Goal: Task Accomplishment & Management: Manage account settings

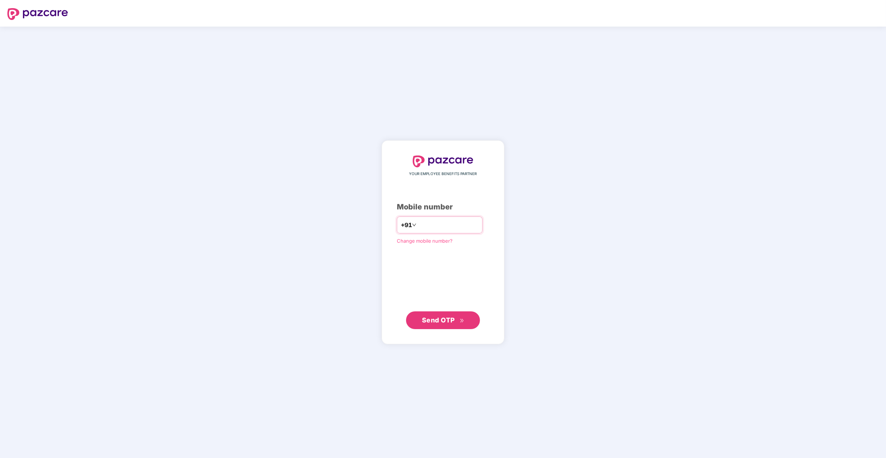
type input "**********"
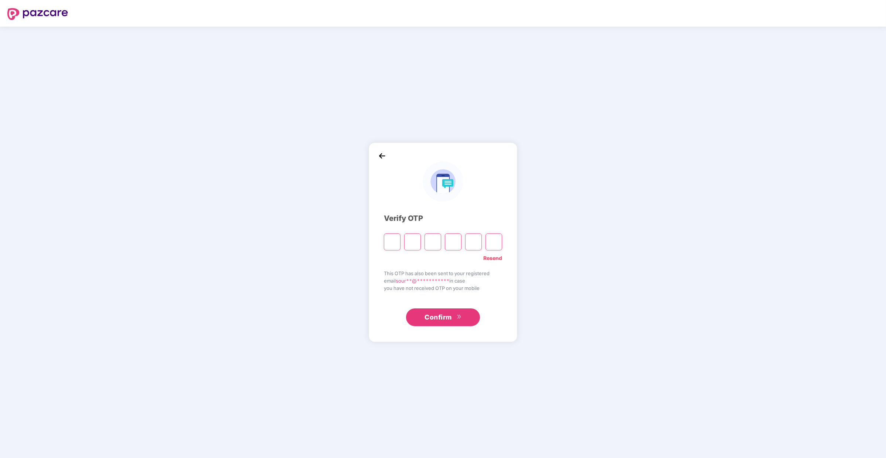
paste input "*"
type input "*"
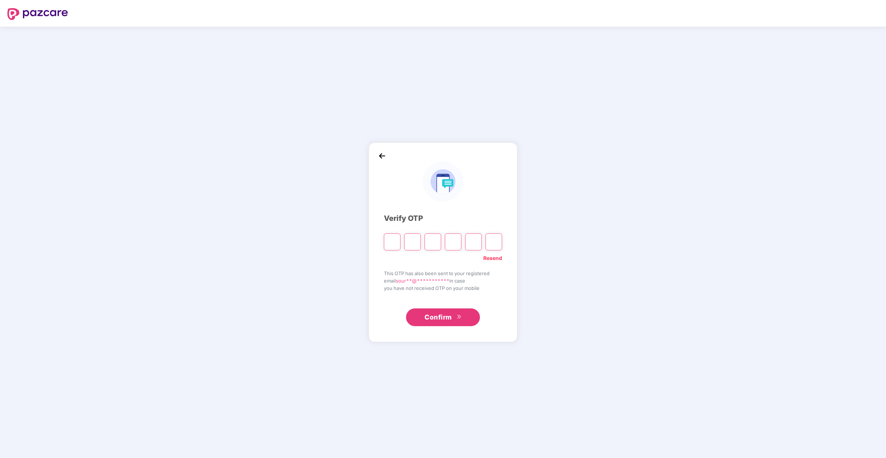
type input "*"
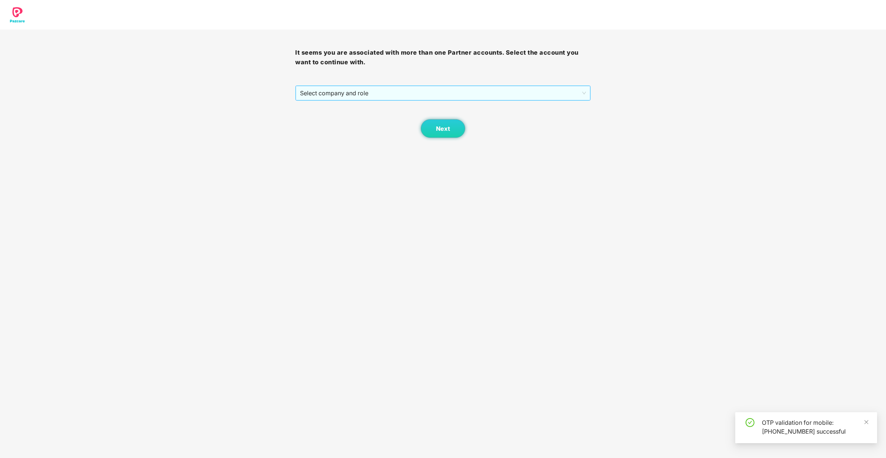
click at [397, 93] on span "Select company and role" at bounding box center [443, 93] width 286 height 14
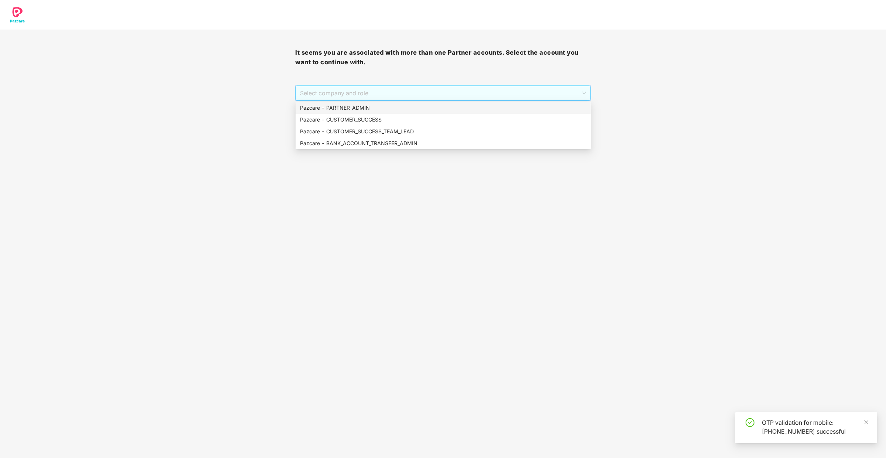
click at [391, 105] on div "Pazcare - PARTNER_ADMIN" at bounding box center [443, 108] width 286 height 8
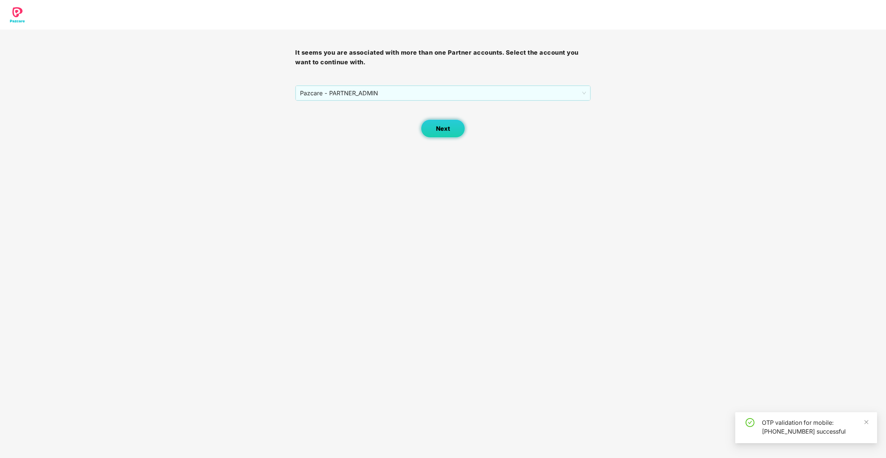
click at [459, 128] on button "Next" at bounding box center [443, 128] width 44 height 18
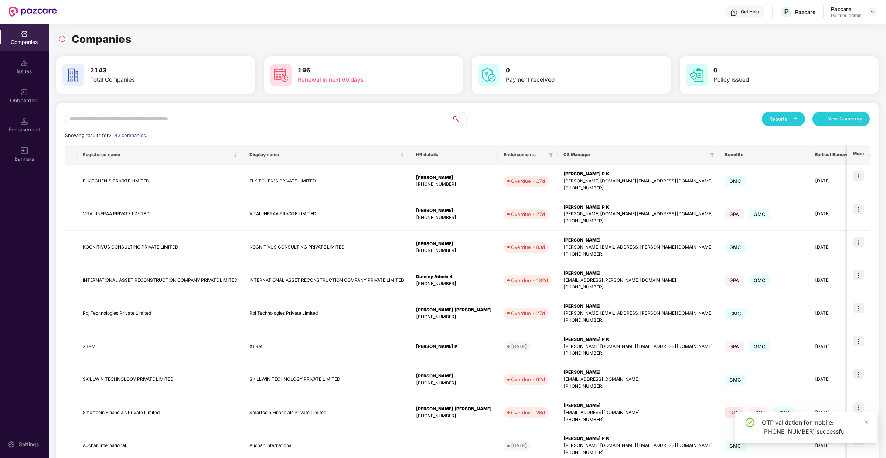
click at [374, 117] on input "text" at bounding box center [258, 119] width 387 height 15
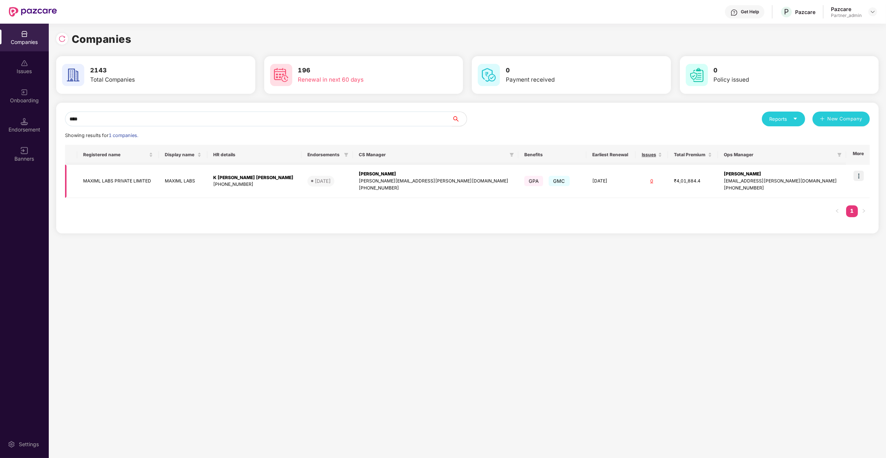
type input "****"
click at [857, 175] on img at bounding box center [859, 176] width 10 height 10
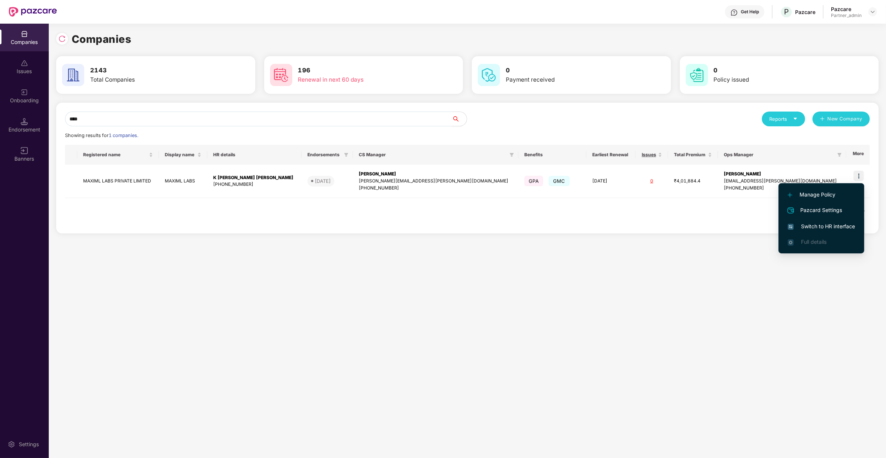
click at [798, 223] on span "Switch to HR interface" at bounding box center [821, 226] width 67 height 8
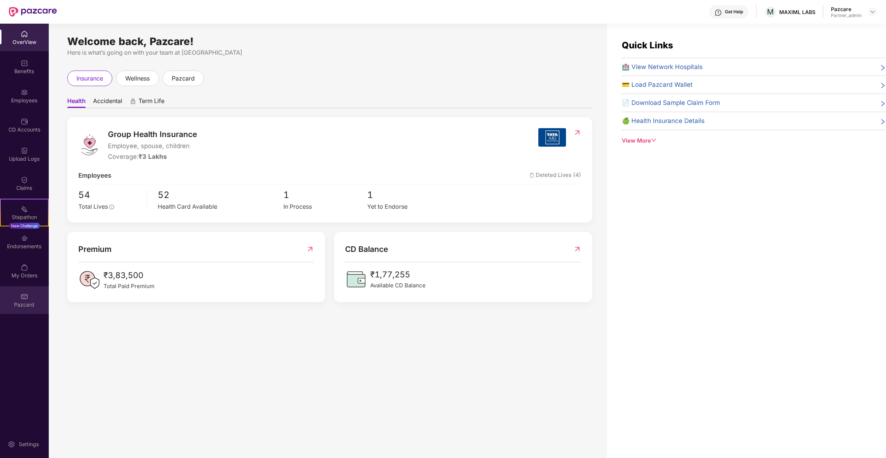
click at [2, 305] on div "Pazcard" at bounding box center [24, 304] width 49 height 7
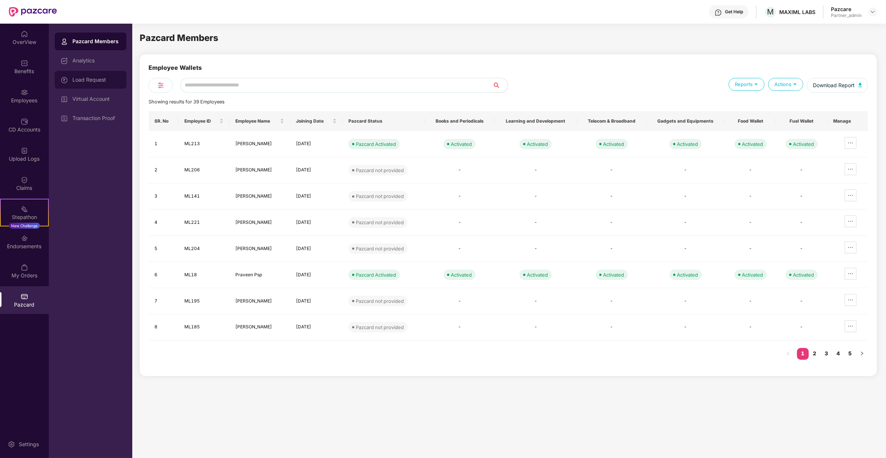
click at [89, 76] on div "Load Request" at bounding box center [91, 80] width 72 height 18
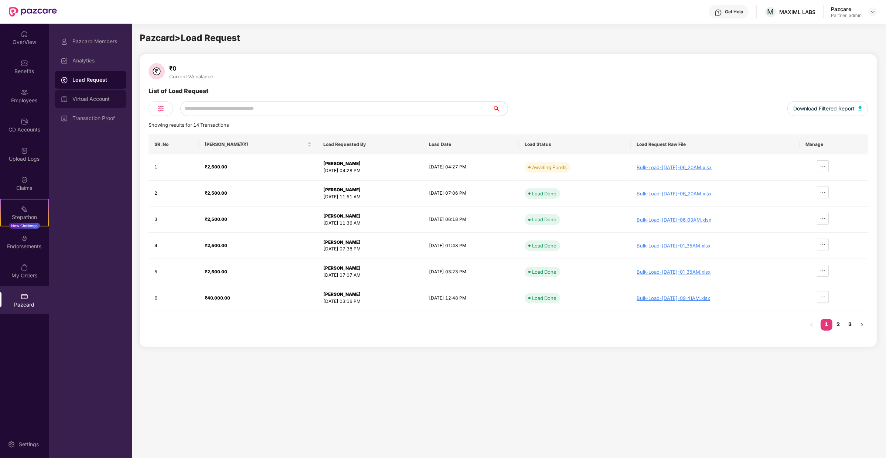
click at [99, 93] on div "Virtual Account" at bounding box center [91, 99] width 72 height 18
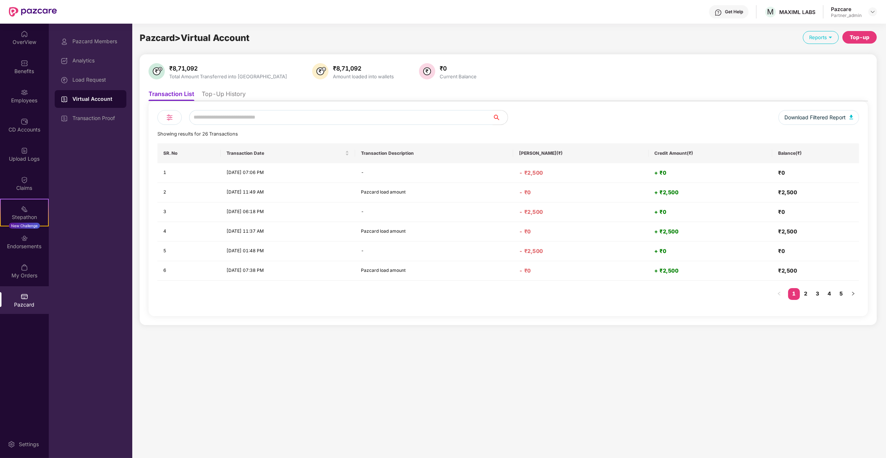
click at [224, 95] on li "Top-Up History" at bounding box center [224, 95] width 44 height 11
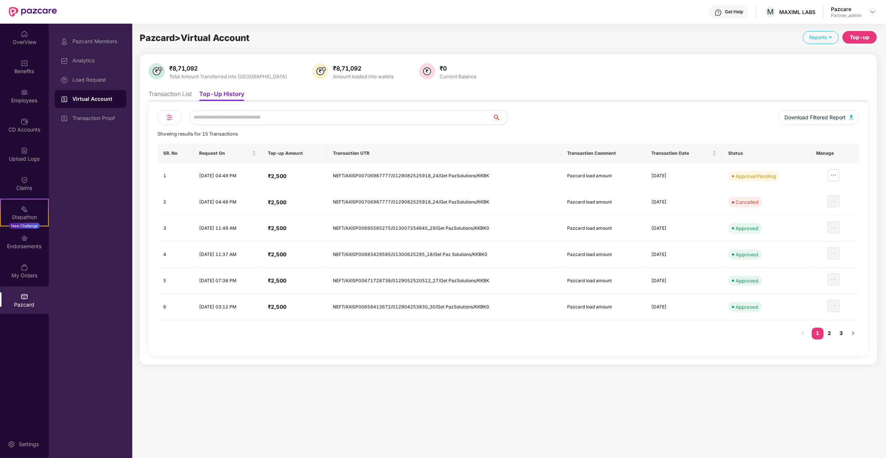
click at [864, 35] on div "Top-up" at bounding box center [860, 37] width 20 height 8
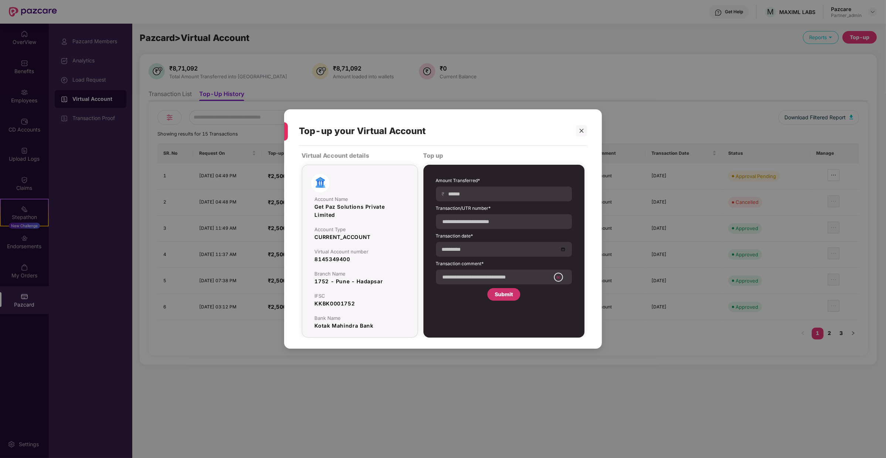
click at [692, 91] on div "Top-up your Virtual Account Virtual Account details Account Name Get Paz Soluti…" at bounding box center [443, 229] width 886 height 458
click at [582, 123] on div "Top-up your Virtual Account" at bounding box center [443, 131] width 288 height 29
click at [582, 128] on div at bounding box center [581, 130] width 11 height 11
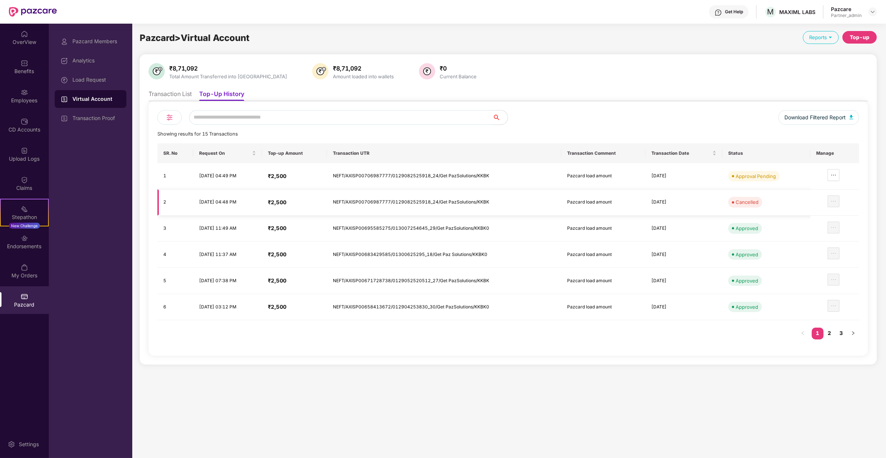
click at [849, 191] on td at bounding box center [835, 203] width 49 height 26
click at [829, 174] on div at bounding box center [827, 175] width 23 height 12
click at [822, 177] on div at bounding box center [827, 175] width 23 height 12
click at [830, 177] on span "ellipsis" at bounding box center [833, 175] width 11 height 6
click at [810, 200] on span "Review Transaction Details" at bounding box center [798, 197] width 65 height 8
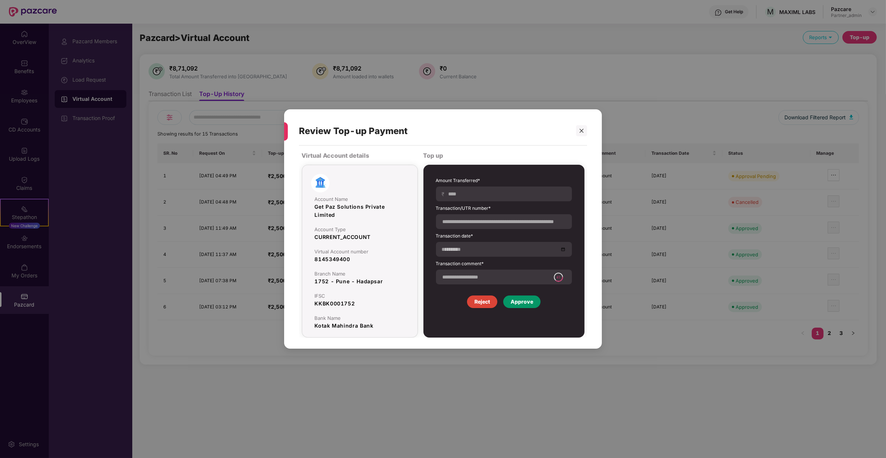
click at [534, 304] on div "Approve" at bounding box center [521, 302] width 37 height 13
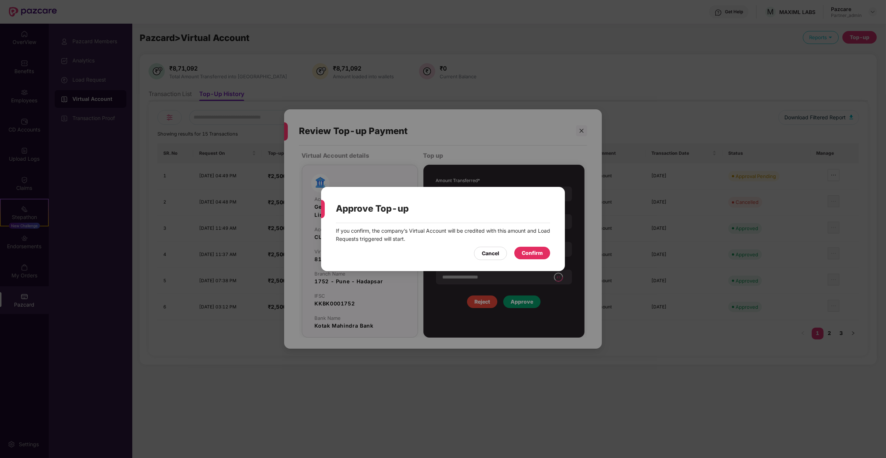
click at [536, 258] on div "Confirm" at bounding box center [532, 253] width 36 height 13
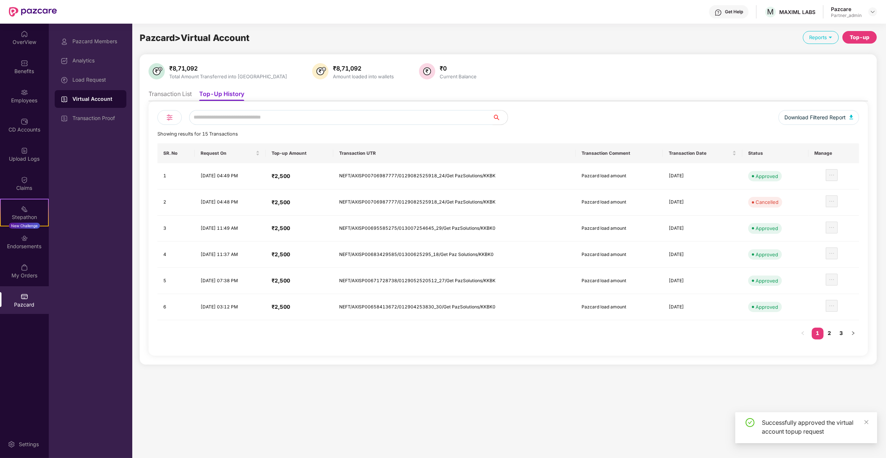
click at [111, 89] on div "Pazcard Members Analytics Load Request Virtual Account Transaction Proof" at bounding box center [91, 80] width 72 height 95
click at [108, 82] on div "Load Request" at bounding box center [96, 80] width 48 height 6
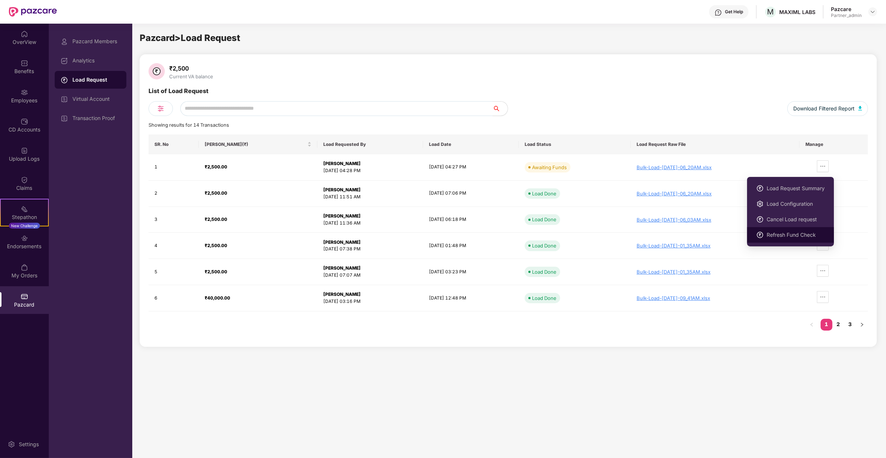
click at [786, 232] on span "Refresh Fund Check" at bounding box center [796, 235] width 58 height 8
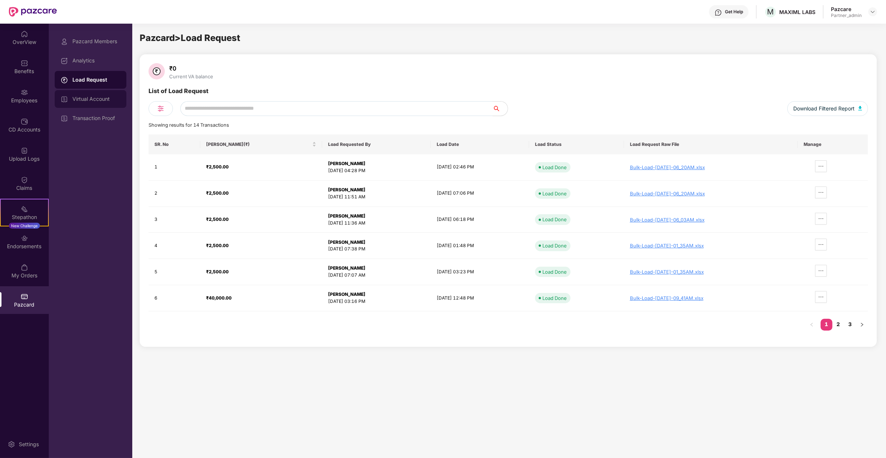
click at [108, 96] on div "Virtual Account" at bounding box center [96, 99] width 48 height 6
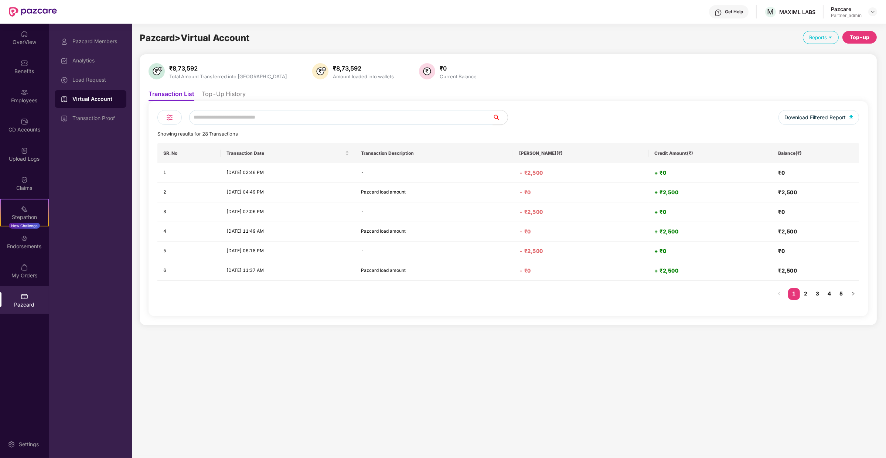
click at [870, 37] on div "Top-up" at bounding box center [860, 37] width 20 height 8
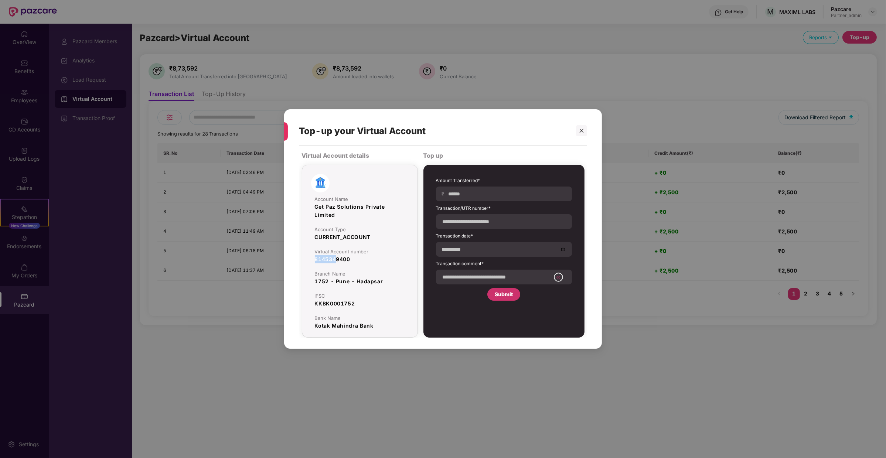
drag, startPoint x: 316, startPoint y: 259, endPoint x: 336, endPoint y: 260, distance: 20.0
click at [336, 261] on div "8145349400" at bounding box center [360, 259] width 90 height 8
copy div "814534"
click at [335, 256] on div "8145349400" at bounding box center [360, 259] width 90 height 8
drag, startPoint x: 329, startPoint y: 260, endPoint x: 370, endPoint y: 260, distance: 40.3
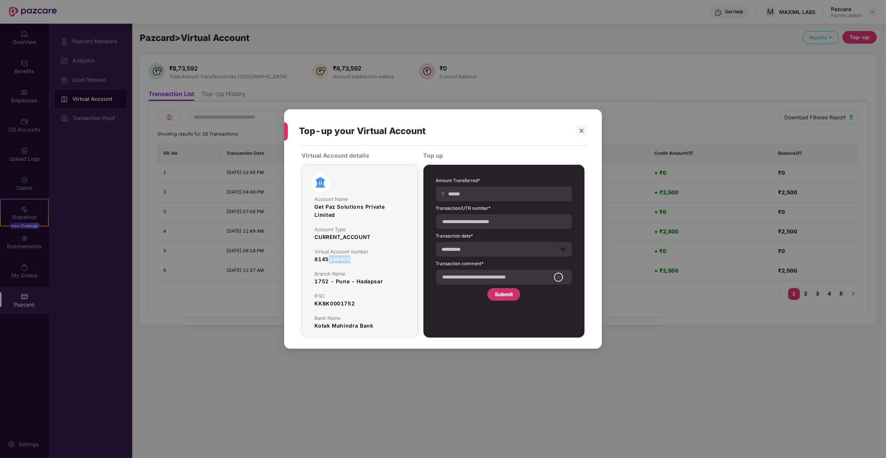
click at [370, 260] on div "8145349400" at bounding box center [360, 259] width 90 height 8
copy div "349400"
click at [494, 189] on div "₹" at bounding box center [504, 194] width 136 height 15
click at [483, 193] on input at bounding box center [507, 194] width 118 height 8
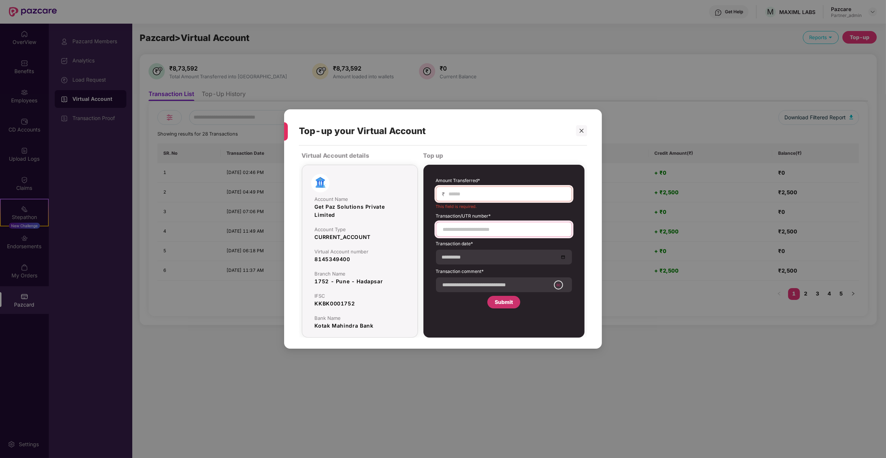
click at [465, 224] on div at bounding box center [504, 229] width 136 height 15
paste input "**********"
type input "**********"
click at [473, 194] on input at bounding box center [507, 194] width 118 height 8
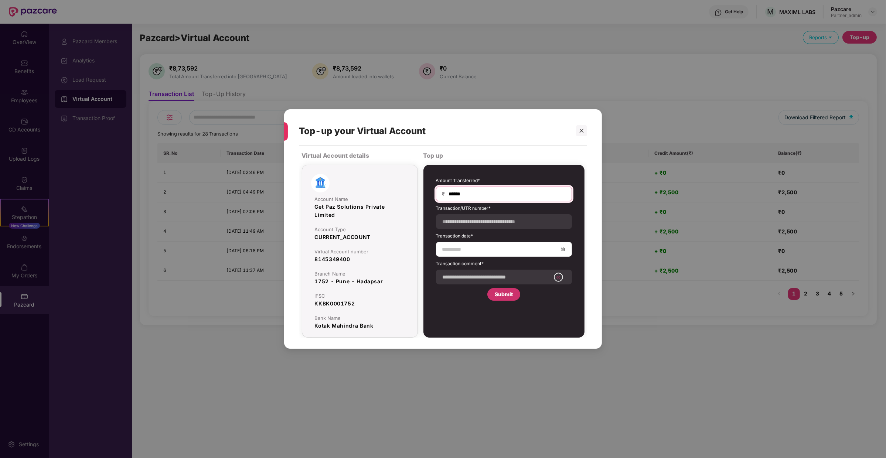
type input "******"
click at [501, 250] on input at bounding box center [500, 249] width 116 height 8
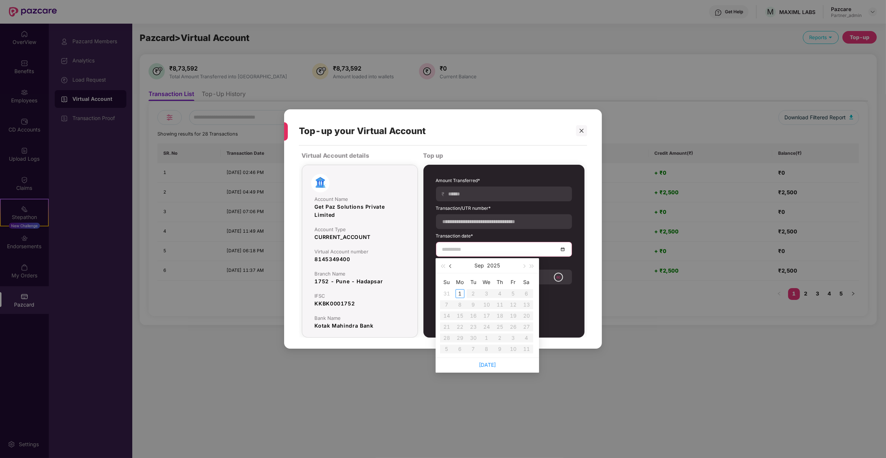
click at [451, 267] on span "button" at bounding box center [451, 267] width 4 height 4
type input "**********"
click at [521, 337] on td "30" at bounding box center [526, 338] width 13 height 11
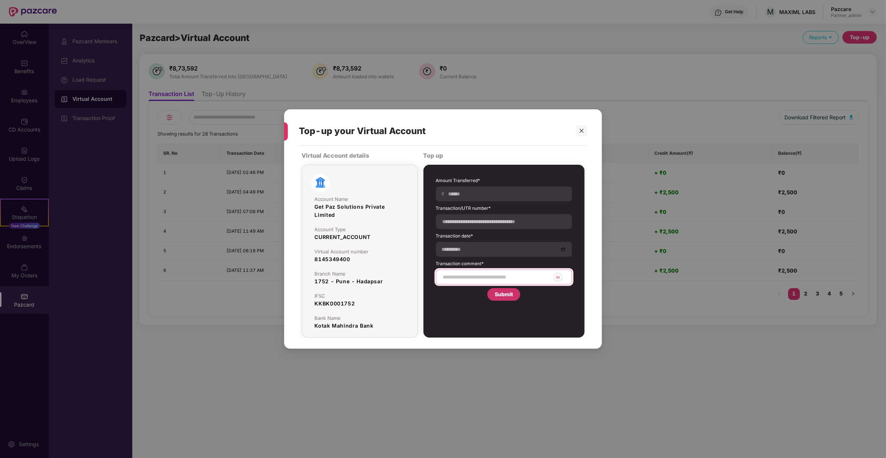
click at [466, 277] on input at bounding box center [496, 277] width 108 height 8
type input "**********"
click at [504, 289] on div "Submit" at bounding box center [503, 294] width 33 height 13
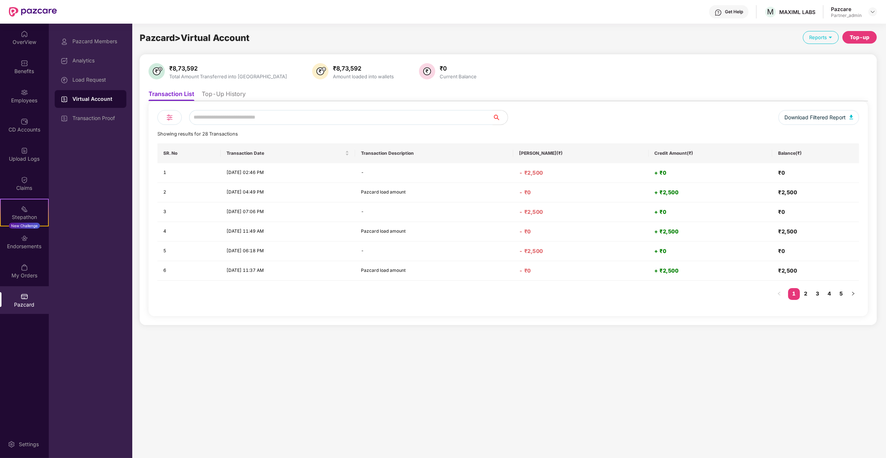
click at [221, 95] on li "Top-Up History" at bounding box center [224, 95] width 44 height 11
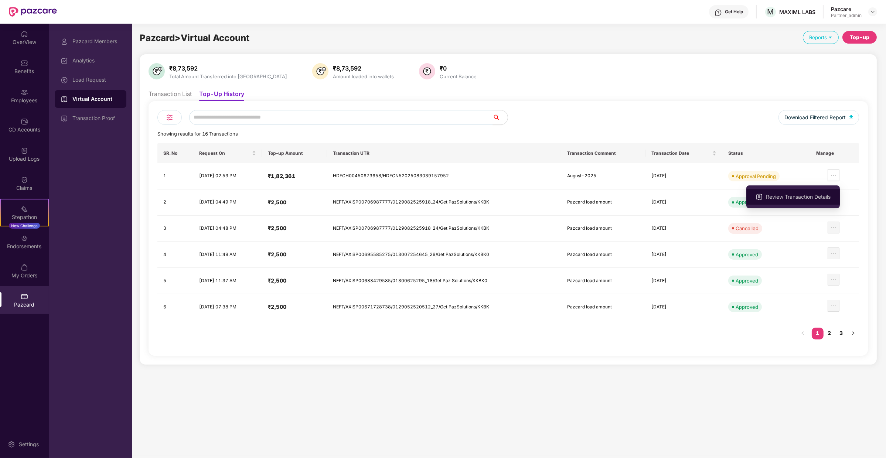
click at [812, 203] on li "Review Transaction Details" at bounding box center [794, 197] width 94 height 16
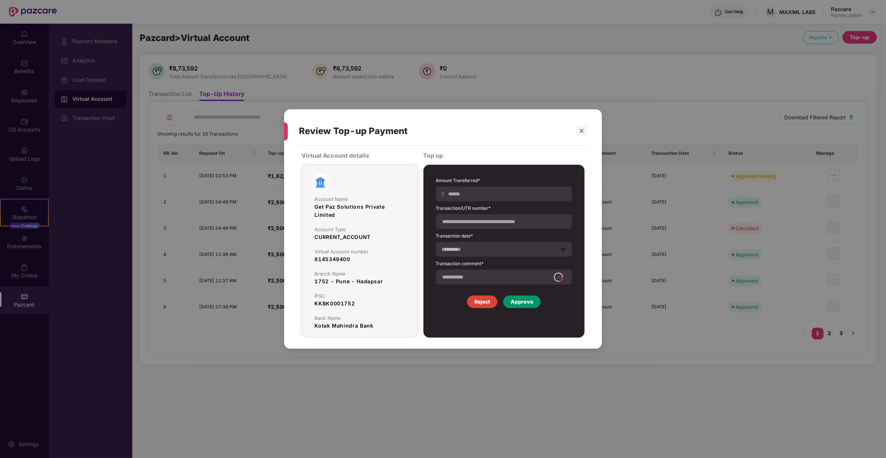
click at [540, 304] on div "Approve" at bounding box center [521, 302] width 37 height 13
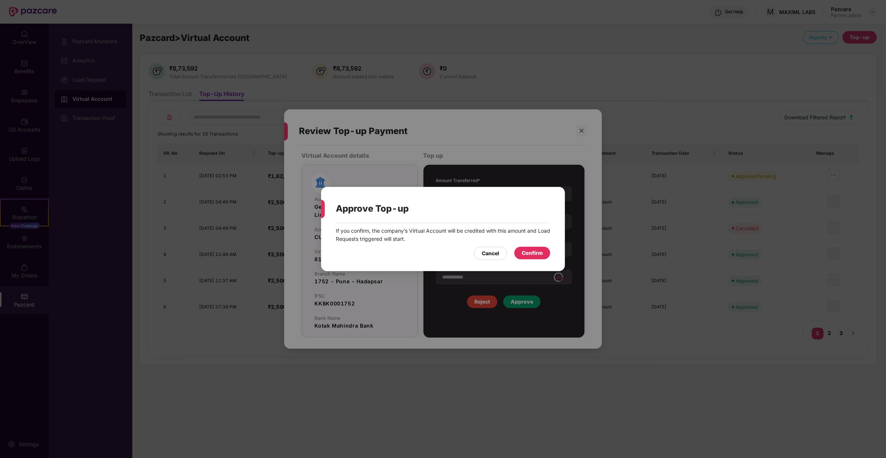
click at [529, 255] on div "Confirm" at bounding box center [532, 253] width 21 height 8
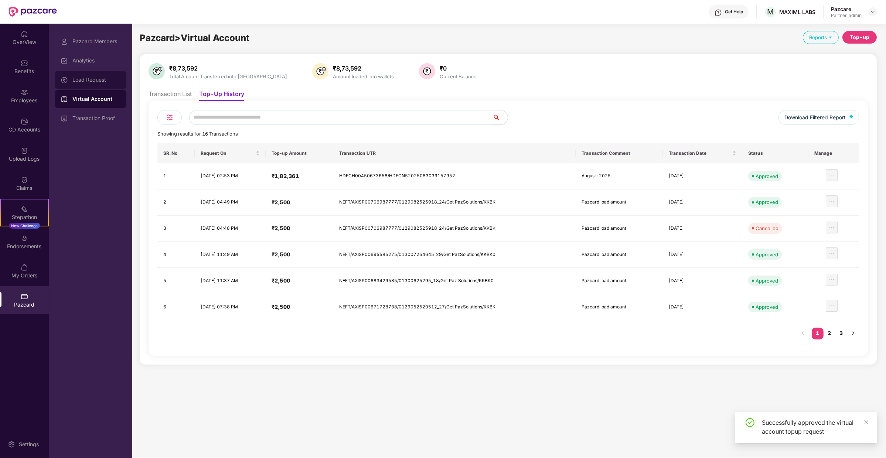
click at [105, 76] on div "Load Request" at bounding box center [91, 80] width 72 height 18
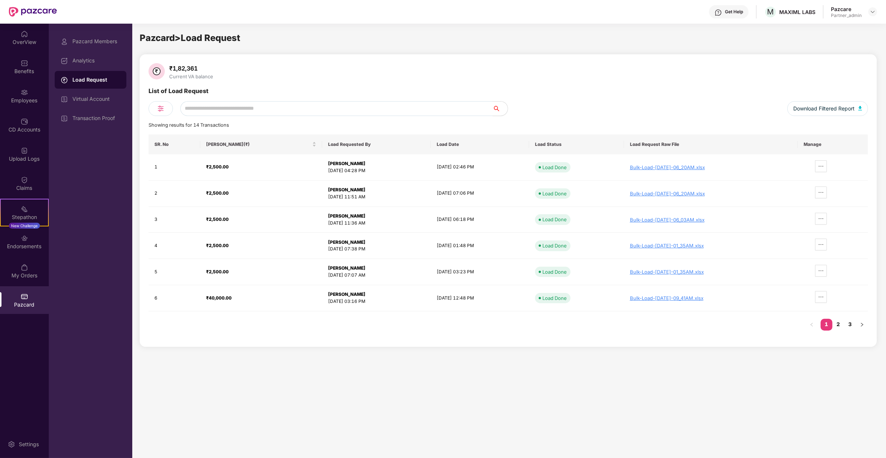
click at [111, 108] on div "Pazcard Members Analytics Load Request Virtual Account Transaction Proof" at bounding box center [91, 80] width 72 height 95
click at [112, 106] on div "Virtual Account" at bounding box center [91, 99] width 72 height 18
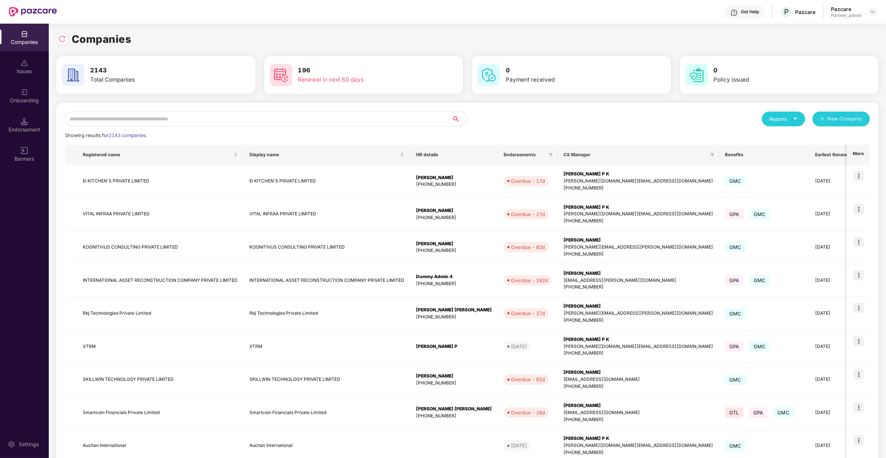
click at [143, 124] on input "text" at bounding box center [258, 119] width 387 height 15
type input "*"
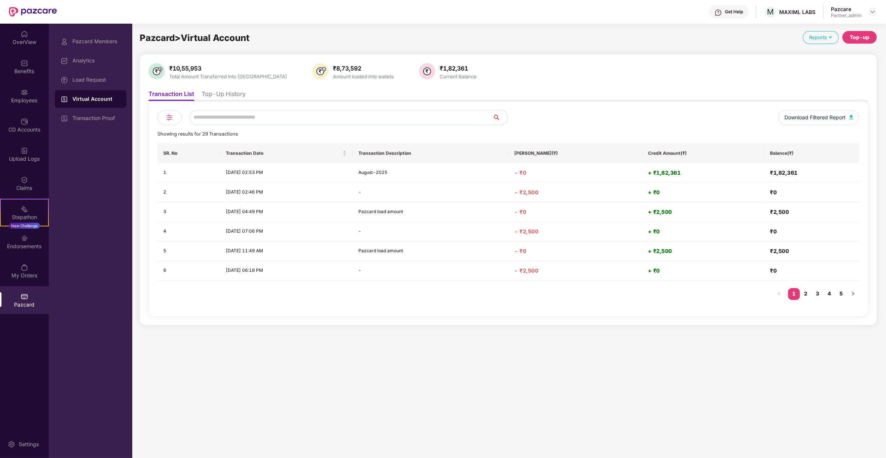
click at [214, 102] on div "Download Filtered Report Showing results for 29 Transactions SR. No Transaction…" at bounding box center [509, 208] width 720 height 215
click at [222, 95] on li "Top-Up History" at bounding box center [224, 95] width 44 height 11
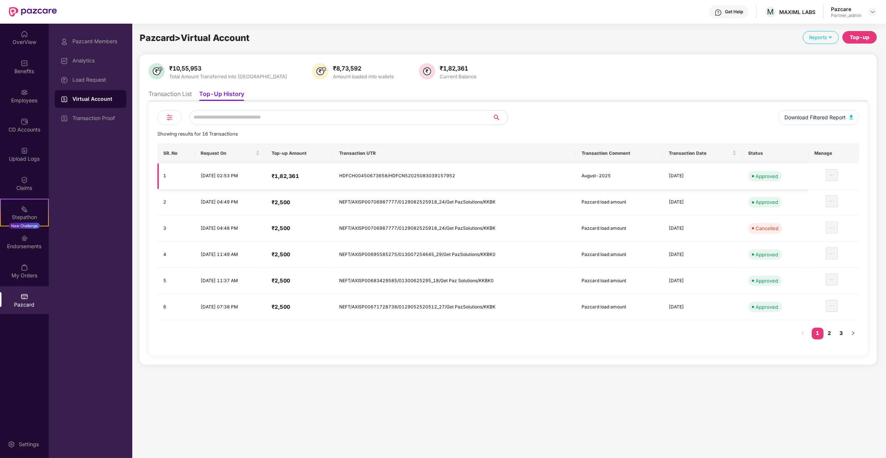
click at [371, 177] on td "HDFCH00450673658/HDFCN52025083039157952" at bounding box center [454, 176] width 242 height 26
copy td "HDFCH00450673658/HDFCN52025083039157952"
click at [116, 74] on div "Load Request" at bounding box center [91, 80] width 72 height 18
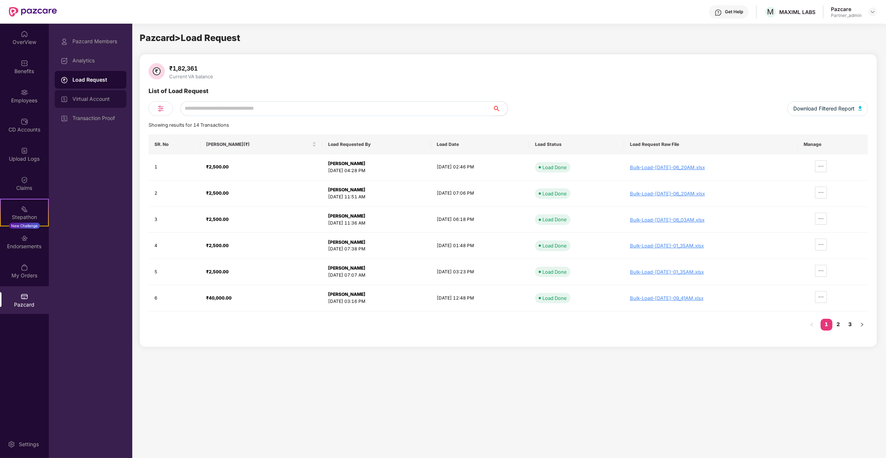
click at [110, 97] on div "Virtual Account" at bounding box center [96, 99] width 48 height 6
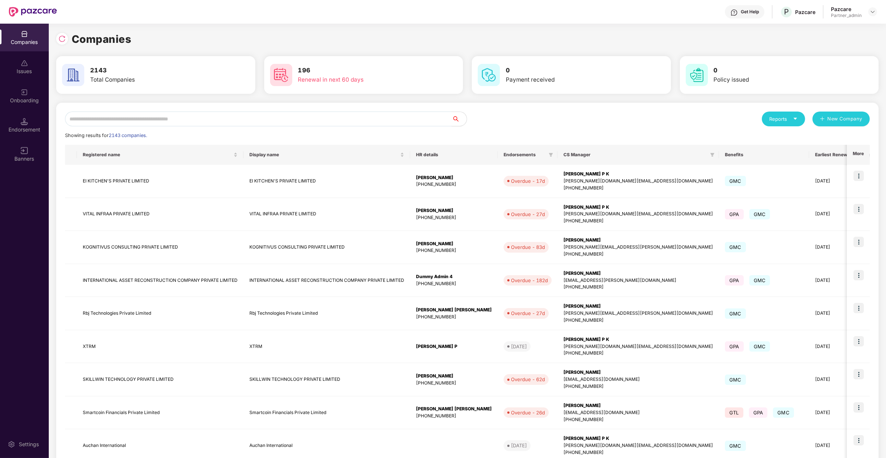
click at [106, 110] on div "Reports New Company Showing results for 2143 companies. Registered name Display…" at bounding box center [467, 317] width 823 height 428
click at [103, 129] on div "Reports New Company Showing results for 2143 companies. Registered name Display…" at bounding box center [467, 317] width 805 height 411
click at [109, 114] on input "text" at bounding box center [258, 119] width 387 height 15
click at [110, 121] on input "text" at bounding box center [258, 119] width 387 height 15
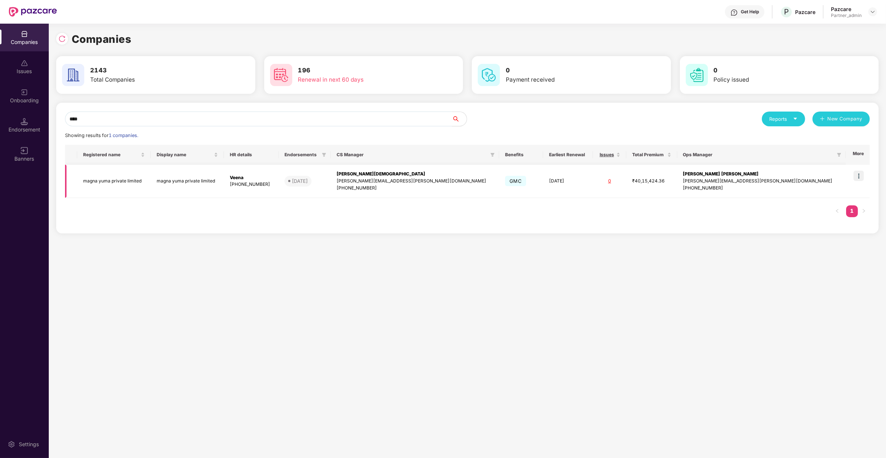
type input "****"
click at [857, 171] on img at bounding box center [859, 176] width 10 height 10
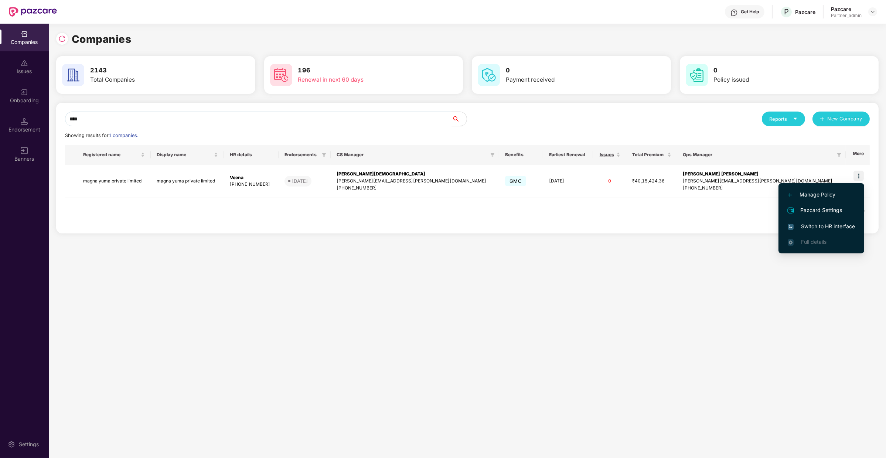
click at [812, 228] on span "Switch to HR interface" at bounding box center [821, 226] width 67 height 8
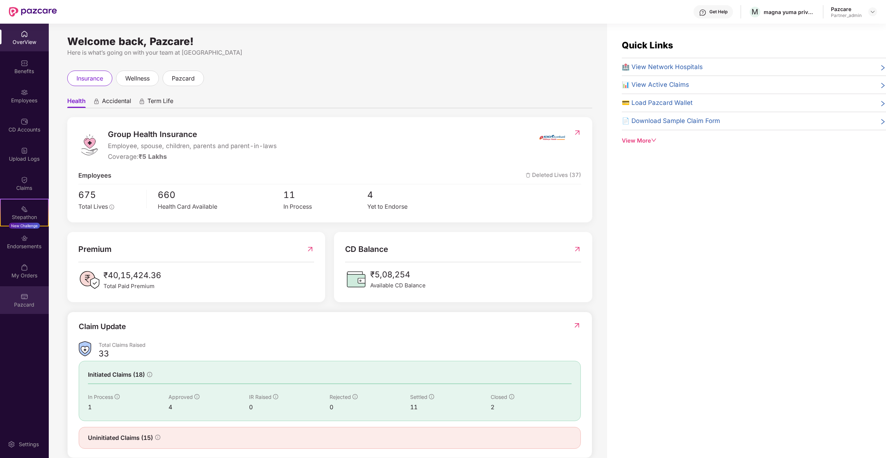
click at [35, 294] on div "Pazcard" at bounding box center [24, 300] width 49 height 28
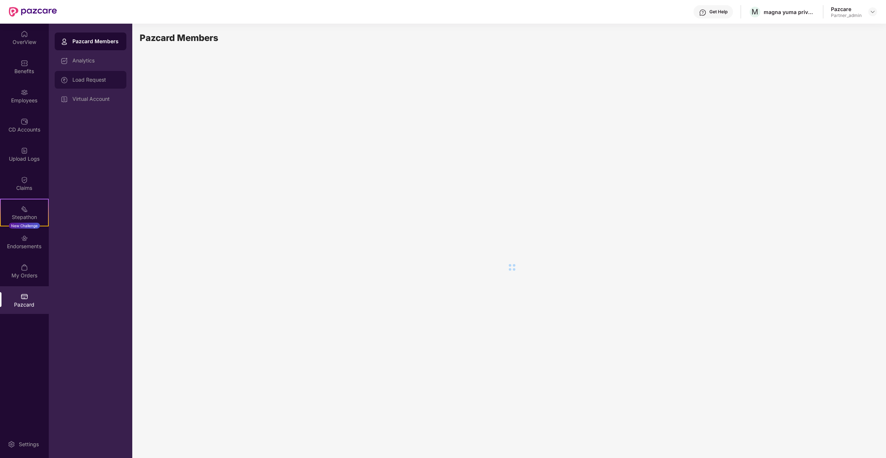
click at [98, 82] on div "Load Request" at bounding box center [96, 80] width 48 height 6
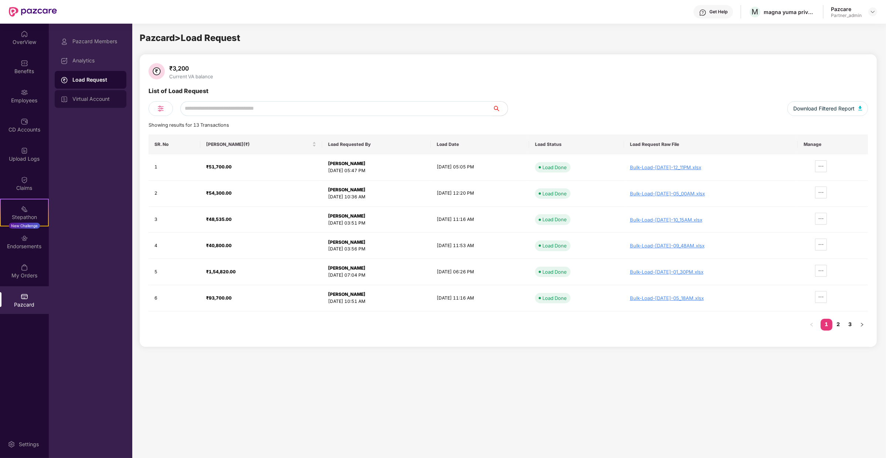
click at [110, 98] on div "Virtual Account" at bounding box center [96, 99] width 48 height 6
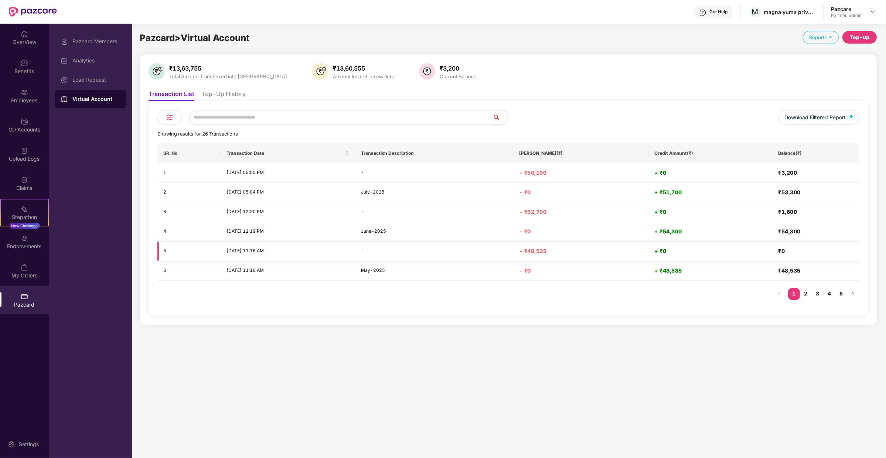
click at [754, 258] on td "+ ₹0" at bounding box center [711, 252] width 124 height 20
click at [97, 78] on div "Load Request" at bounding box center [96, 80] width 48 height 6
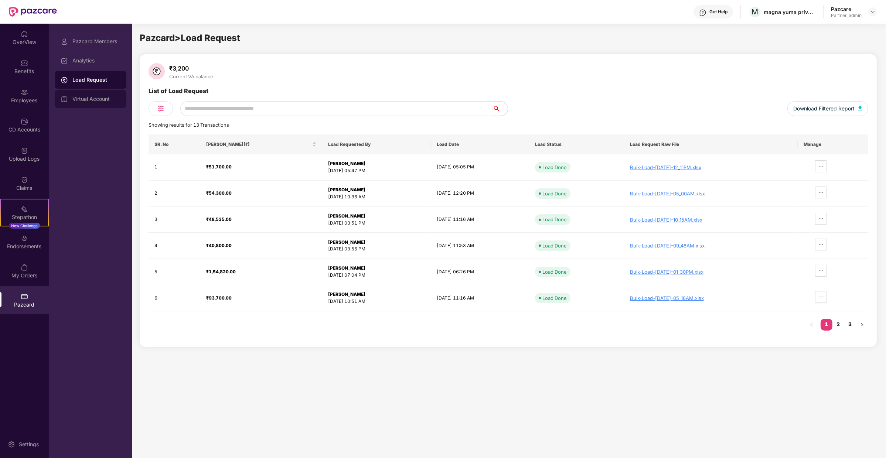
click at [110, 101] on div "Virtual Account" at bounding box center [96, 99] width 48 height 6
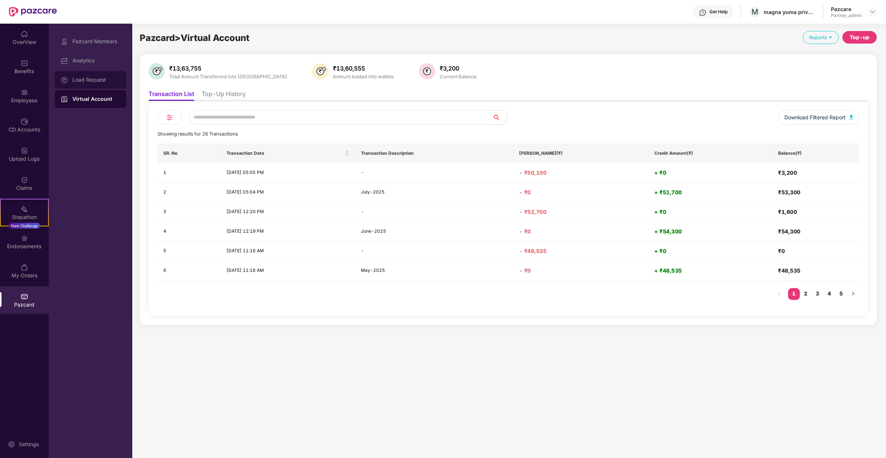
click at [115, 87] on div "Load Request" at bounding box center [91, 80] width 72 height 18
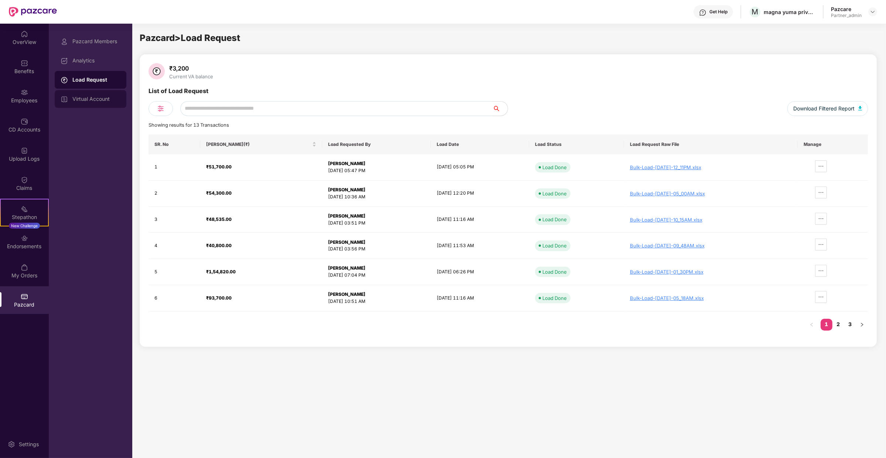
click at [112, 101] on div "Virtual Account" at bounding box center [96, 99] width 48 height 6
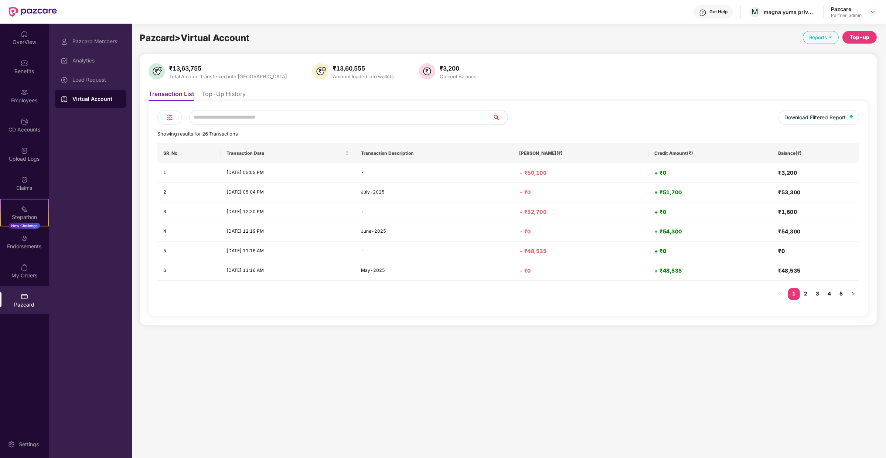
click at [242, 95] on li "Top-Up History" at bounding box center [224, 95] width 44 height 11
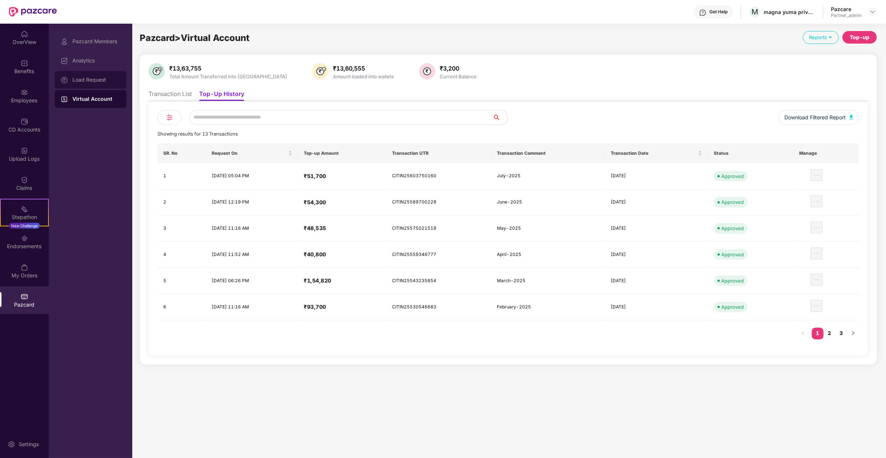
click at [88, 75] on div "Load Request" at bounding box center [91, 80] width 72 height 18
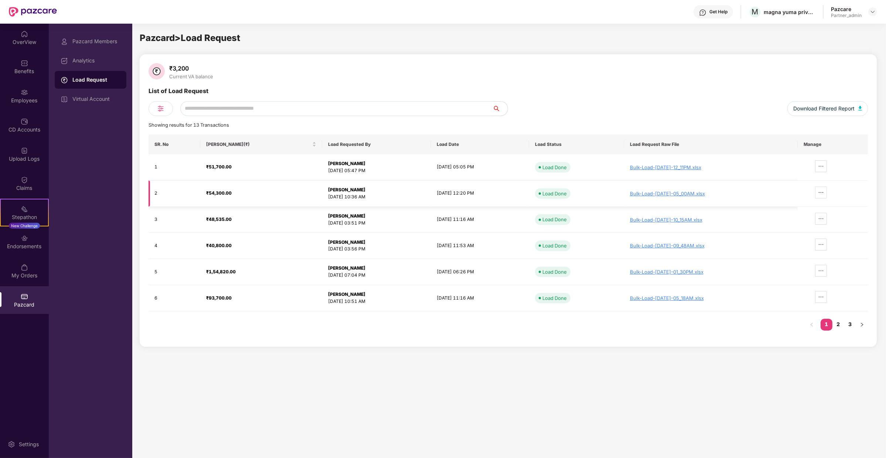
click at [824, 194] on icon "ellipsis" at bounding box center [821, 193] width 6 height 6
click at [817, 227] on span "Load Report" at bounding box center [795, 230] width 58 height 8
click at [824, 167] on icon "ellipsis" at bounding box center [821, 166] width 6 height 6
click at [799, 200] on span "Load Report" at bounding box center [795, 204] width 58 height 8
click at [113, 45] on div "Pazcard Members" at bounding box center [91, 42] width 72 height 18
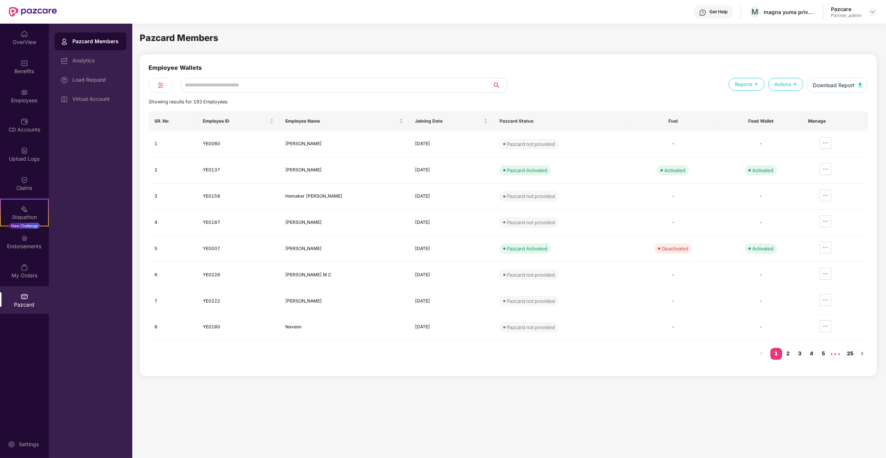
click at [227, 87] on input "text" at bounding box center [336, 85] width 313 height 15
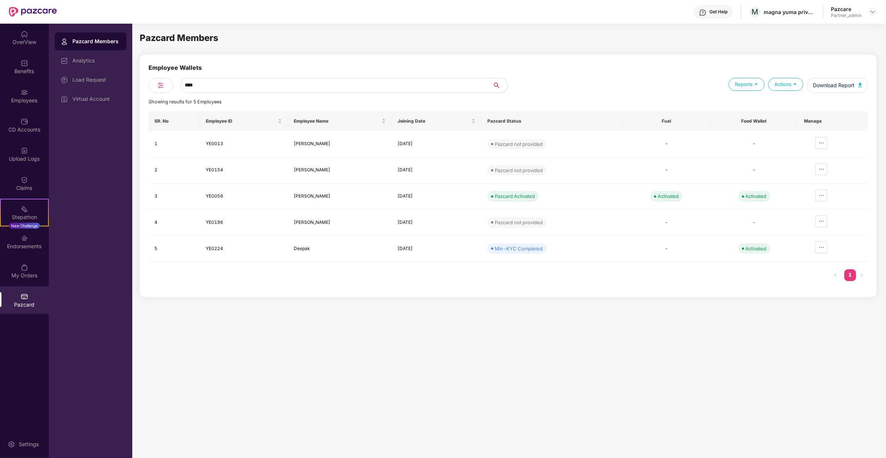
click at [387, 86] on input "****" at bounding box center [336, 85] width 313 height 15
paste input "**"
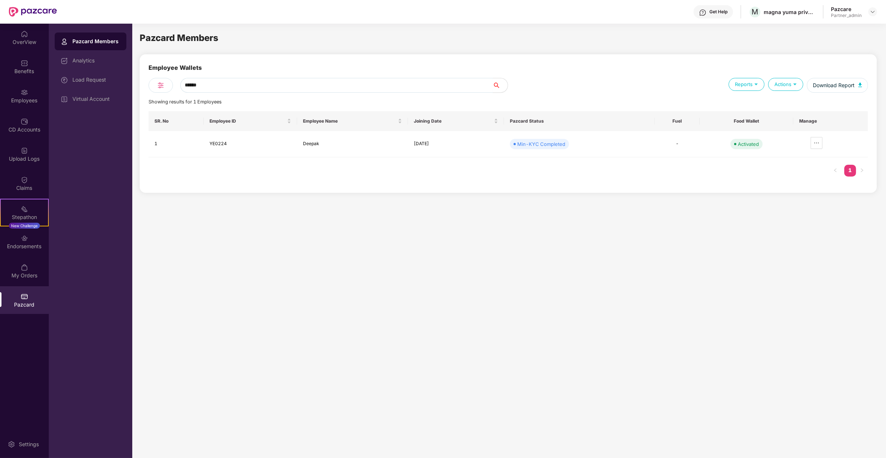
type input "******"
click at [792, 82] on div "Actions" at bounding box center [785, 84] width 35 height 13
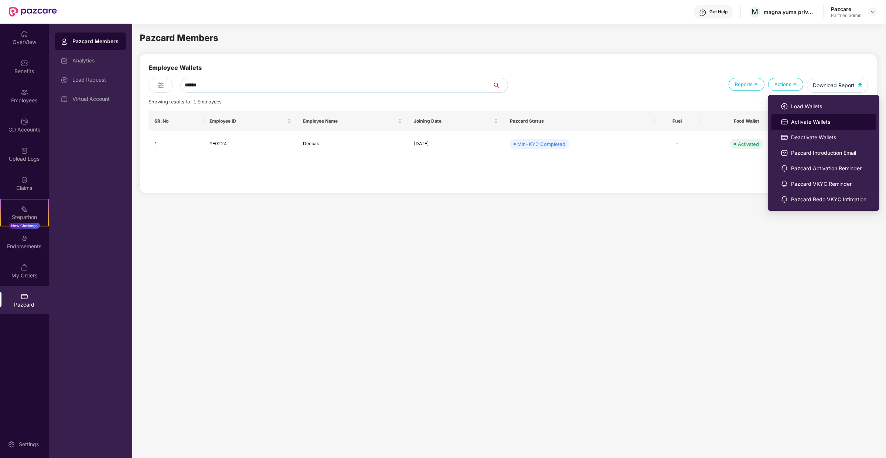
click at [801, 122] on span "Activate Wallets" at bounding box center [828, 122] width 75 height 8
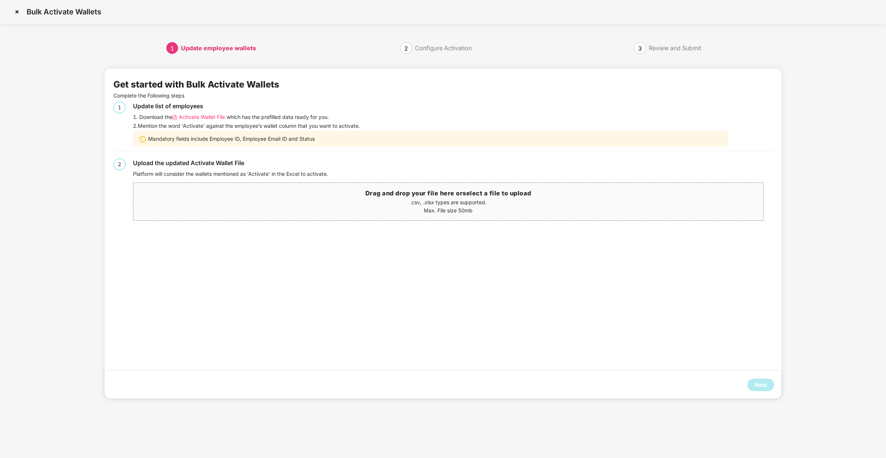
click at [211, 118] on span "Activate Wallet File" at bounding box center [202, 117] width 46 height 8
click at [757, 391] on div "Next" at bounding box center [761, 385] width 27 height 13
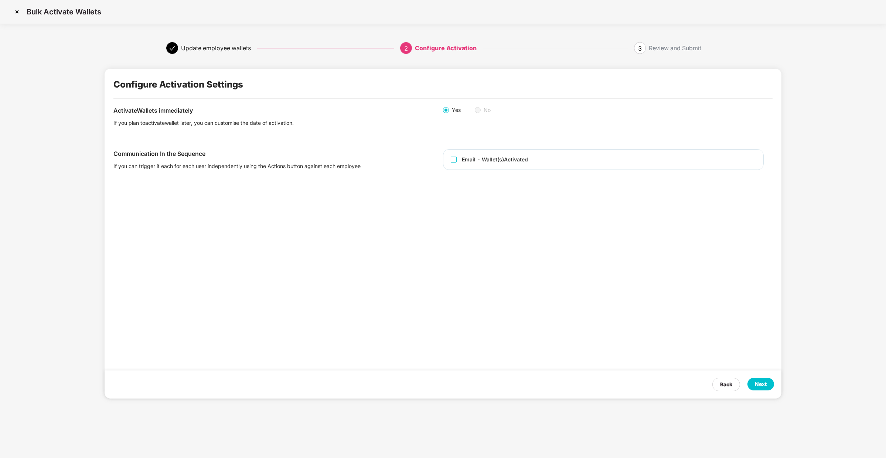
click at [507, 166] on div "Email - Wallet(s) Activated" at bounding box center [603, 159] width 321 height 21
click at [514, 158] on div "Email - Wallet(s) Activated" at bounding box center [495, 160] width 66 height 8
click at [771, 386] on div "Next" at bounding box center [761, 384] width 27 height 13
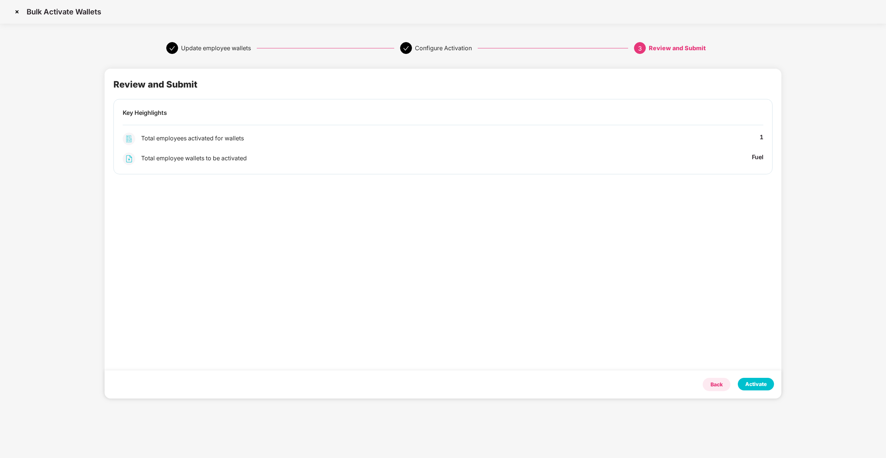
click at [720, 383] on div "Back" at bounding box center [717, 385] width 12 height 8
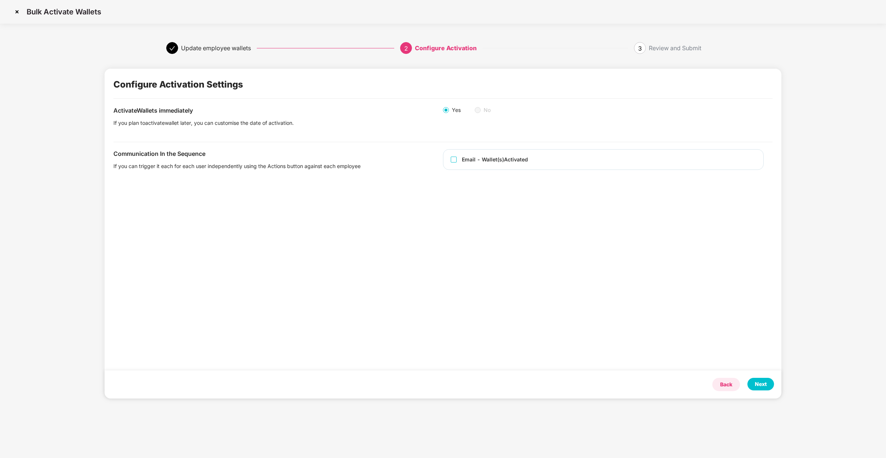
click at [726, 384] on div "Back" at bounding box center [726, 385] width 12 height 8
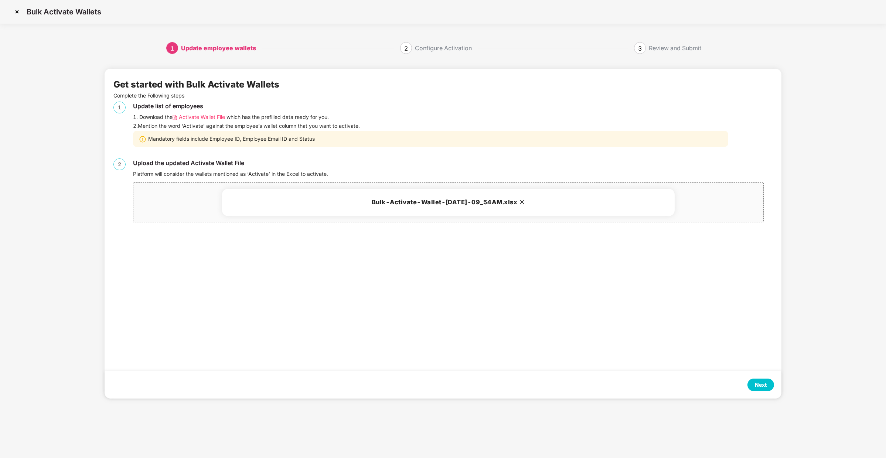
click at [767, 387] on div "Next" at bounding box center [761, 385] width 12 height 8
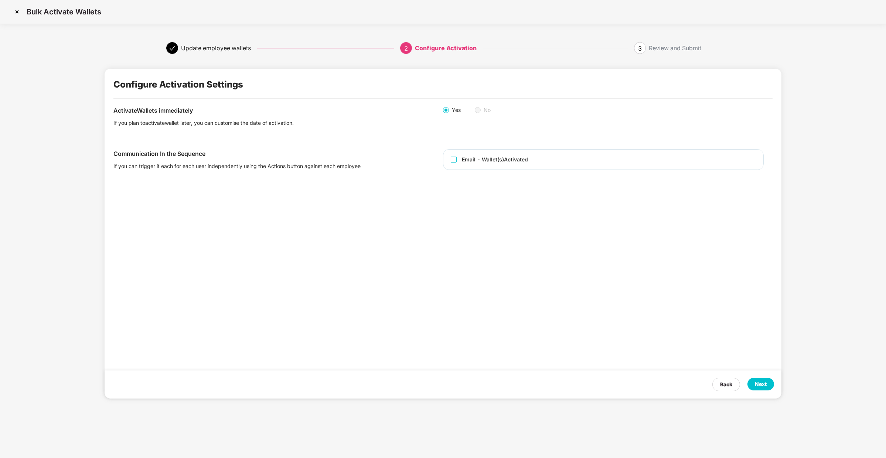
click at [764, 381] on div "Next" at bounding box center [761, 384] width 12 height 8
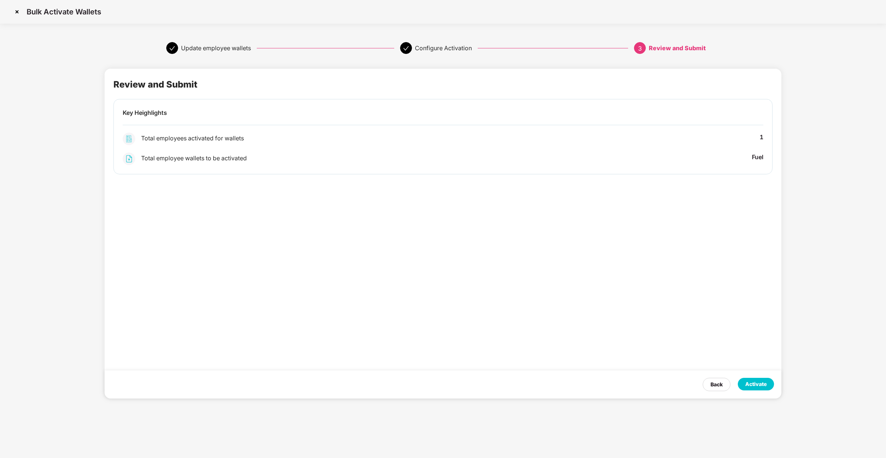
click at [764, 381] on div "Activate" at bounding box center [755, 384] width 21 height 8
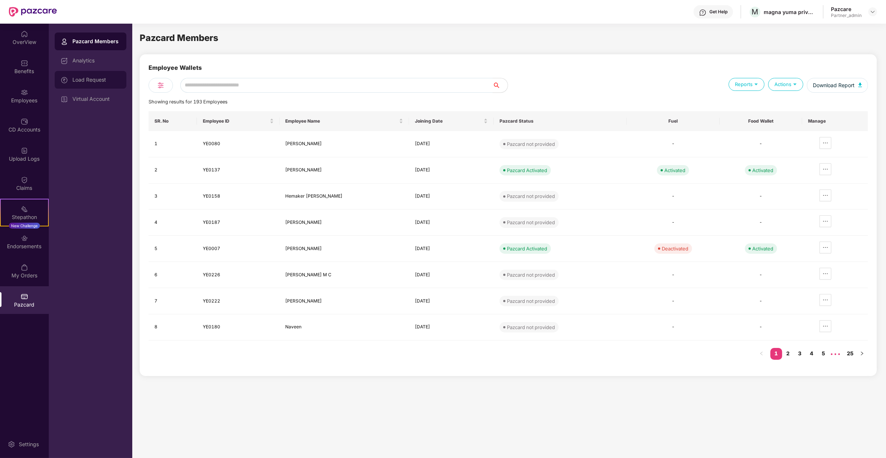
click at [111, 87] on div "Load Request" at bounding box center [91, 80] width 72 height 18
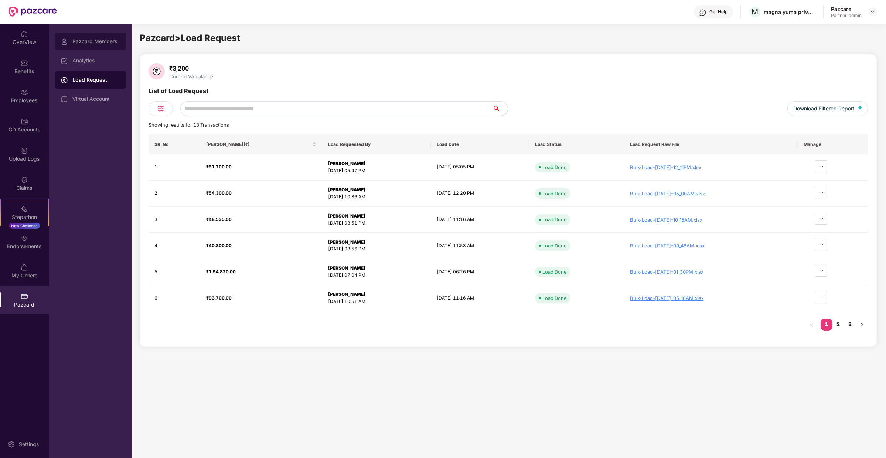
click at [123, 34] on div "Pazcard Members" at bounding box center [91, 42] width 72 height 18
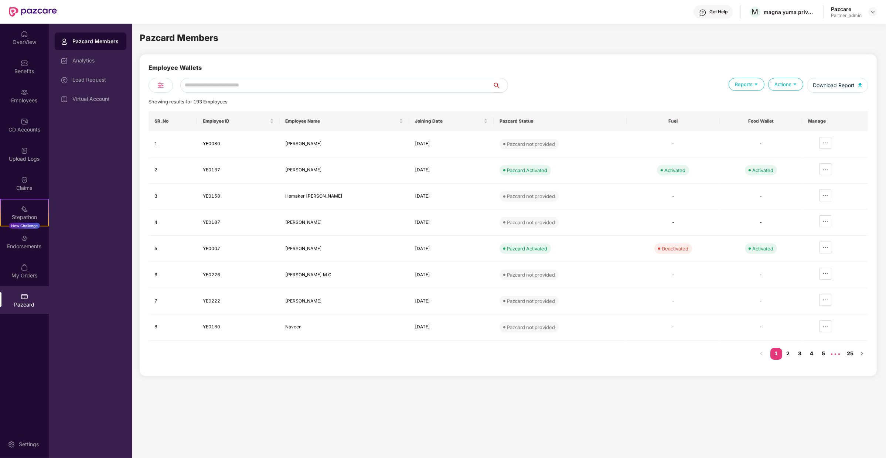
click at [795, 89] on div "Actions" at bounding box center [785, 84] width 35 height 13
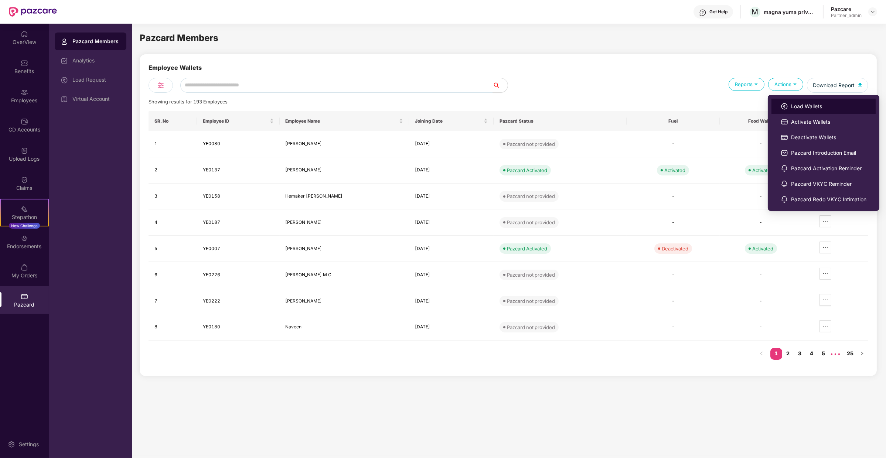
click at [805, 103] on span "Load Wallets" at bounding box center [828, 106] width 75 height 8
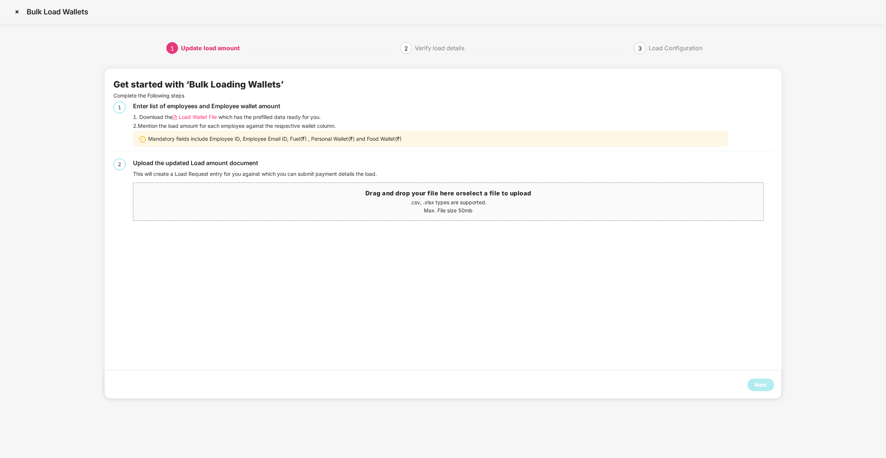
click at [188, 113] on span "Load Wallet File" at bounding box center [198, 117] width 38 height 8
click at [767, 383] on div "Next" at bounding box center [761, 385] width 12 height 8
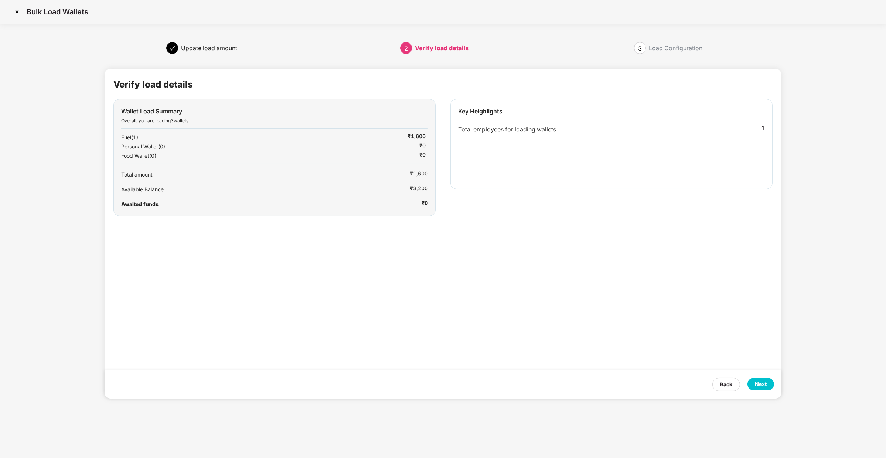
click at [767, 383] on div "Next" at bounding box center [761, 384] width 12 height 8
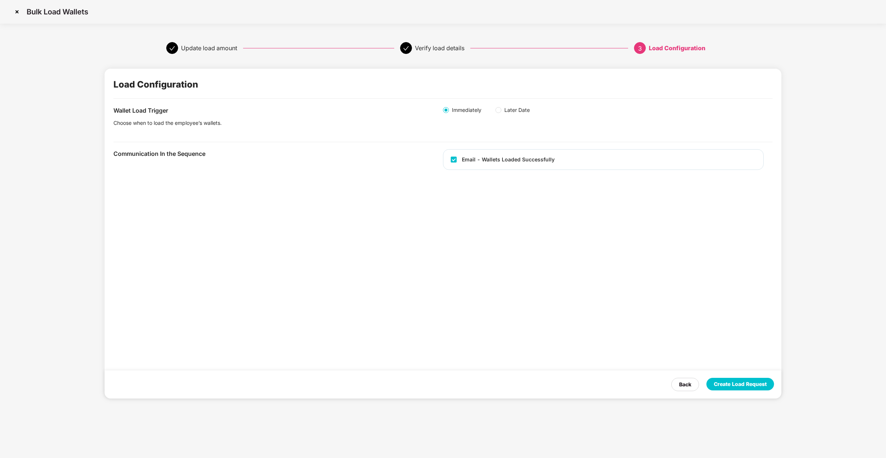
click at [767, 383] on div "Create Load Request" at bounding box center [740, 384] width 53 height 8
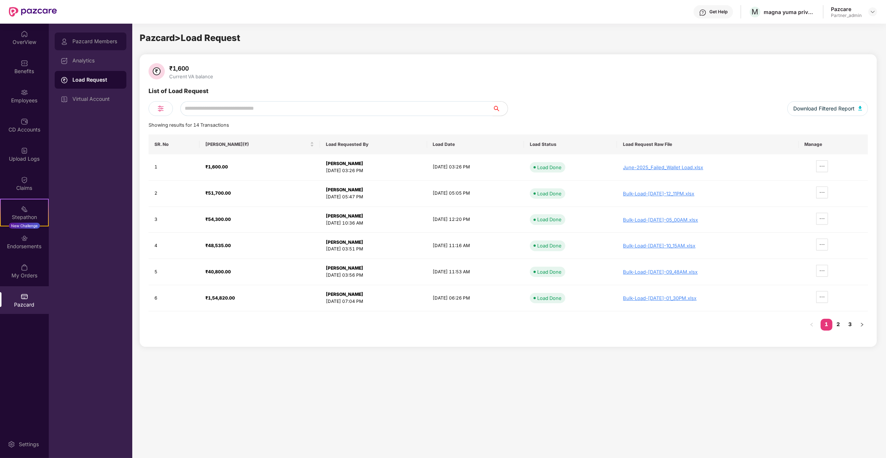
click at [89, 47] on div "Pazcard Members" at bounding box center [91, 42] width 72 height 18
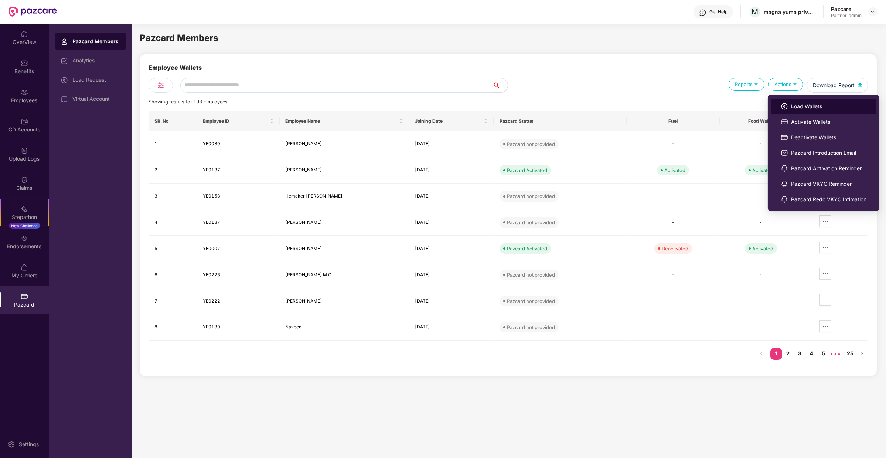
click at [801, 105] on span "Load Wallets" at bounding box center [828, 106] width 75 height 8
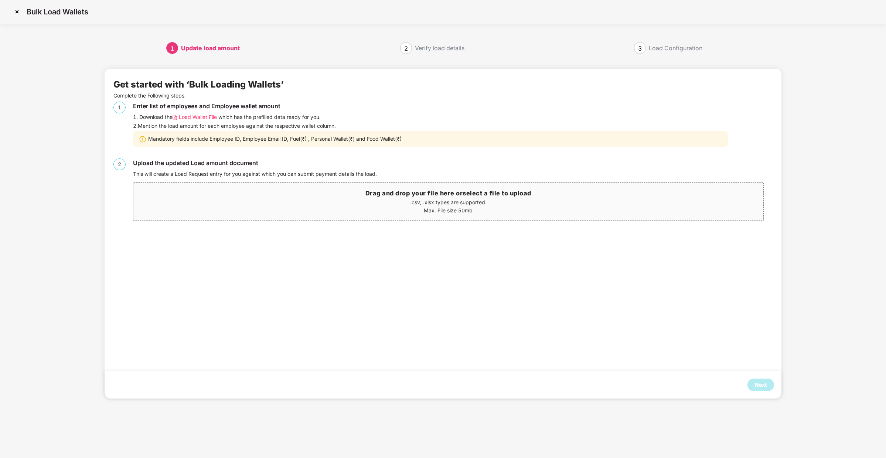
click at [187, 120] on span "Load Wallet File" at bounding box center [198, 117] width 38 height 8
click at [770, 388] on div "Next" at bounding box center [761, 385] width 27 height 13
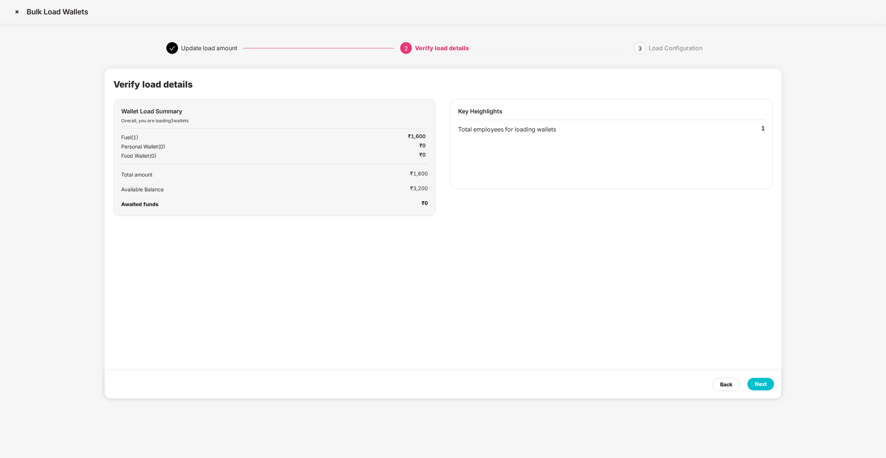
click at [770, 388] on div "Next" at bounding box center [761, 384] width 27 height 13
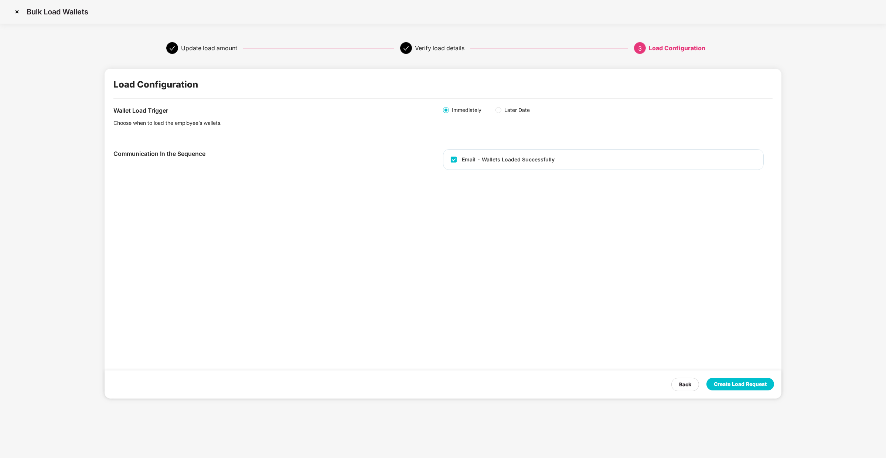
click at [758, 388] on div "Create Load Request" at bounding box center [740, 384] width 53 height 8
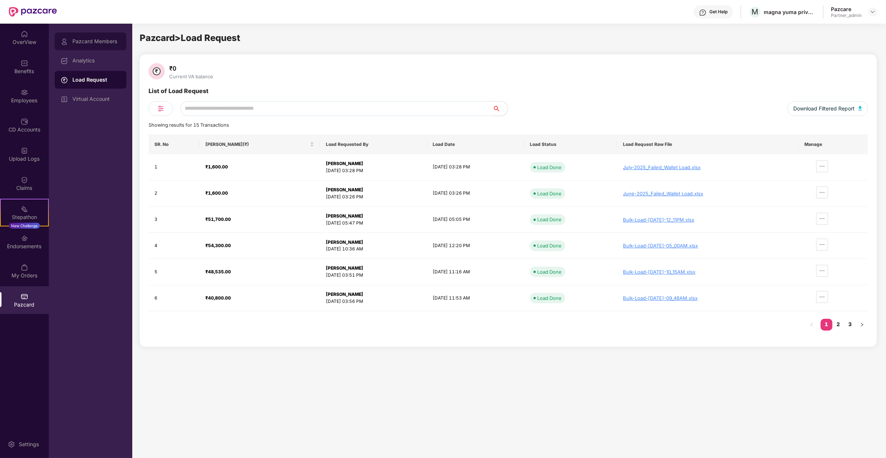
click at [96, 37] on div "Pazcard Members" at bounding box center [91, 42] width 72 height 18
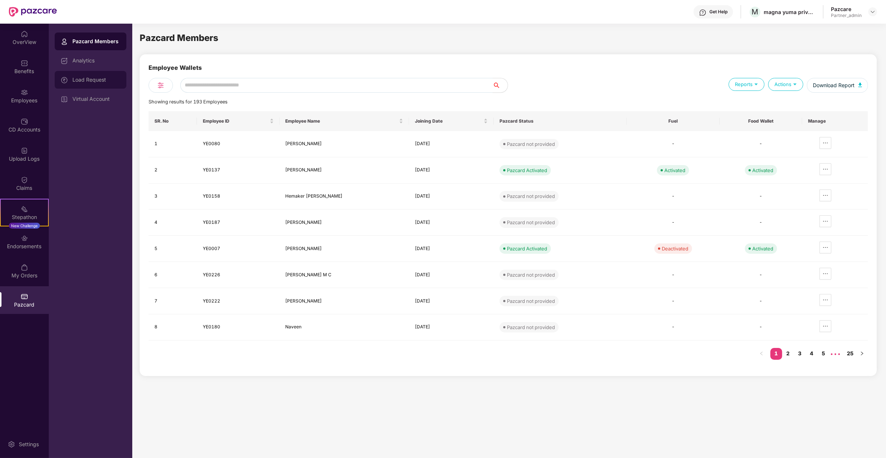
click at [96, 74] on div "Load Request" at bounding box center [91, 80] width 72 height 18
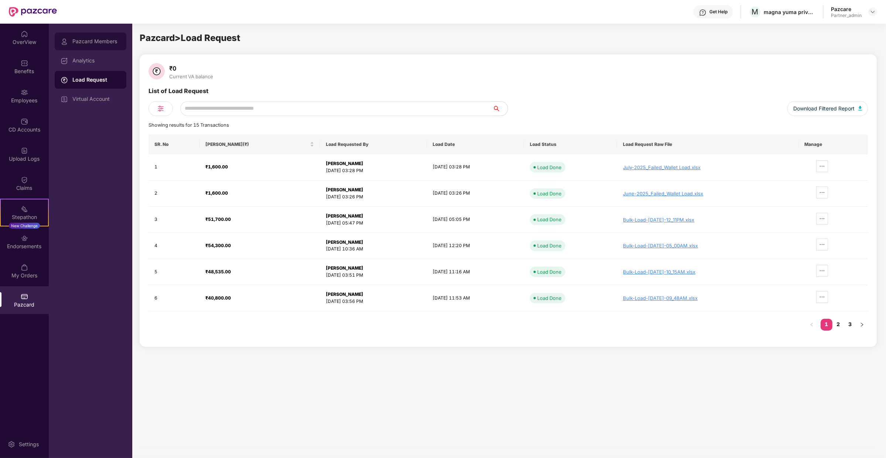
click at [105, 36] on div "Pazcard Members" at bounding box center [91, 42] width 72 height 18
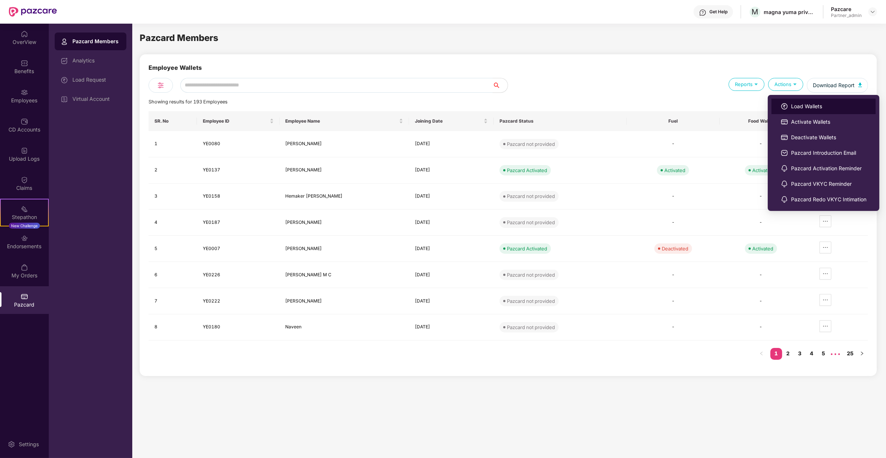
click at [786, 103] on img at bounding box center [784, 106] width 7 height 7
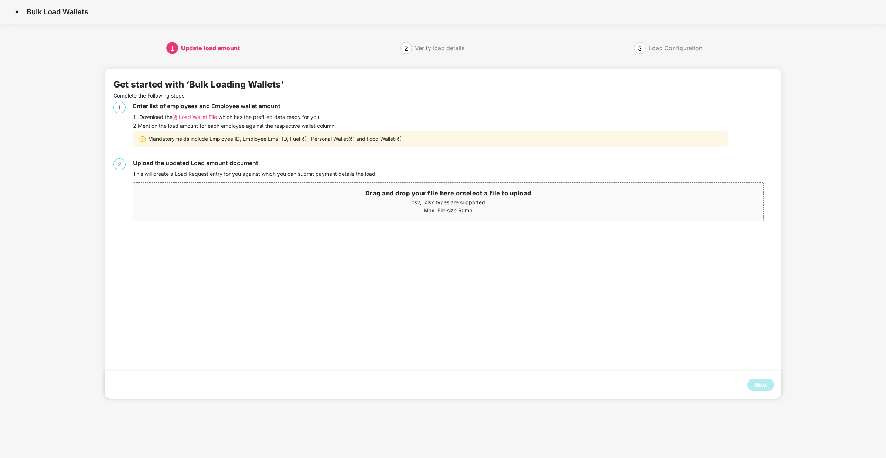
click at [205, 119] on span "Load Wallet File" at bounding box center [198, 117] width 38 height 8
click at [768, 388] on div "Next" at bounding box center [761, 385] width 27 height 13
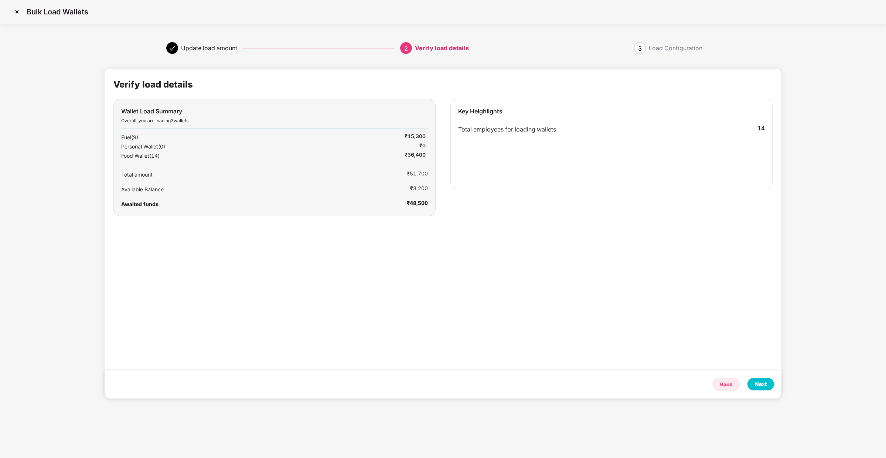
click at [736, 384] on div "Back" at bounding box center [727, 384] width 28 height 13
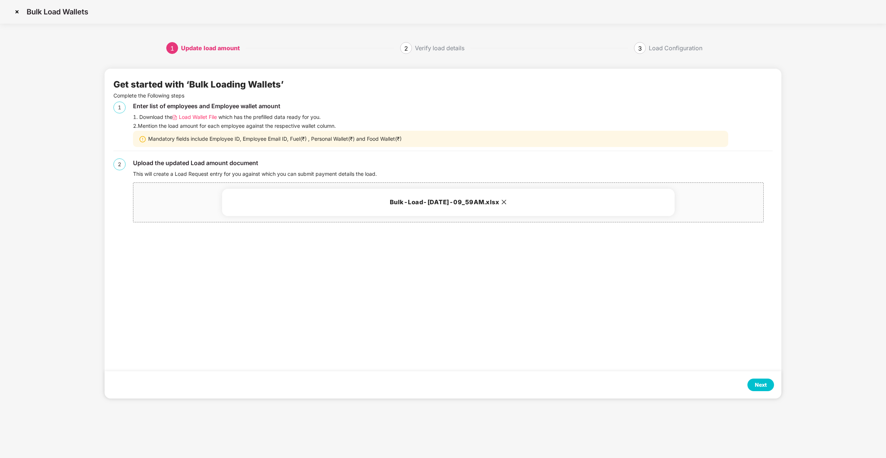
click at [758, 386] on div "Next" at bounding box center [761, 385] width 12 height 8
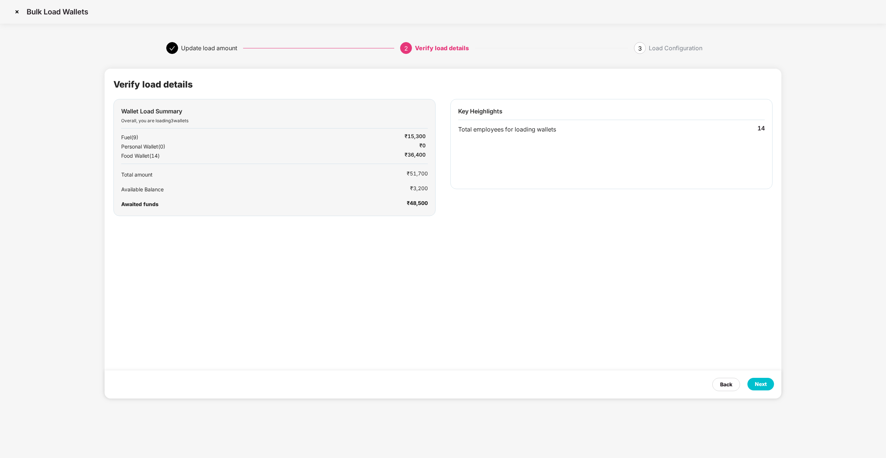
click at [758, 386] on div "Next" at bounding box center [761, 384] width 12 height 8
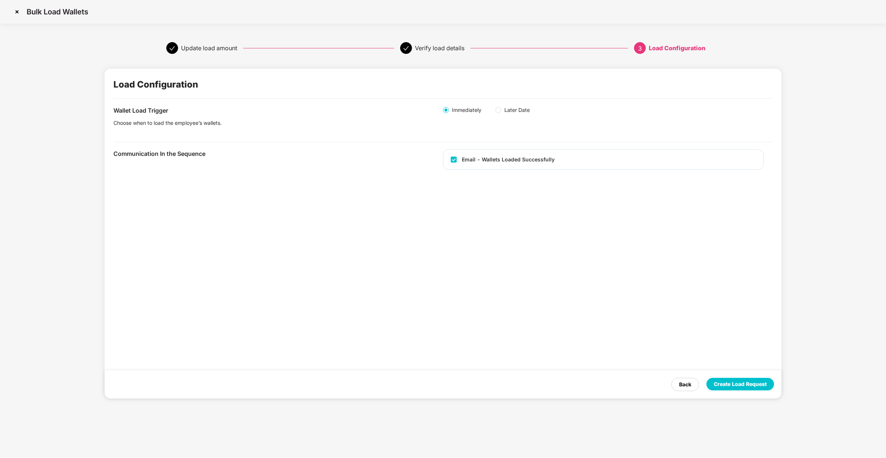
click at [758, 386] on div "Create Load Request" at bounding box center [740, 384] width 53 height 8
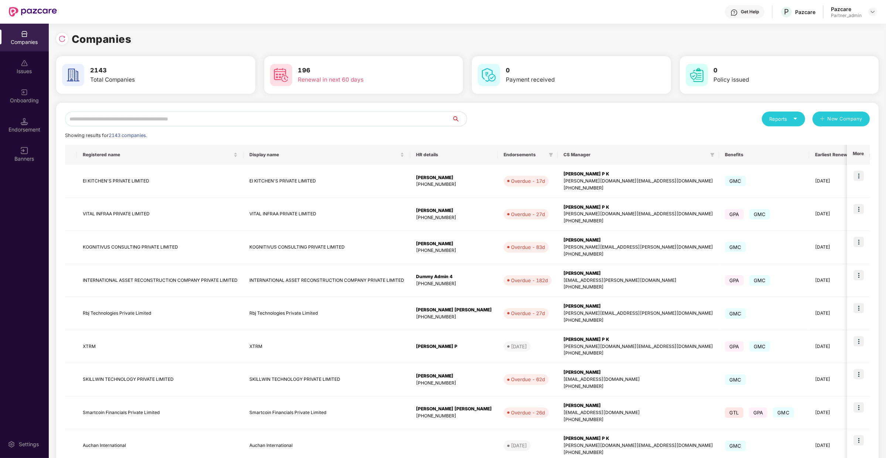
click at [152, 118] on input "text" at bounding box center [258, 119] width 387 height 15
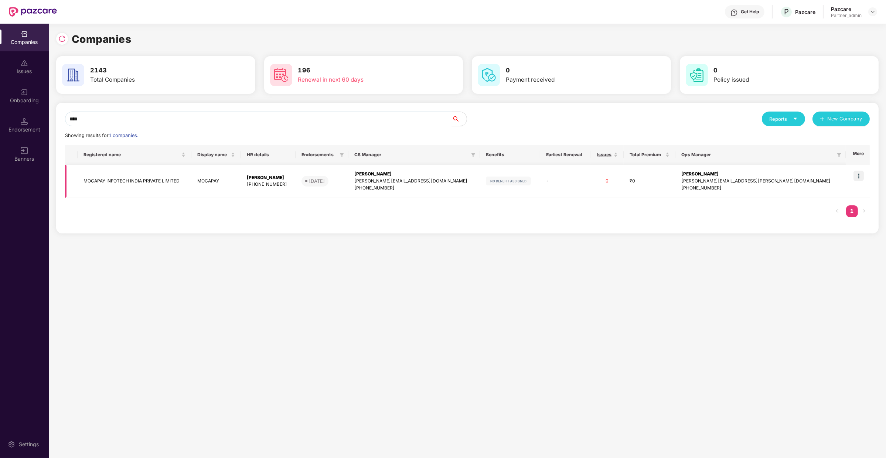
type input "****"
click at [856, 176] on img at bounding box center [859, 176] width 10 height 10
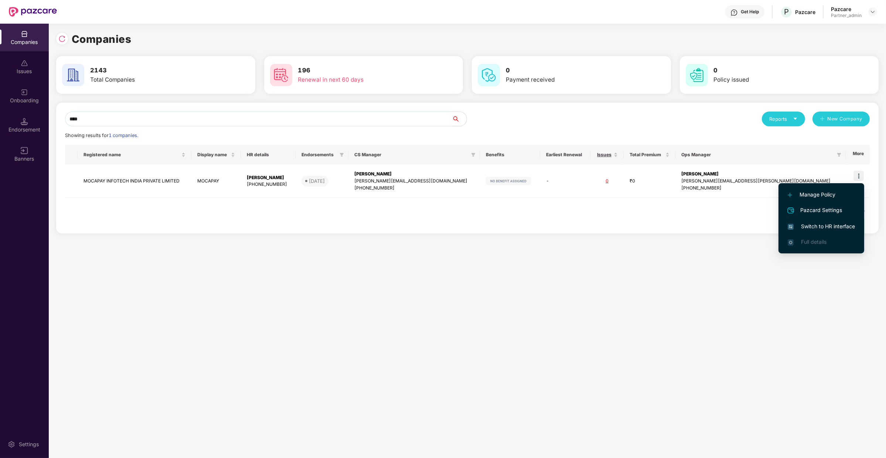
click at [799, 225] on span "Switch to HR interface" at bounding box center [821, 226] width 67 height 8
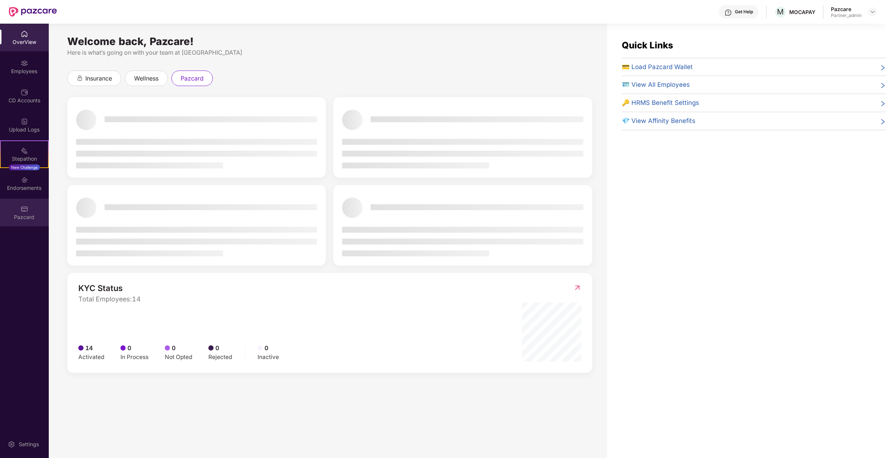
click at [21, 222] on div "Pazcard" at bounding box center [24, 213] width 49 height 28
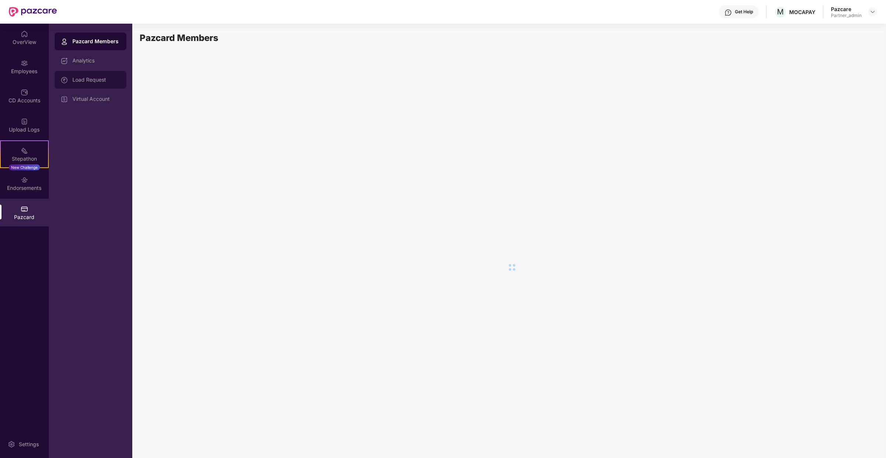
drag, startPoint x: 109, startPoint y: 78, endPoint x: 101, endPoint y: 73, distance: 9.6
click at [101, 73] on div "Load Request" at bounding box center [91, 80] width 72 height 18
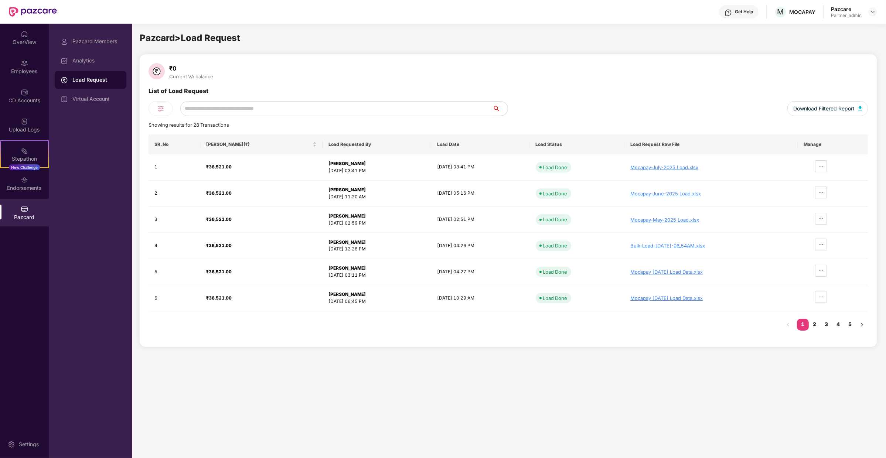
click at [99, 77] on div "Load Request" at bounding box center [96, 79] width 48 height 7
click at [111, 103] on div "Virtual Account" at bounding box center [91, 99] width 72 height 18
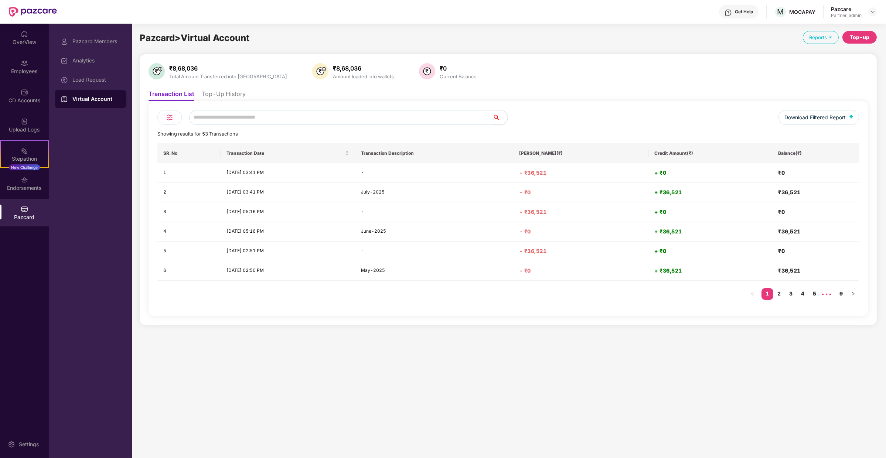
click at [220, 102] on div "Download Filtered Report Showing results for 53 Transactions SR. No Transaction…" at bounding box center [509, 208] width 720 height 215
click at [225, 96] on li "Top-Up History" at bounding box center [224, 95] width 44 height 11
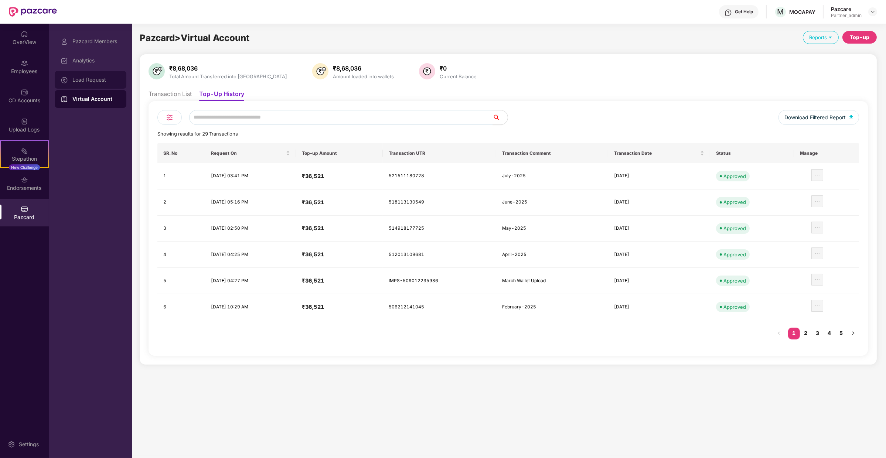
click at [120, 75] on div "Load Request" at bounding box center [91, 80] width 72 height 18
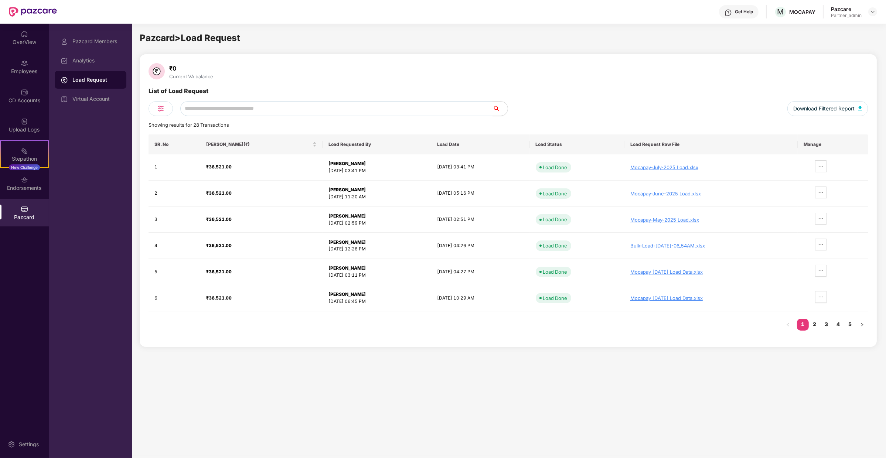
click at [111, 30] on div "Pazcard Members Analytics Load Request Virtual Account" at bounding box center [91, 241] width 84 height 435
click at [649, 166] on div "Mocapay-July-2025 Load.xlsx" at bounding box center [712, 167] width 162 height 6
click at [112, 43] on div "Pazcard Members" at bounding box center [96, 41] width 48 height 6
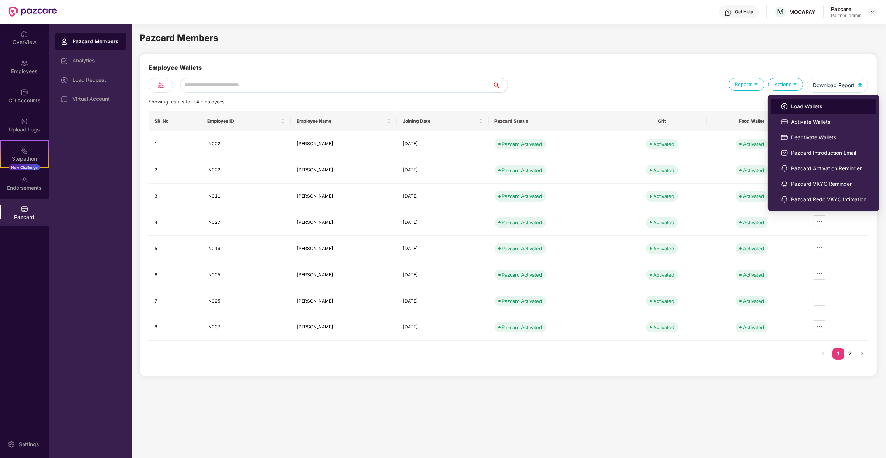
click at [785, 106] on img at bounding box center [784, 106] width 7 height 7
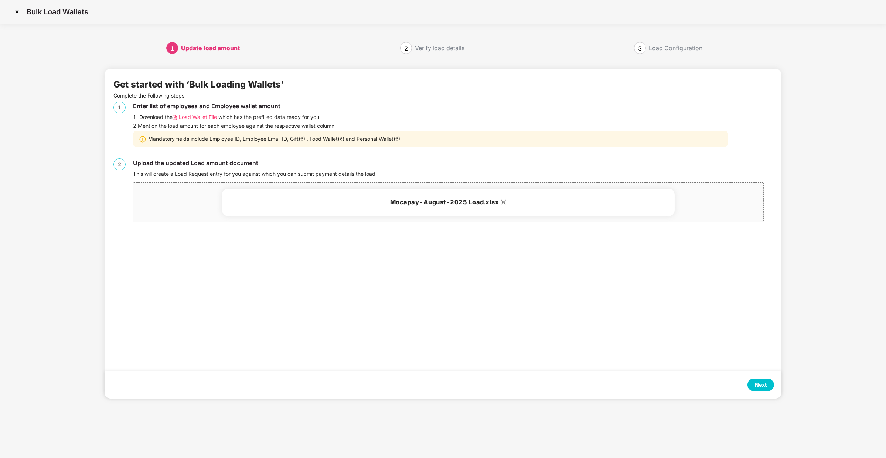
click at [765, 390] on div "Next" at bounding box center [761, 385] width 27 height 13
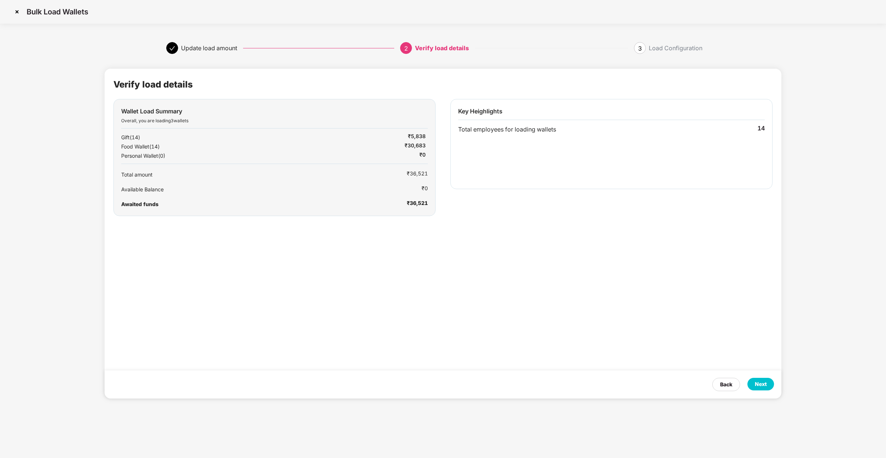
click at [765, 385] on div "Next" at bounding box center [761, 384] width 12 height 8
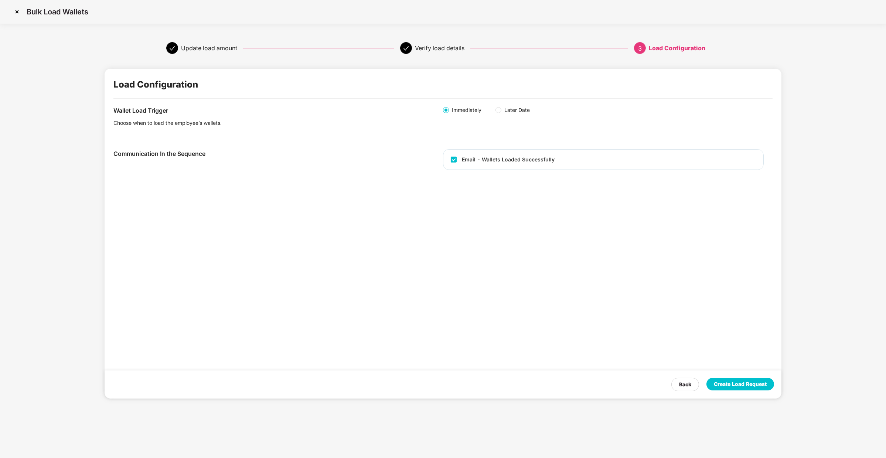
click at [761, 380] on div "Create Load Request" at bounding box center [741, 384] width 68 height 13
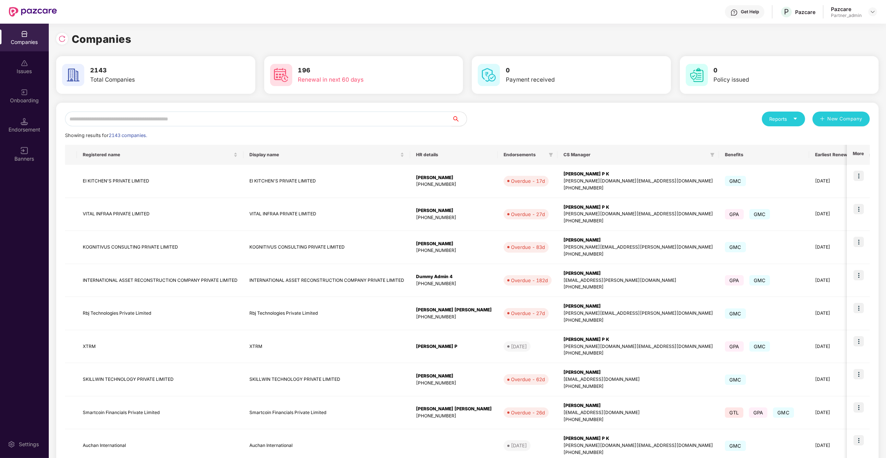
click at [189, 133] on div "Showing results for 2143 companies." at bounding box center [467, 135] width 805 height 7
click at [192, 123] on input "text" at bounding box center [258, 119] width 387 height 15
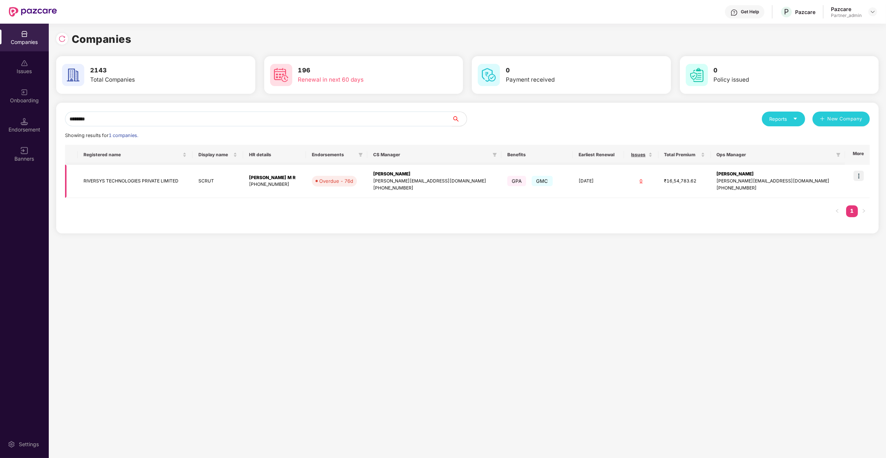
type input "********"
click at [855, 174] on img at bounding box center [859, 176] width 10 height 10
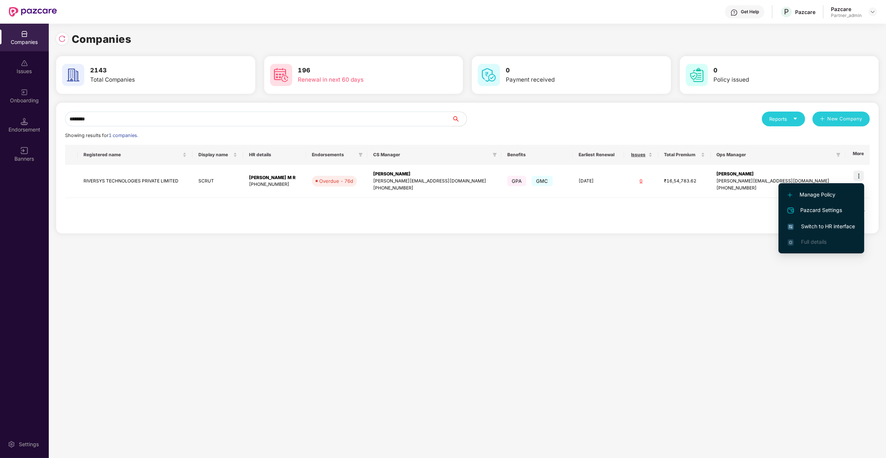
click at [816, 225] on span "Switch to HR interface" at bounding box center [821, 226] width 67 height 8
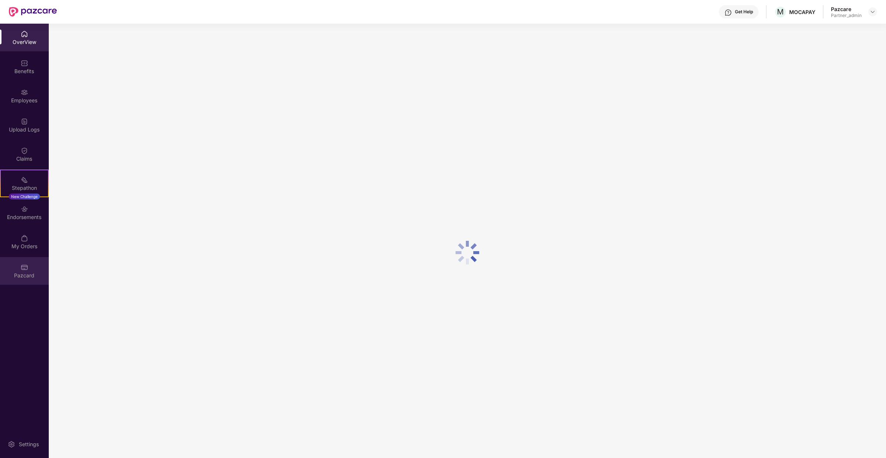
click at [32, 263] on div "Pazcard" at bounding box center [24, 271] width 49 height 28
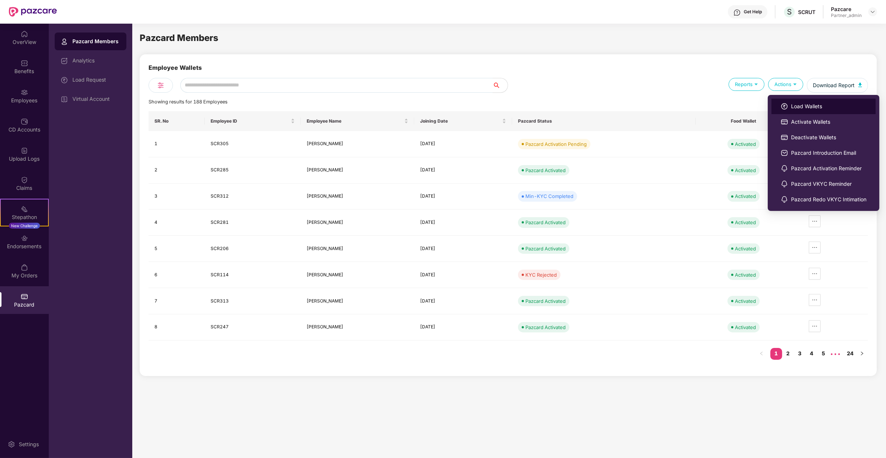
click at [797, 102] on li "Load Wallets" at bounding box center [824, 107] width 104 height 16
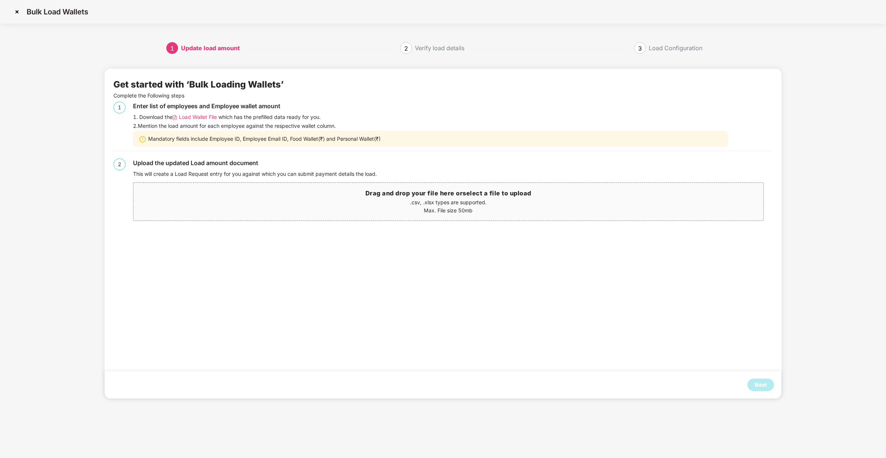
click at [197, 119] on span "Load Wallet File" at bounding box center [198, 117] width 38 height 8
click at [17, 10] on img at bounding box center [17, 12] width 12 height 12
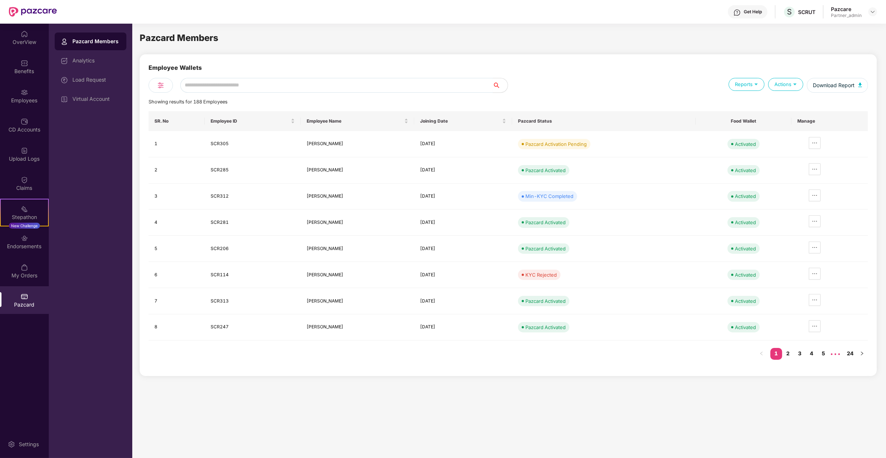
click at [193, 89] on input "text" at bounding box center [336, 85] width 313 height 15
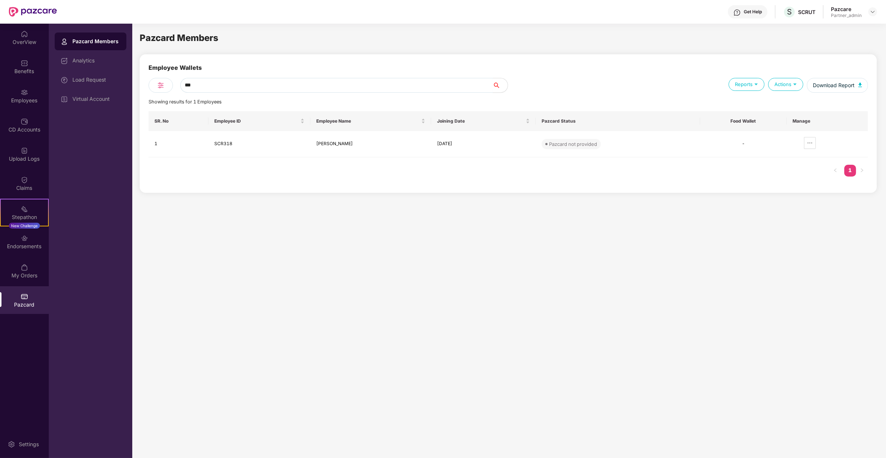
type input "***"
click at [781, 85] on div "Actions" at bounding box center [785, 84] width 35 height 13
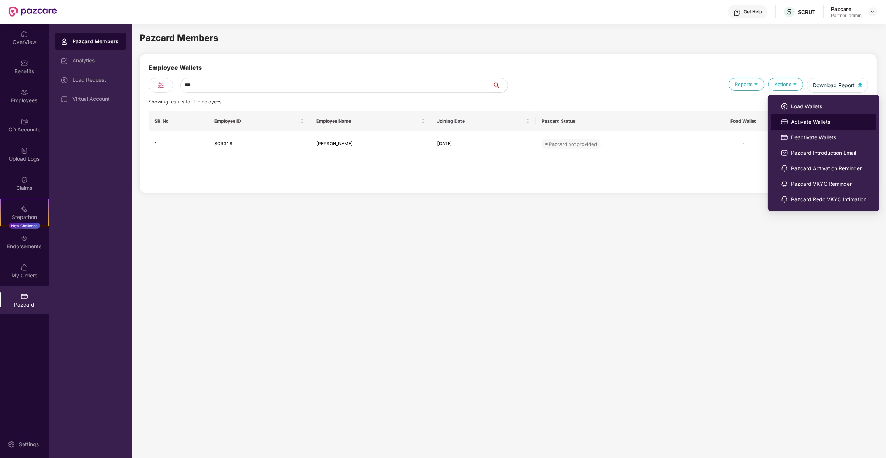
click at [787, 117] on li "Activate Wallets" at bounding box center [824, 122] width 104 height 16
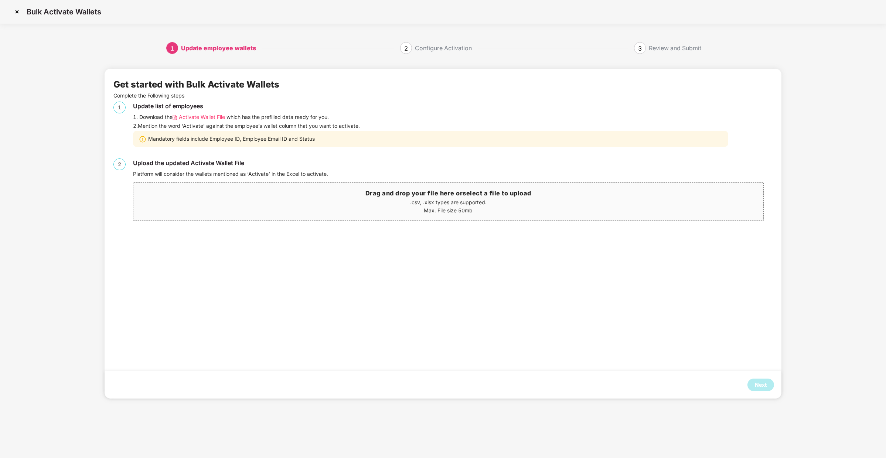
click at [214, 116] on span "Activate Wallet File" at bounding box center [202, 117] width 46 height 8
click at [766, 381] on div "Next" at bounding box center [761, 385] width 12 height 8
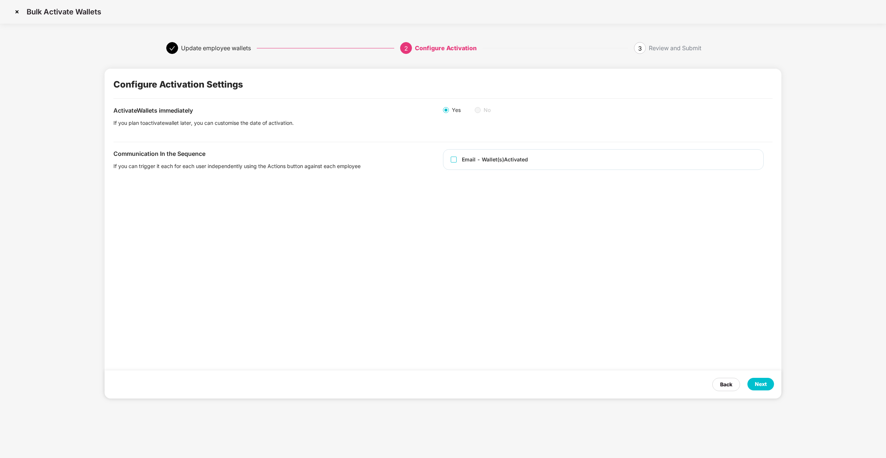
click at [529, 159] on span "Email - Wallet(s) Activated" at bounding box center [494, 160] width 74 height 8
click at [762, 383] on div "Next" at bounding box center [761, 384] width 12 height 8
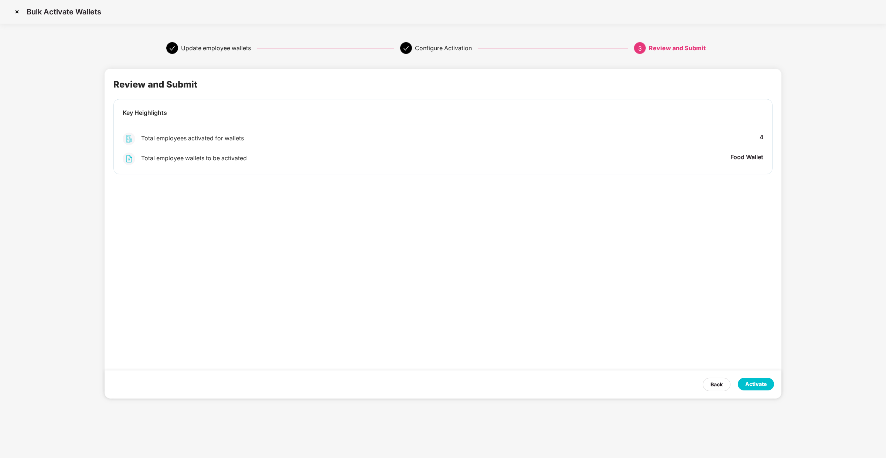
click at [762, 383] on div "Activate" at bounding box center [755, 384] width 21 height 8
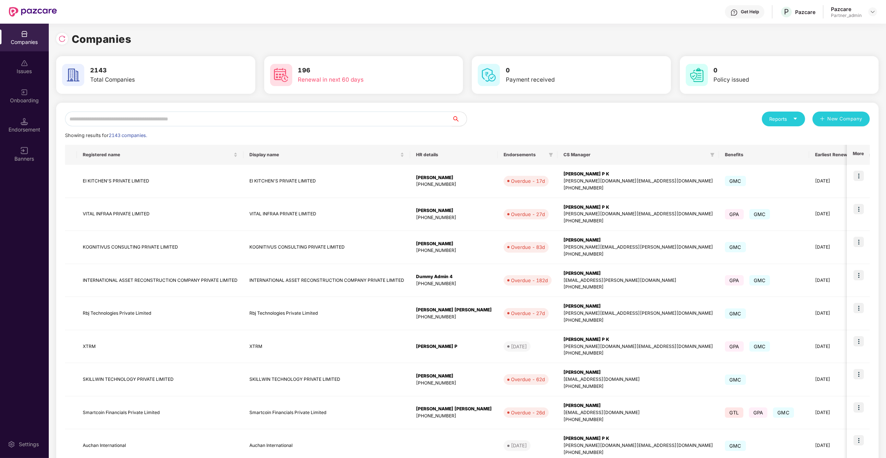
click at [124, 118] on input "text" at bounding box center [258, 119] width 387 height 15
type input "*"
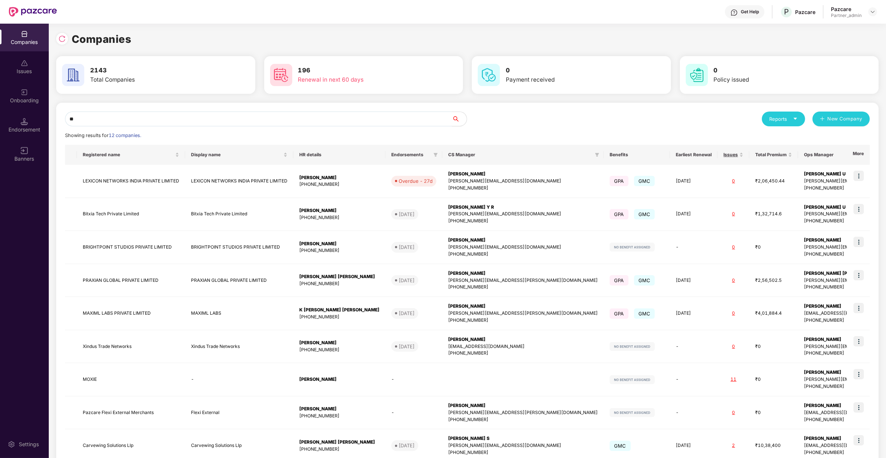
type input "*"
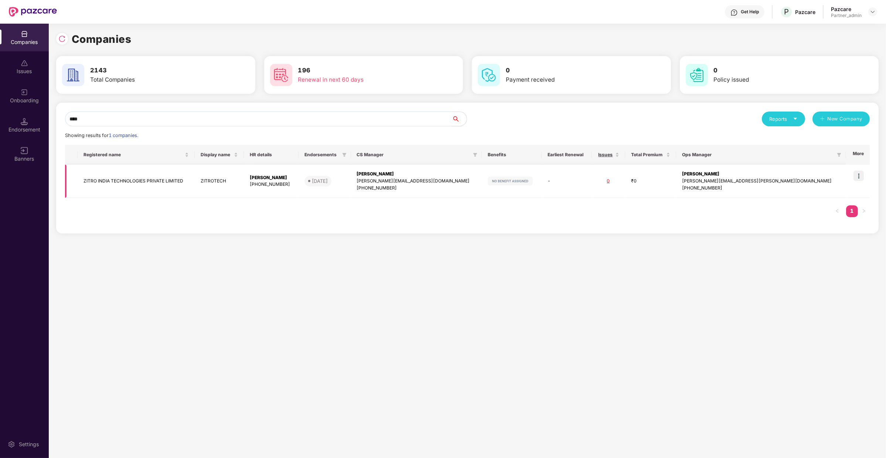
type input "****"
click at [856, 177] on img at bounding box center [859, 176] width 10 height 10
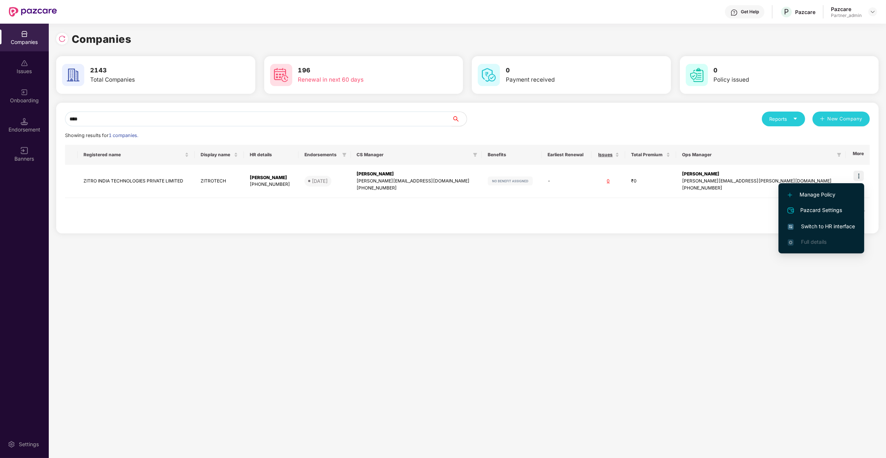
click at [835, 231] on span "Switch to HR interface" at bounding box center [821, 226] width 67 height 8
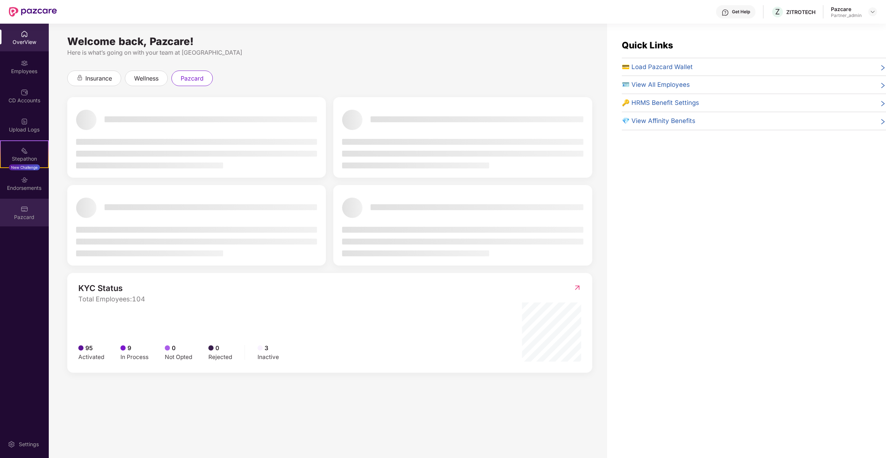
click at [28, 214] on div "Pazcard" at bounding box center [24, 217] width 49 height 7
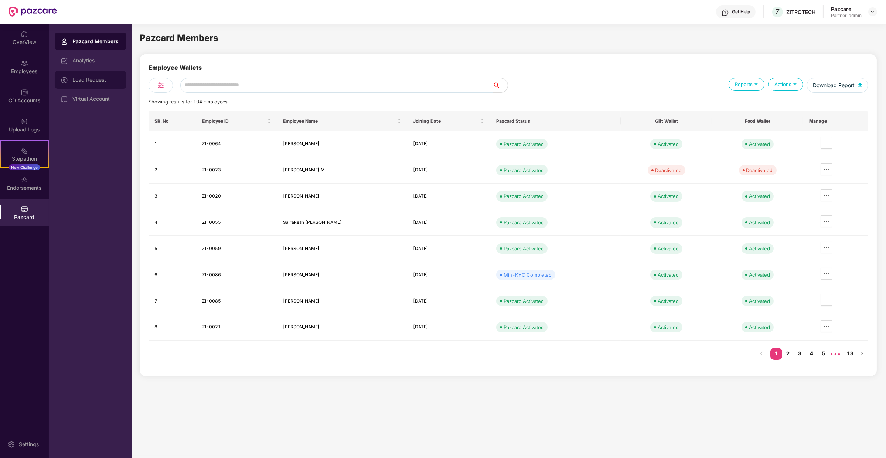
click at [110, 84] on div "Load Request" at bounding box center [91, 80] width 72 height 18
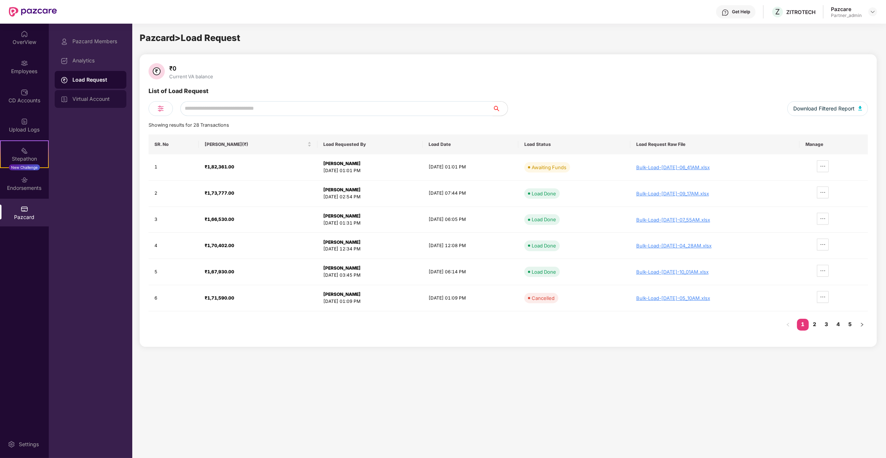
click at [105, 105] on div "Virtual Account" at bounding box center [91, 99] width 72 height 18
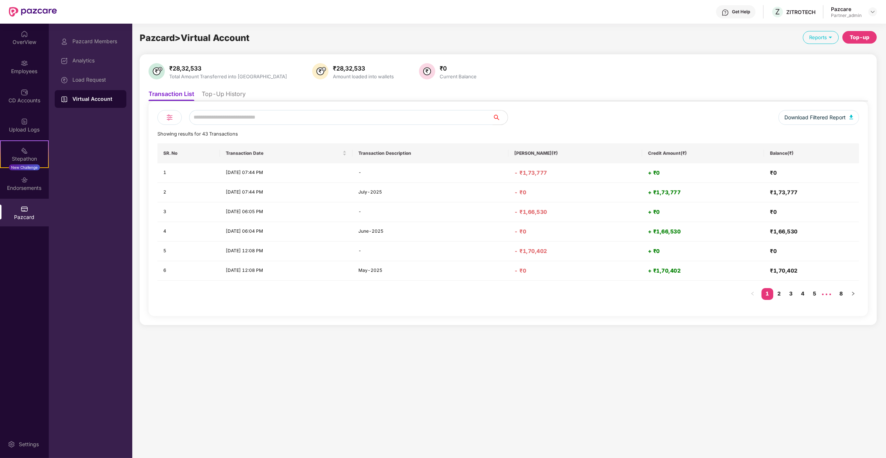
click at [202, 98] on li "Top-Up History" at bounding box center [224, 95] width 44 height 11
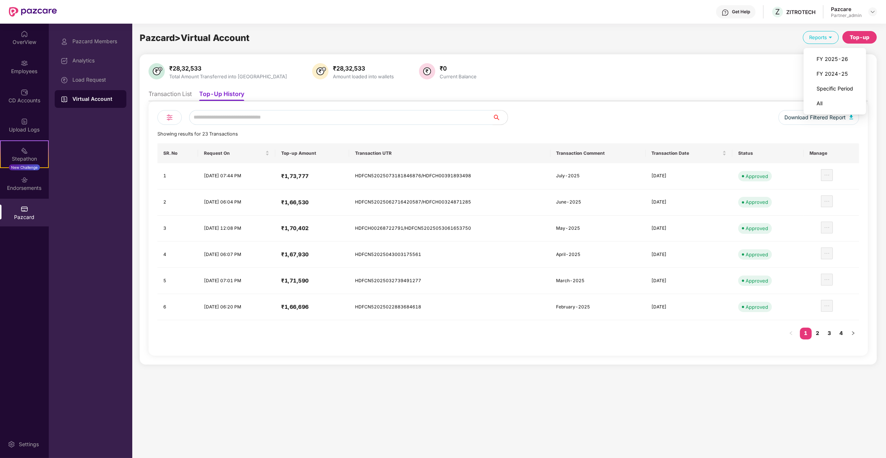
click at [867, 39] on div "Top-up" at bounding box center [860, 37] width 20 height 8
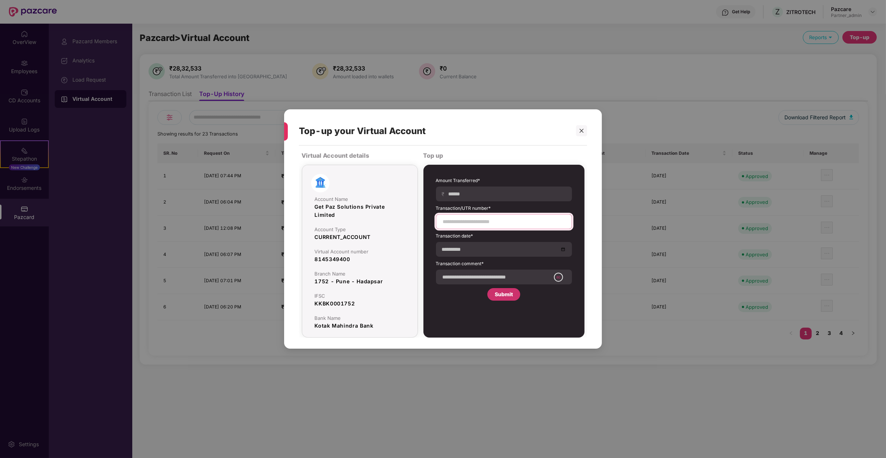
click at [510, 221] on input at bounding box center [503, 222] width 123 height 8
paste input "**********"
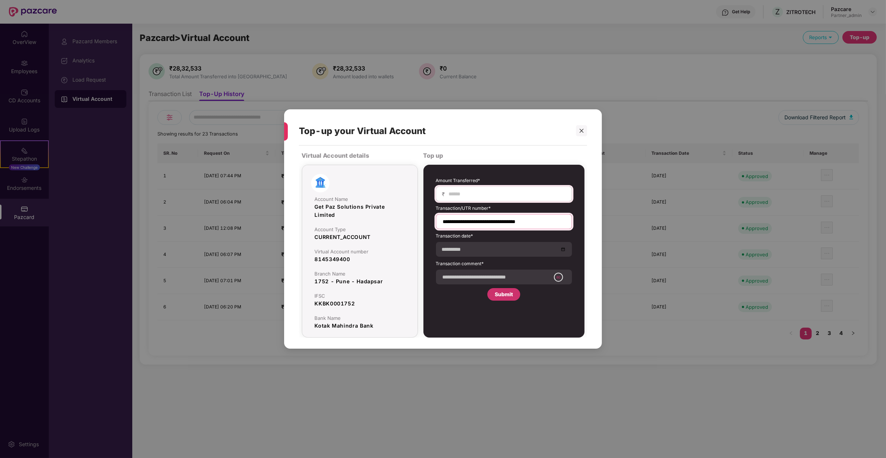
type input "**********"
click at [509, 197] on input at bounding box center [507, 194] width 118 height 8
type input "******"
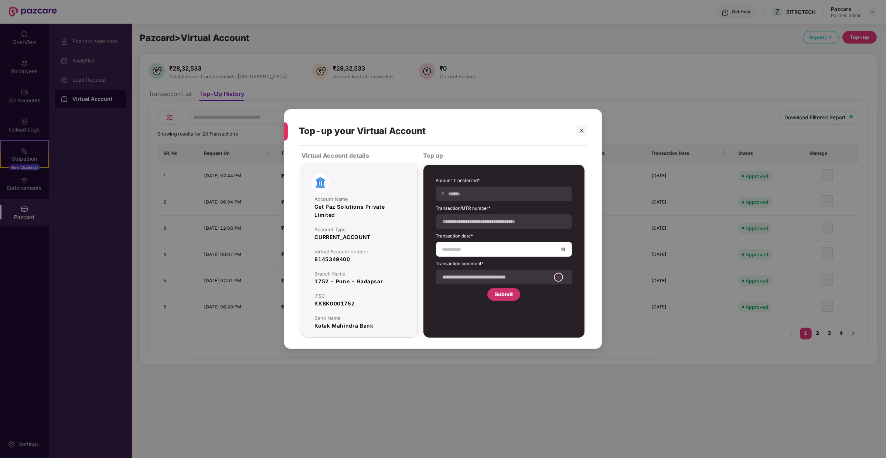
click at [457, 248] on input at bounding box center [500, 249] width 116 height 8
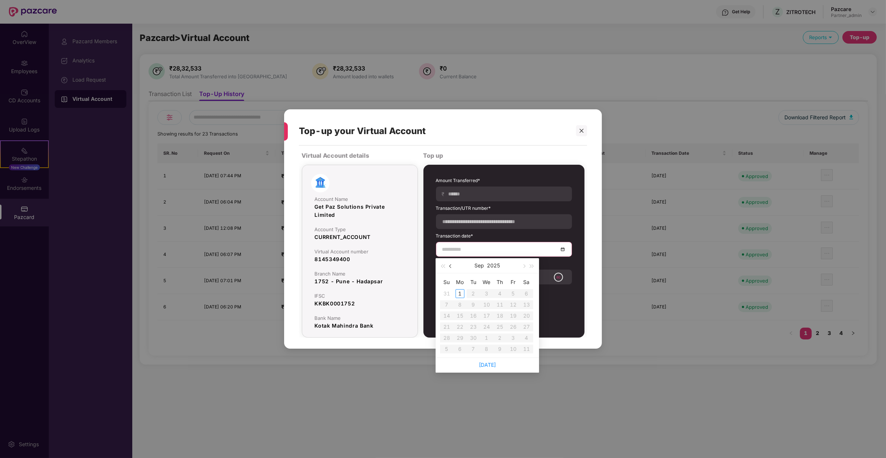
click at [454, 265] on button "button" at bounding box center [451, 265] width 8 height 15
type input "**********"
click at [524, 338] on div "30" at bounding box center [526, 338] width 9 height 9
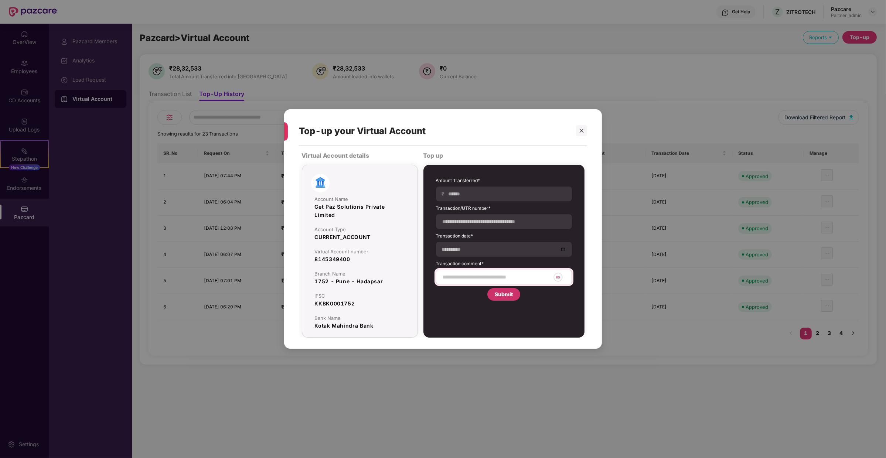
click at [489, 272] on div "60" at bounding box center [504, 277] width 136 height 15
click at [489, 273] on input at bounding box center [496, 277] width 108 height 8
click at [451, 275] on input "*" at bounding box center [496, 277] width 108 height 8
type input "**********"
click at [445, 308] on div "**********" at bounding box center [504, 251] width 161 height 173
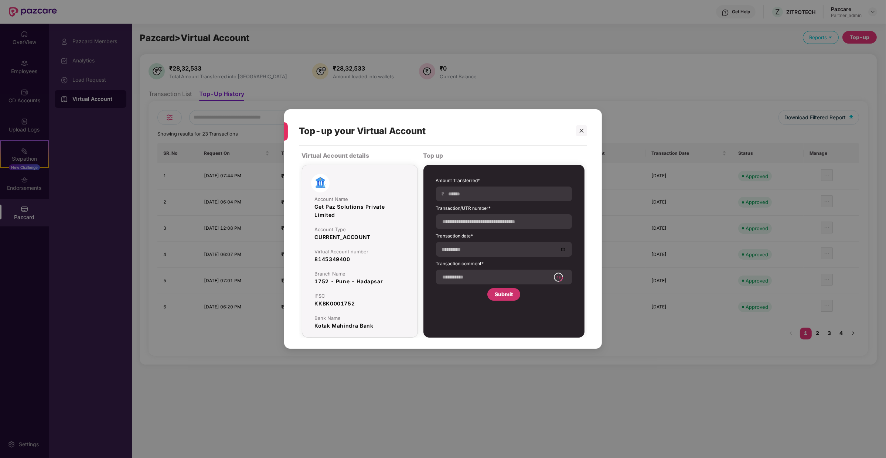
click at [503, 298] on div "Submit" at bounding box center [504, 295] width 18 height 8
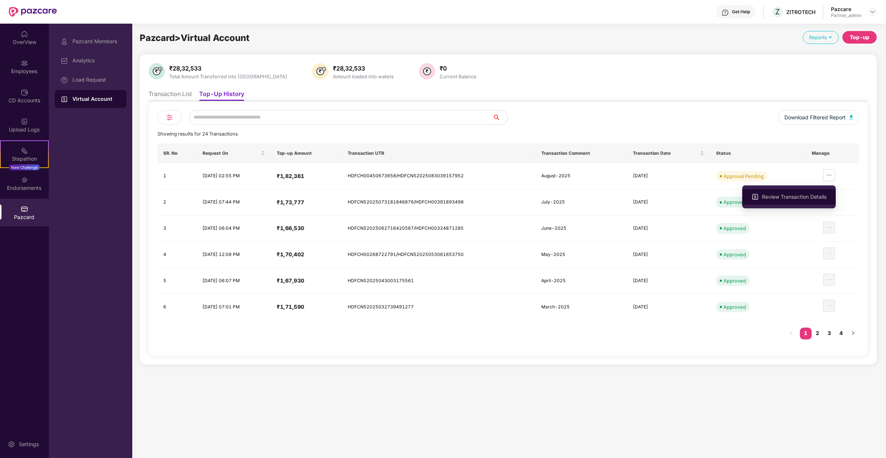
click at [816, 200] on span "Review Transaction Details" at bounding box center [794, 197] width 65 height 8
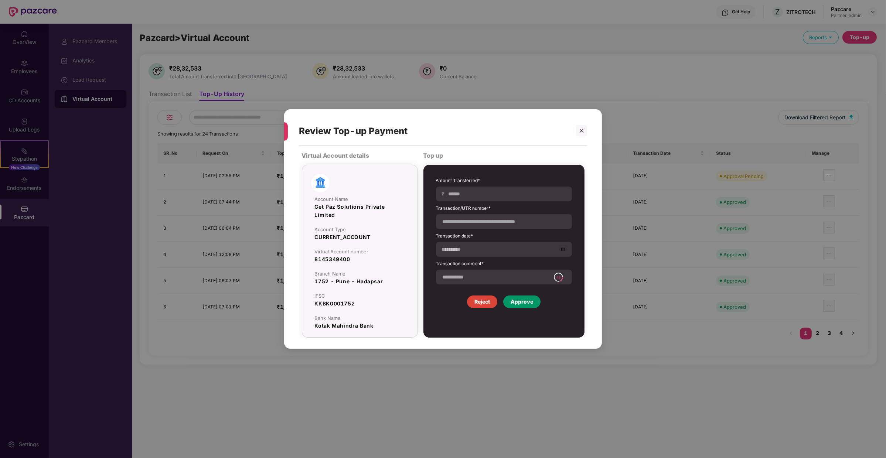
click at [529, 302] on div "Approve" at bounding box center [522, 302] width 23 height 8
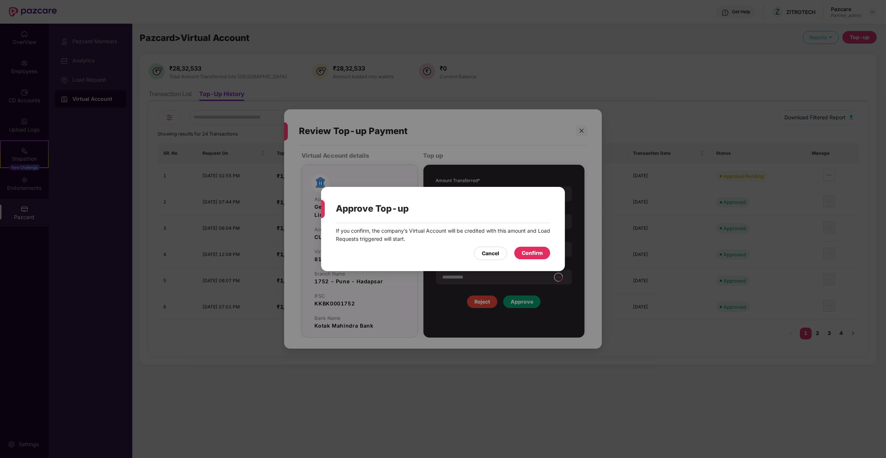
click at [528, 247] on div "Cancel Confirm" at bounding box center [443, 251] width 214 height 17
click at [528, 254] on div "Confirm" at bounding box center [532, 253] width 21 height 8
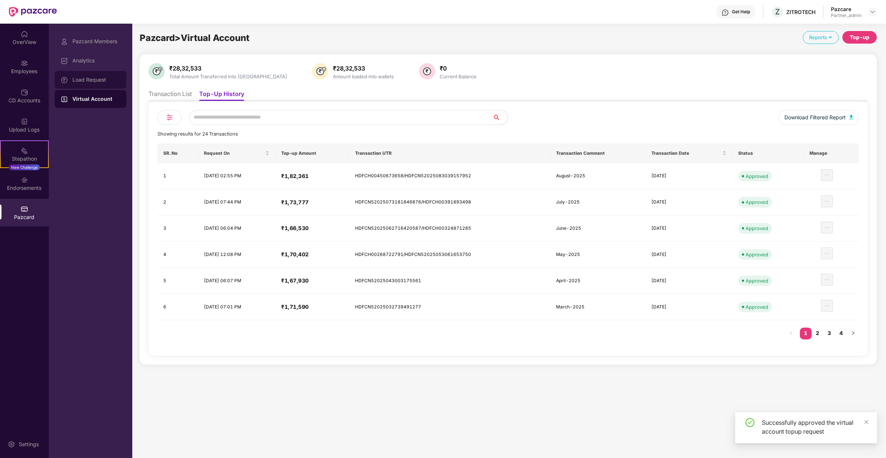
click at [94, 82] on div "Load Request" at bounding box center [96, 80] width 48 height 6
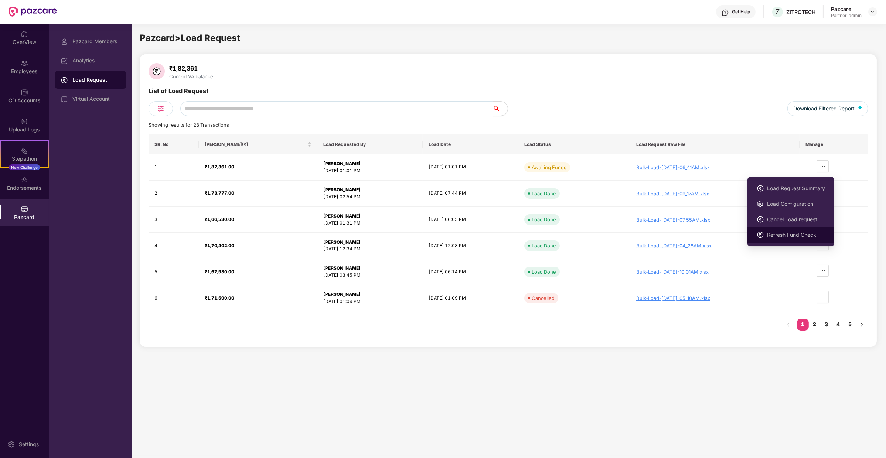
click at [806, 231] on span "Refresh Fund Check" at bounding box center [796, 235] width 58 height 8
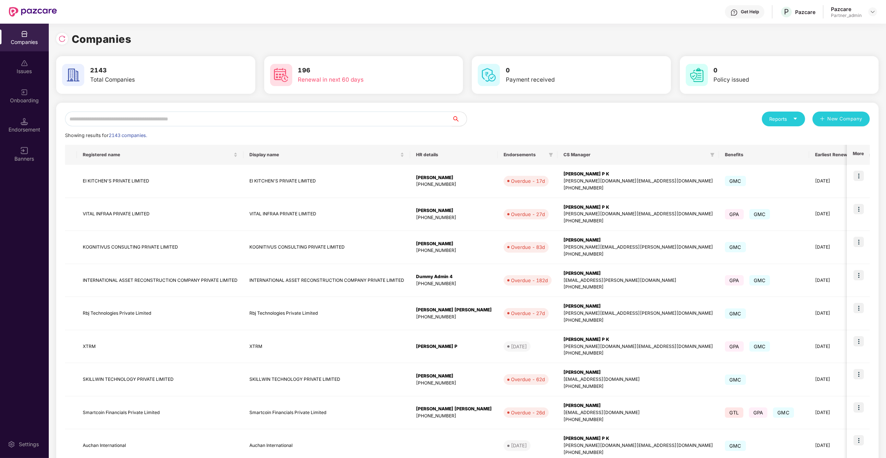
click at [111, 116] on input "text" at bounding box center [258, 119] width 387 height 15
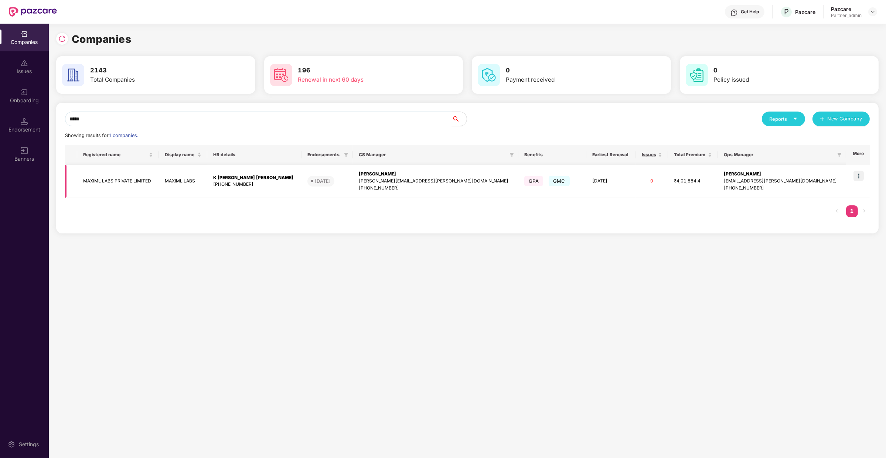
type input "*****"
click at [856, 176] on img at bounding box center [859, 176] width 10 height 10
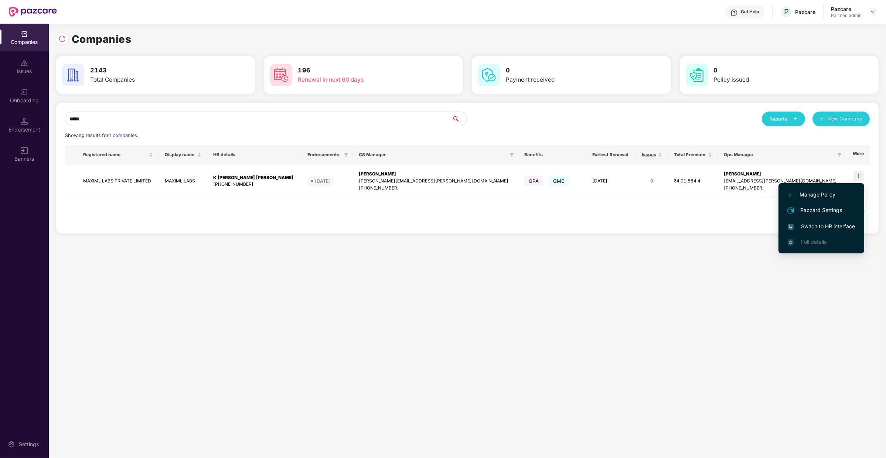
click at [829, 214] on span "Pazcard Settings" at bounding box center [821, 210] width 67 height 9
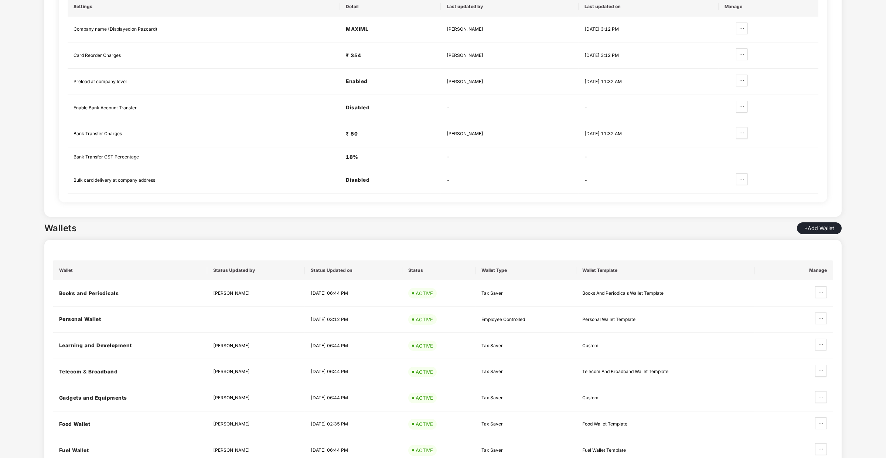
scroll to position [491, 0]
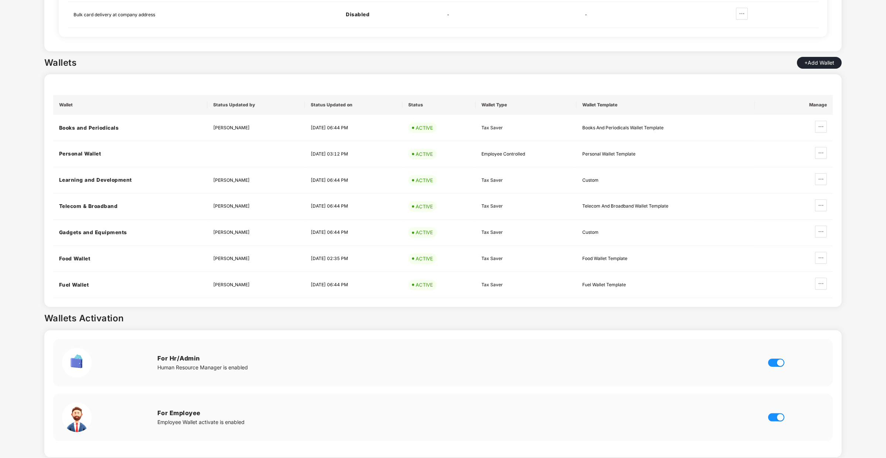
click at [779, 360] on div "button" at bounding box center [780, 363] width 7 height 7
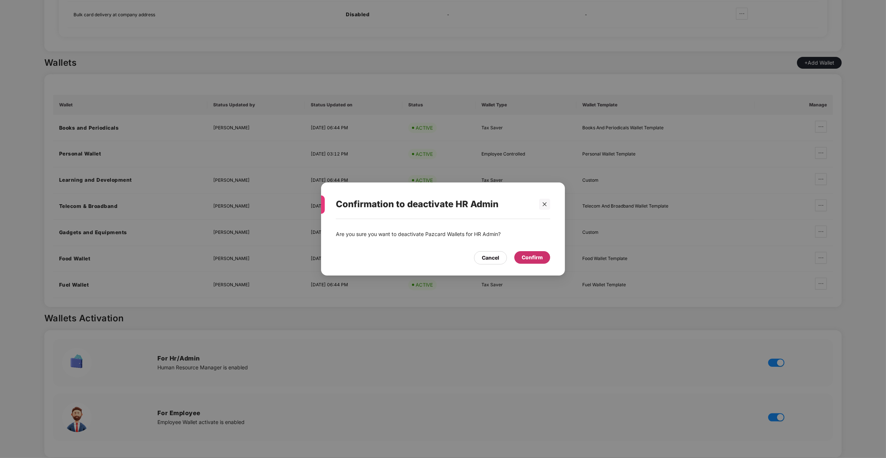
click at [537, 255] on div "Confirm" at bounding box center [532, 258] width 21 height 8
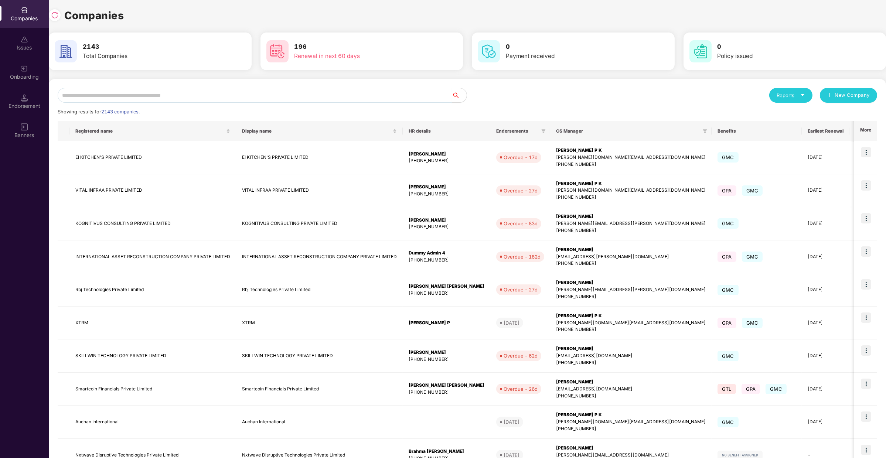
click at [114, 92] on input "text" at bounding box center [255, 95] width 394 height 15
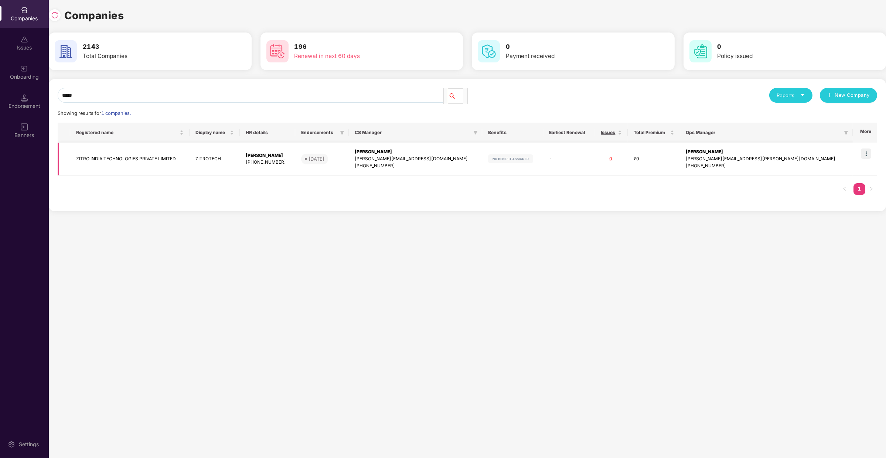
type input "*****"
click at [865, 153] on img at bounding box center [866, 154] width 10 height 10
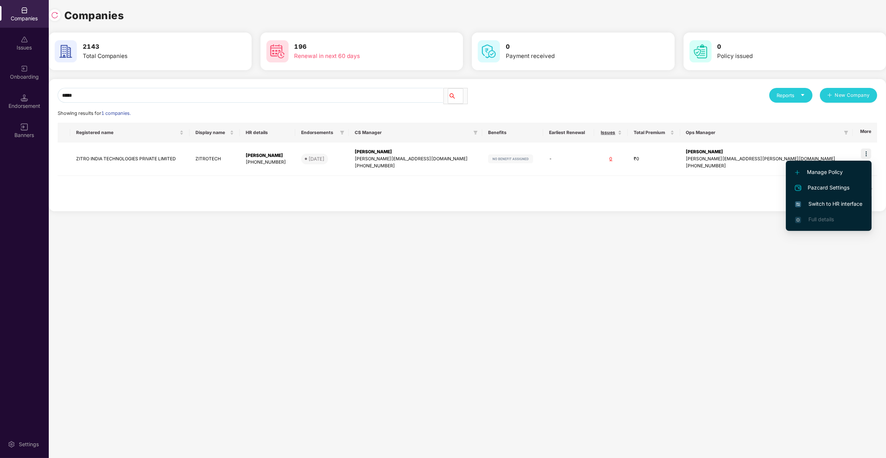
click at [823, 201] on span "Switch to HR interface" at bounding box center [828, 204] width 67 height 8
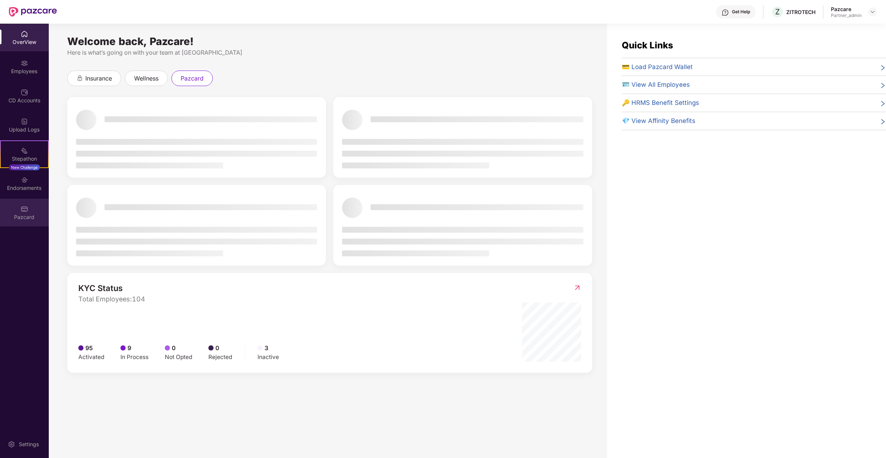
click at [35, 205] on div "Pazcard" at bounding box center [24, 213] width 49 height 28
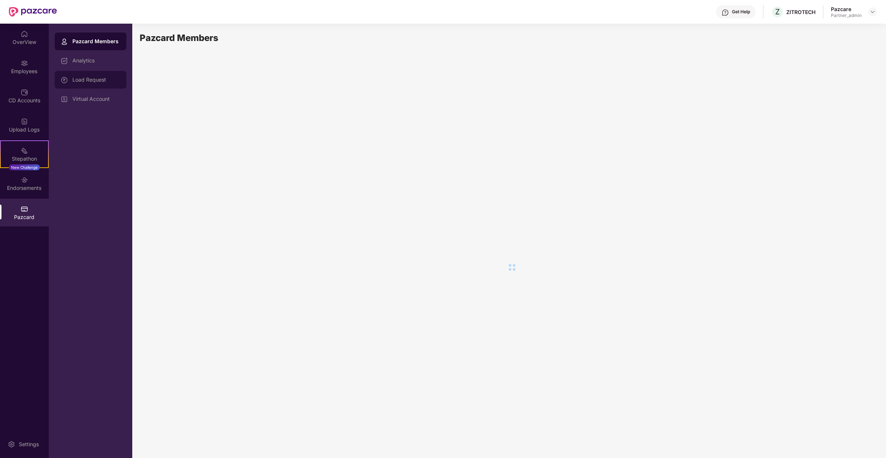
click at [92, 85] on div "Load Request" at bounding box center [91, 80] width 72 height 18
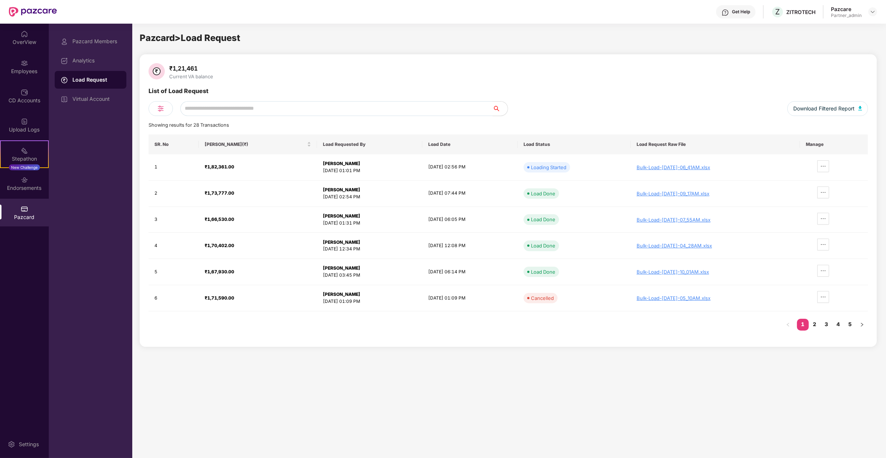
click at [333, 101] on div "List of Load Request" at bounding box center [509, 108] width 720 height 15
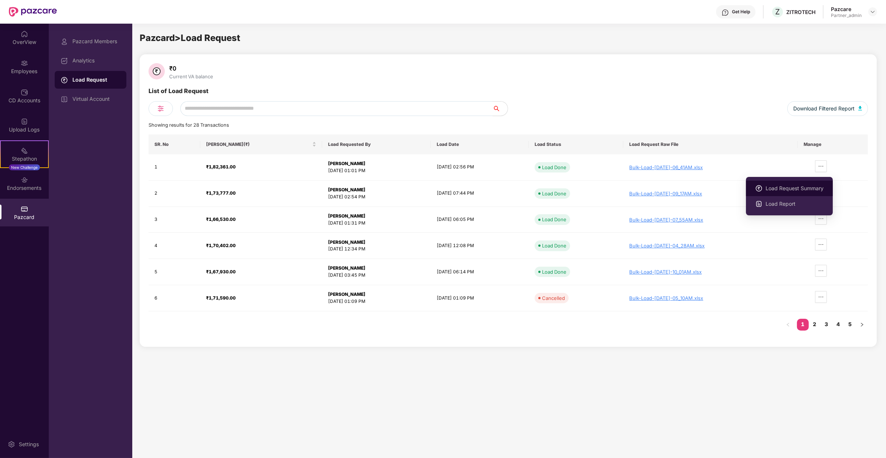
click at [819, 191] on span "Load Request Summary" at bounding box center [795, 188] width 58 height 8
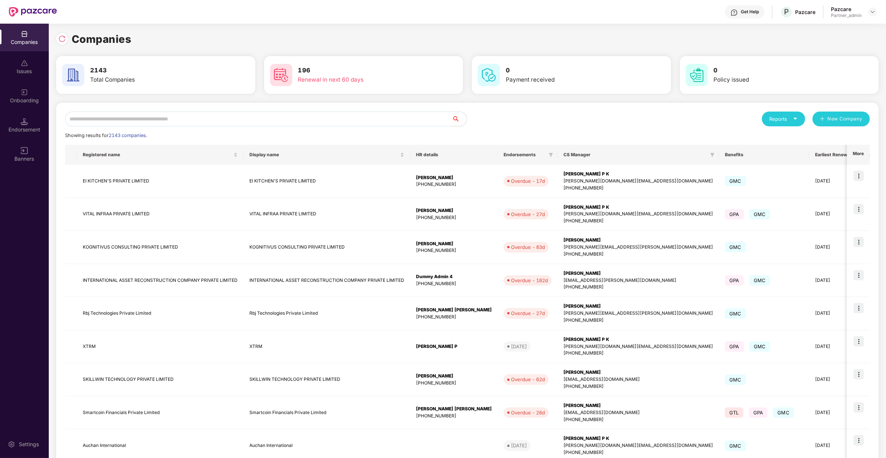
click at [120, 123] on input "text" at bounding box center [258, 119] width 387 height 15
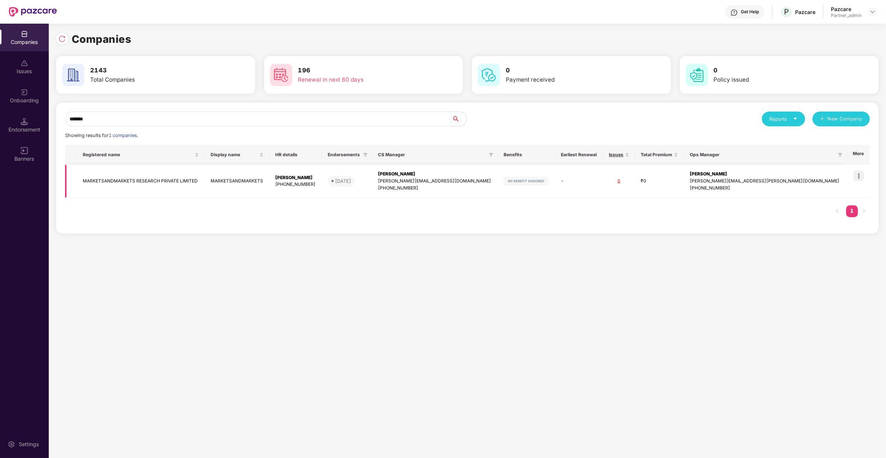
type input "*******"
click at [857, 176] on img at bounding box center [859, 176] width 10 height 10
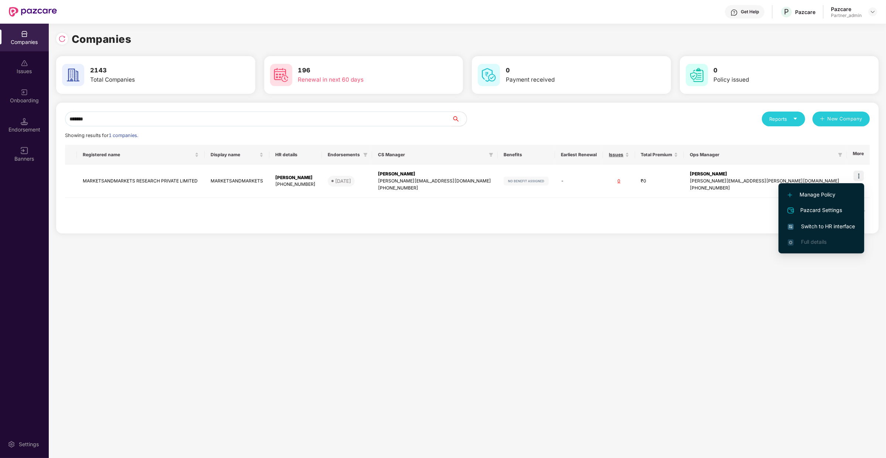
click at [812, 221] on li "Switch to HR interface" at bounding box center [822, 227] width 86 height 16
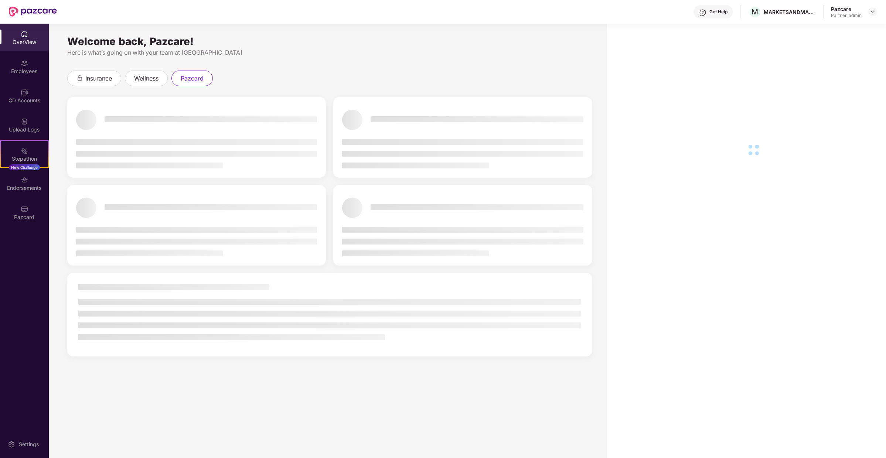
click at [4, 47] on div "OverView" at bounding box center [24, 38] width 49 height 28
click at [28, 72] on div "Employees" at bounding box center [24, 71] width 49 height 7
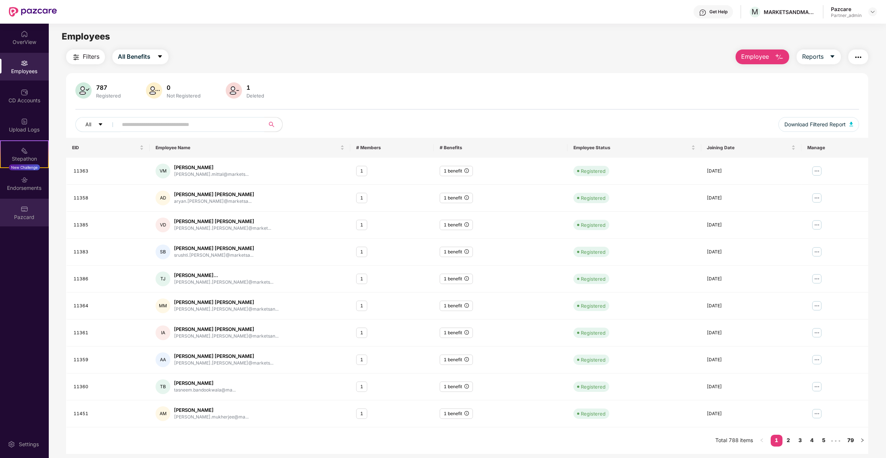
click at [33, 214] on div "Pazcard" at bounding box center [24, 217] width 49 height 7
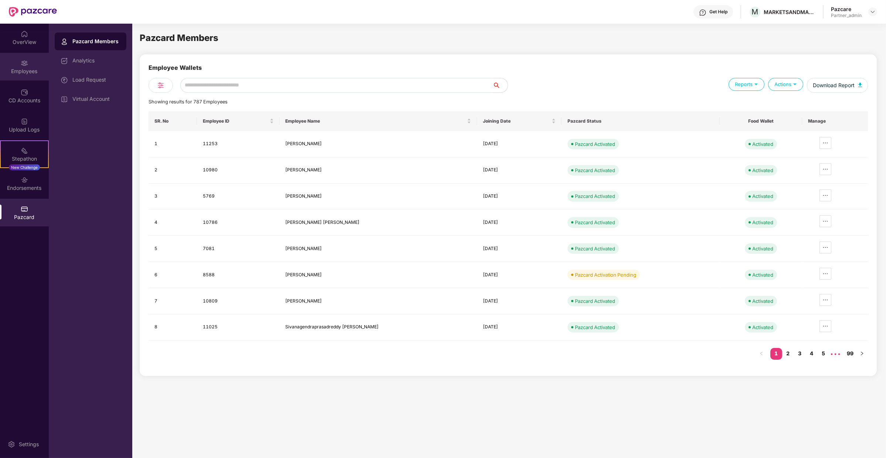
click at [16, 54] on div "Employees" at bounding box center [24, 67] width 49 height 28
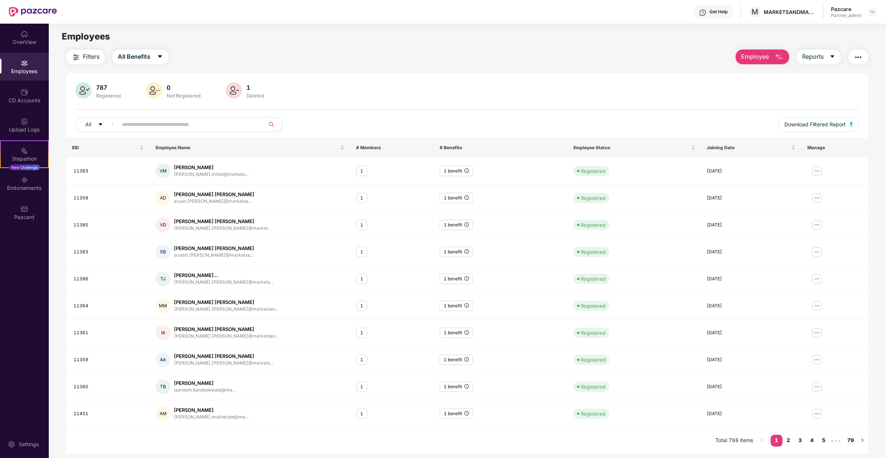
click at [745, 55] on span "Employee" at bounding box center [755, 56] width 28 height 9
click at [749, 78] on div "Add Employee(s)" at bounding box center [768, 76] width 42 height 9
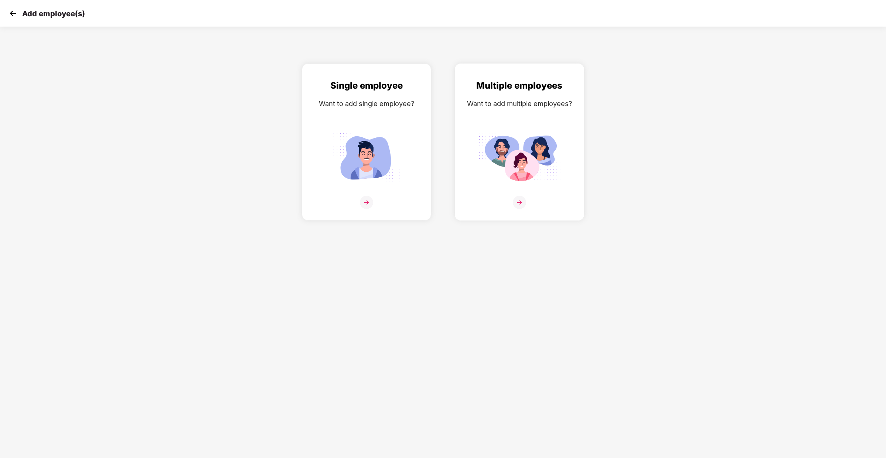
click at [521, 170] on img at bounding box center [519, 158] width 83 height 58
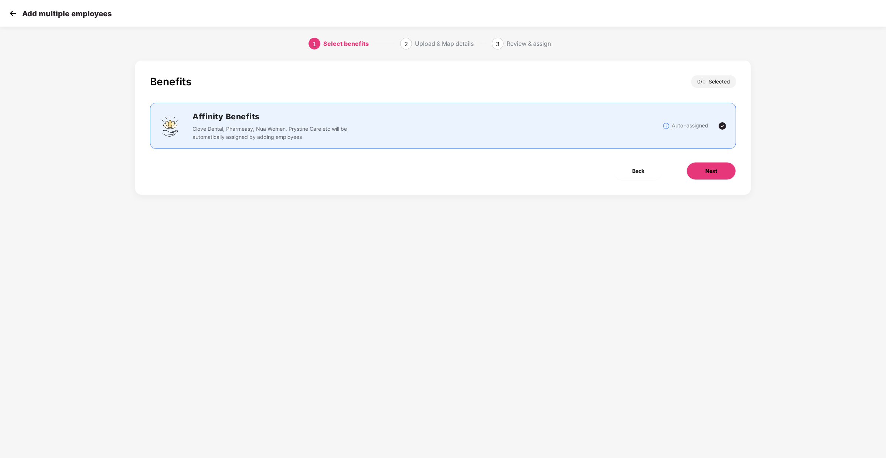
click at [714, 165] on button "Next" at bounding box center [712, 171] width 50 height 18
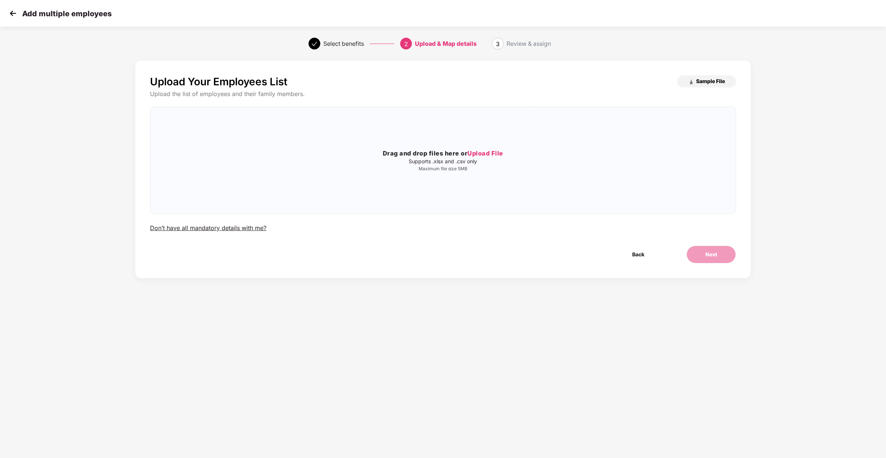
click at [696, 82] on span "Sample File" at bounding box center [710, 81] width 29 height 7
click at [705, 249] on button "Next" at bounding box center [712, 255] width 50 height 18
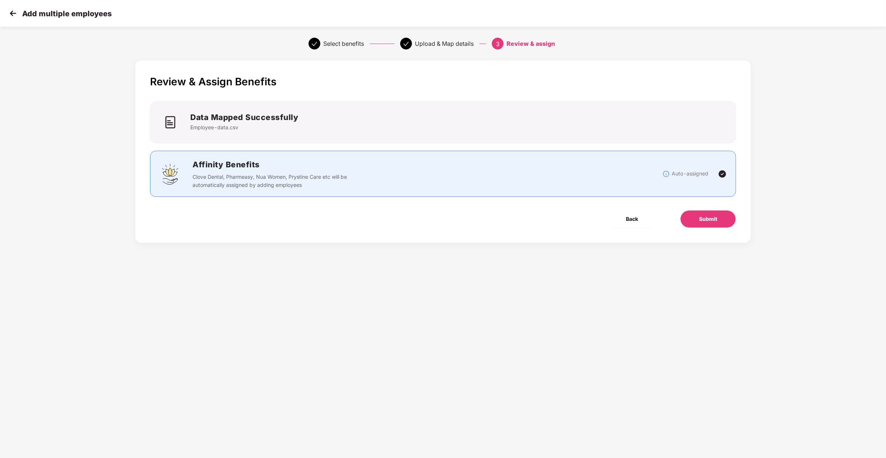
click at [705, 249] on div "Review & Assign Benefits Data Mapped Successfully Employee-data.csv Affinity Be…" at bounding box center [443, 159] width 738 height 204
click at [706, 220] on span "Submit" at bounding box center [708, 219] width 18 height 8
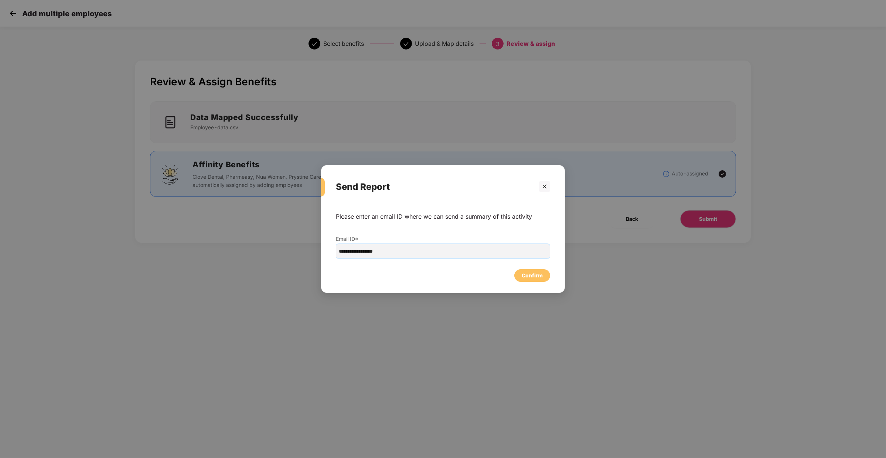
drag, startPoint x: 356, startPoint y: 253, endPoint x: 269, endPoint y: 252, distance: 86.1
click at [269, 252] on div "**********" at bounding box center [443, 229] width 886 height 458
type input "**********"
click at [529, 272] on div "Confirm" at bounding box center [532, 276] width 21 height 8
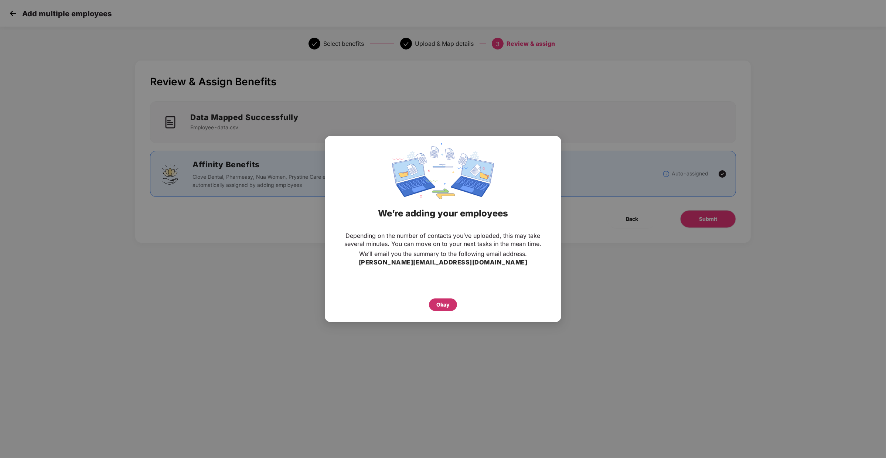
click at [443, 302] on div "Okay" at bounding box center [442, 305] width 13 height 8
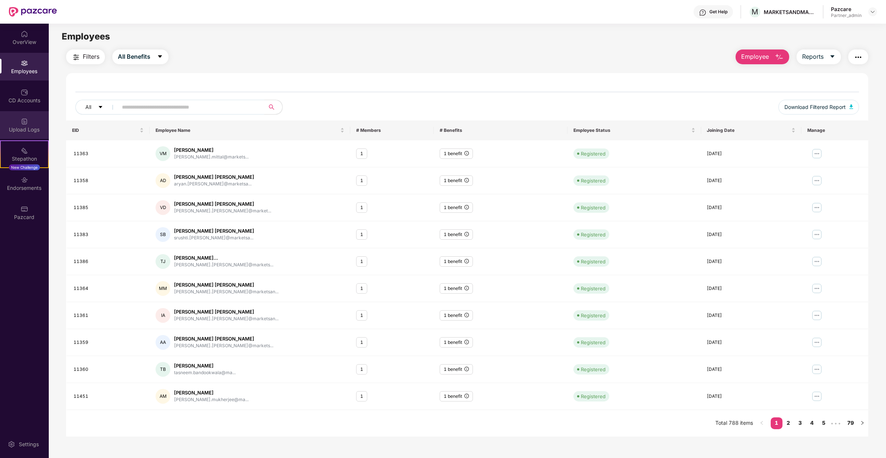
click at [30, 131] on div "Upload Logs" at bounding box center [24, 129] width 49 height 7
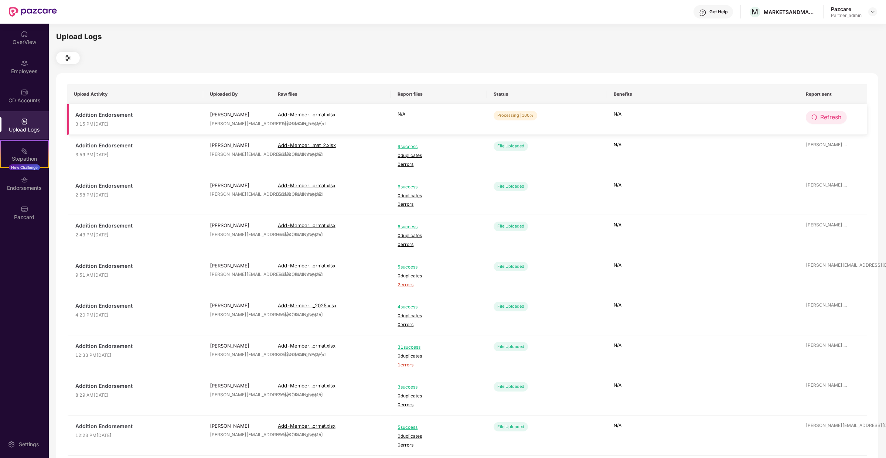
click at [828, 113] on span "Refresh" at bounding box center [830, 117] width 21 height 9
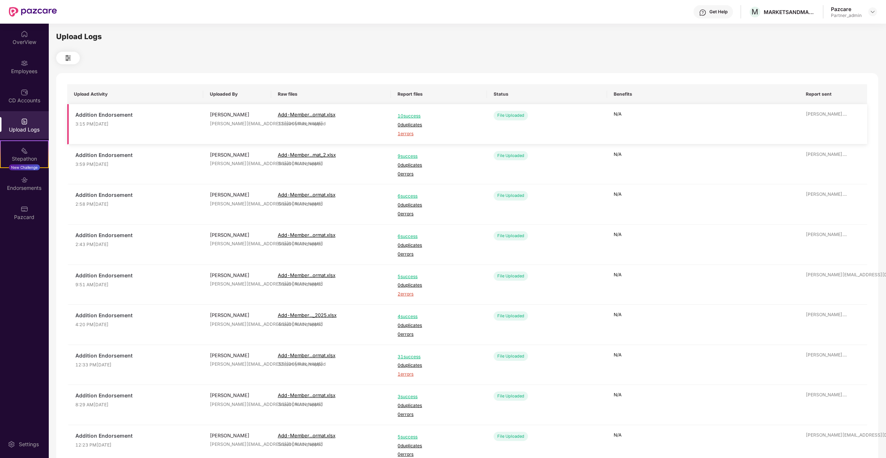
click at [401, 132] on span "1 errors" at bounding box center [439, 133] width 83 height 7
click at [36, 62] on div "Employees" at bounding box center [24, 67] width 49 height 28
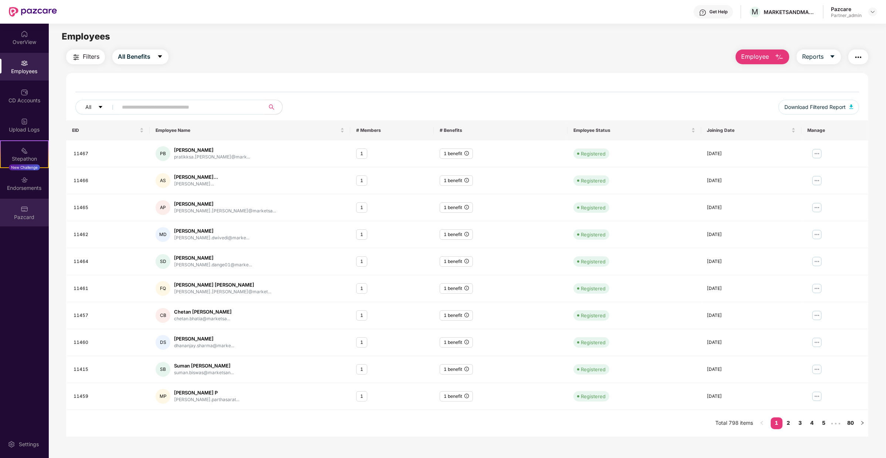
click at [26, 207] on img at bounding box center [24, 208] width 7 height 7
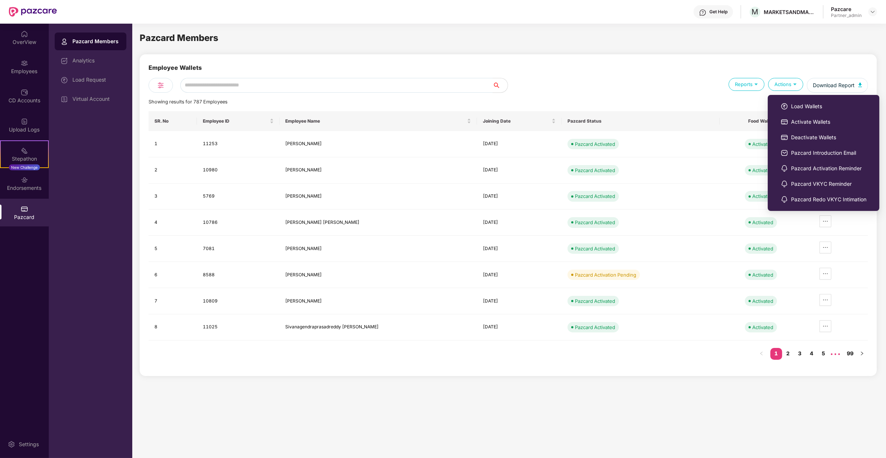
click at [795, 118] on span "Activate Wallets" at bounding box center [828, 122] width 75 height 8
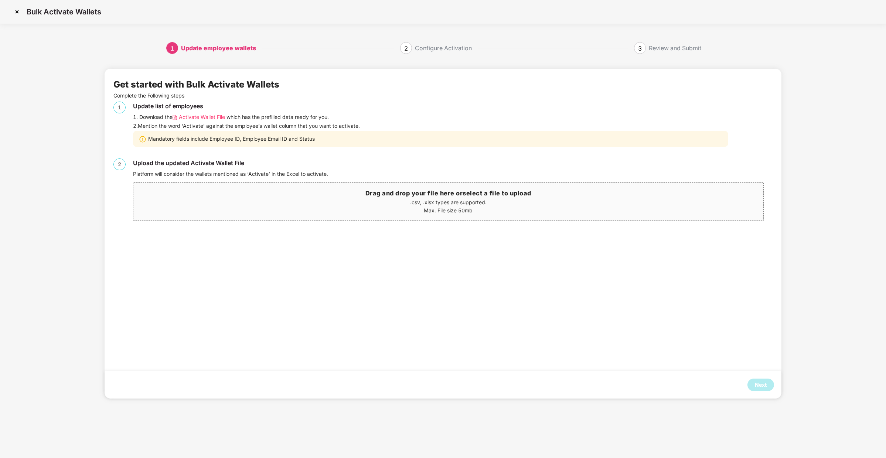
click at [210, 118] on span "Activate Wallet File" at bounding box center [202, 117] width 46 height 8
click at [765, 381] on div "Next" at bounding box center [761, 385] width 12 height 8
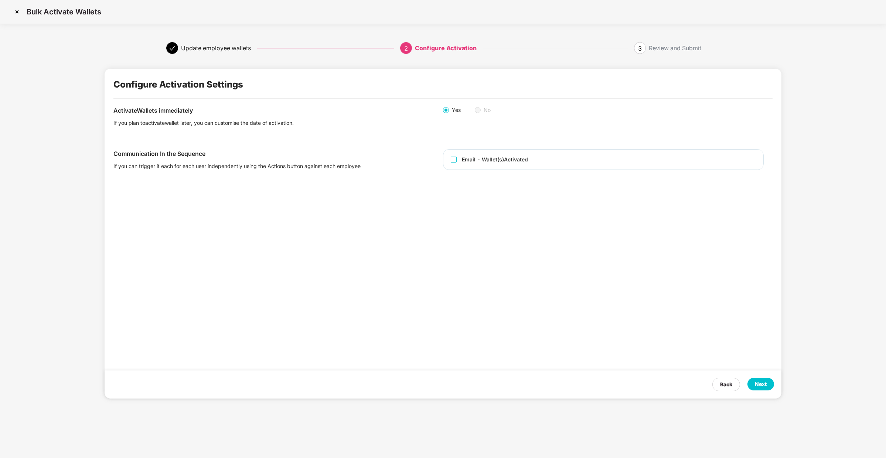
click at [513, 156] on div "Email - Wallet(s) Activated" at bounding box center [495, 160] width 66 height 8
click at [760, 387] on div "Next" at bounding box center [761, 384] width 12 height 8
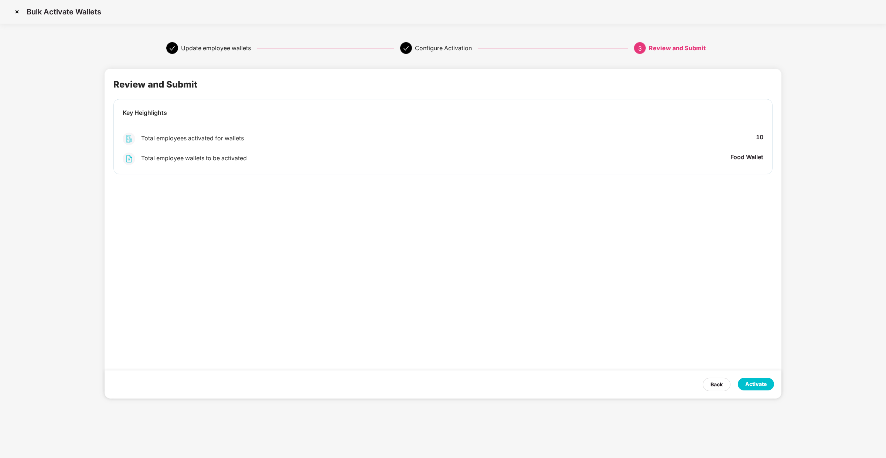
click at [760, 387] on div "Activate" at bounding box center [755, 384] width 21 height 8
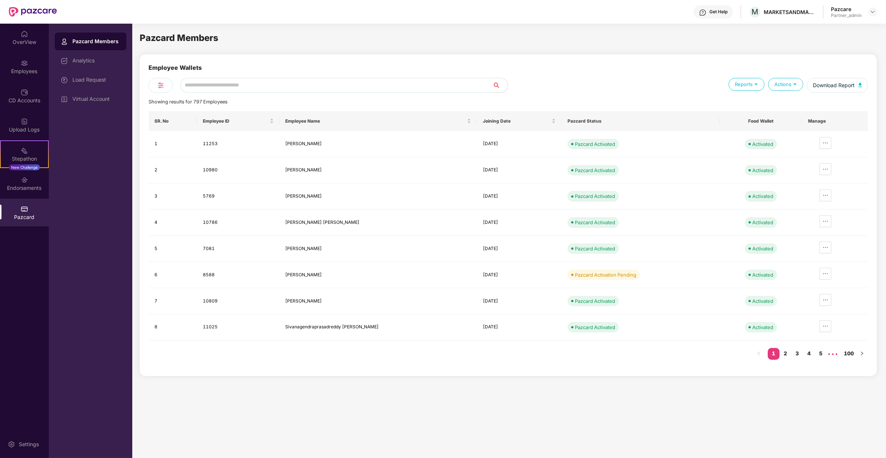
click at [128, 82] on div "Pazcard Members Analytics Load Request Virtual Account" at bounding box center [91, 241] width 84 height 435
click at [108, 82] on div "Load Request" at bounding box center [96, 80] width 48 height 6
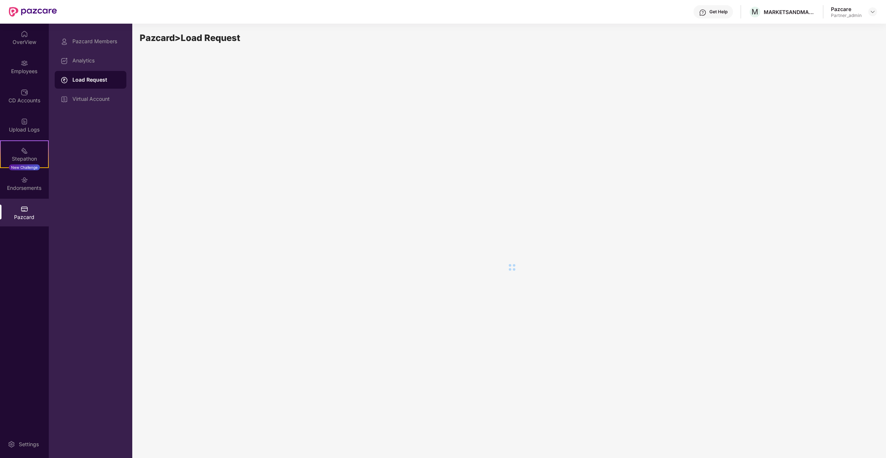
click at [108, 32] on div "Pazcard Members Analytics Load Request Virtual Account" at bounding box center [91, 241] width 84 height 435
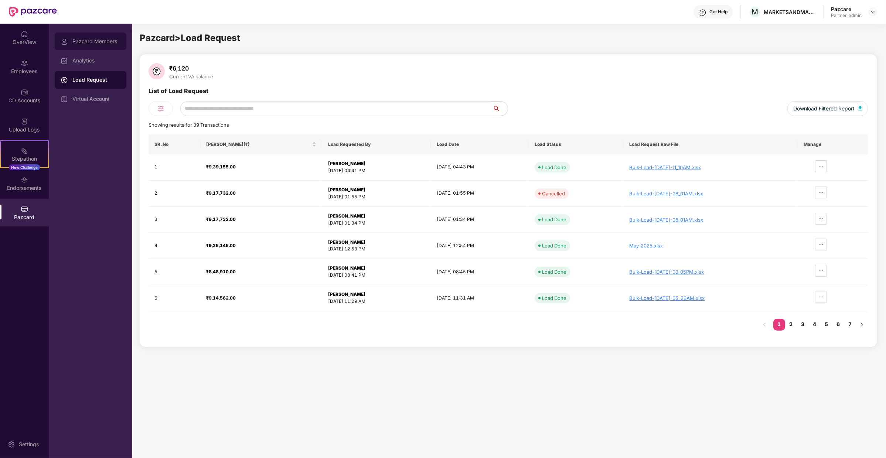
click at [107, 35] on div "Pazcard Members" at bounding box center [91, 42] width 72 height 18
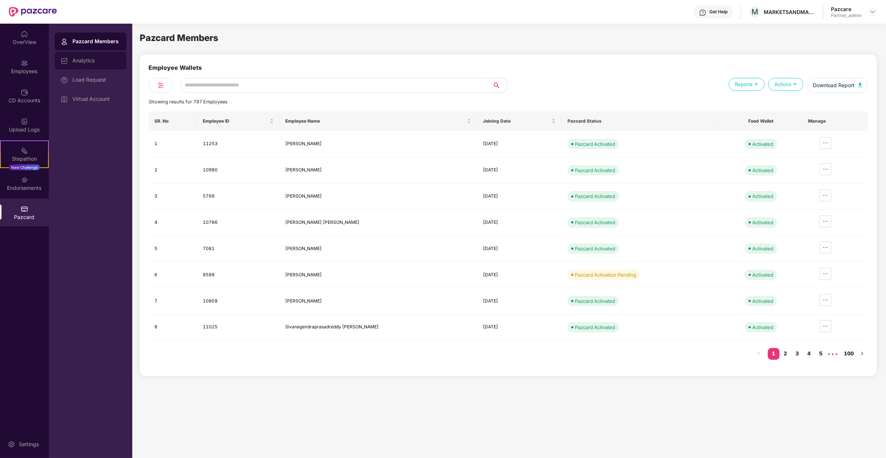
click at [115, 61] on div "Analytics" at bounding box center [96, 61] width 48 height 6
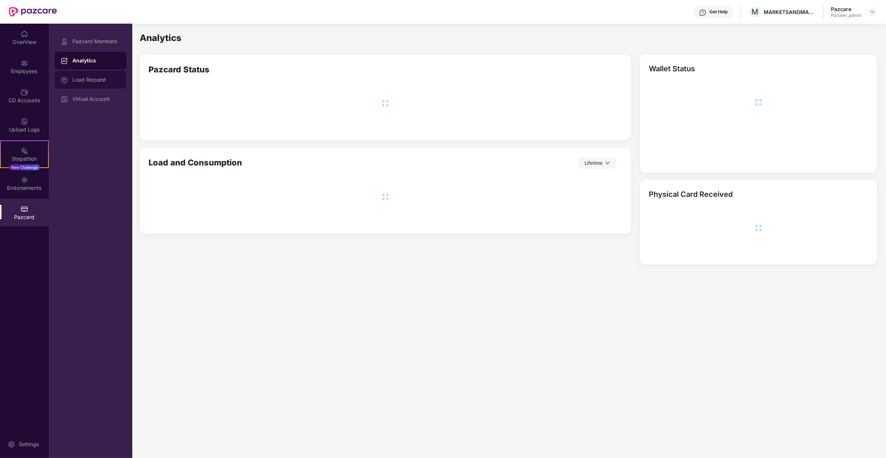
click at [109, 77] on div "Load Request" at bounding box center [91, 80] width 72 height 18
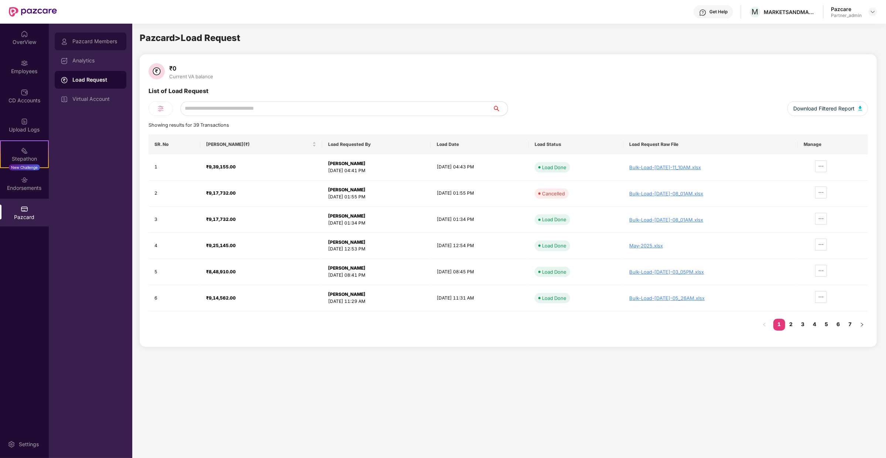
click at [101, 44] on div "Pazcard Members" at bounding box center [91, 42] width 72 height 18
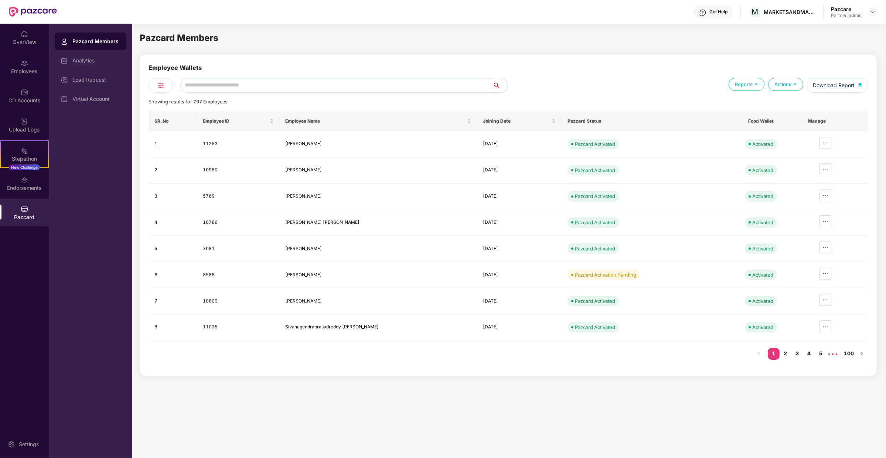
click at [229, 78] on div "Employee Wallets" at bounding box center [509, 85] width 720 height 15
click at [227, 85] on input "text" at bounding box center [336, 85] width 313 height 15
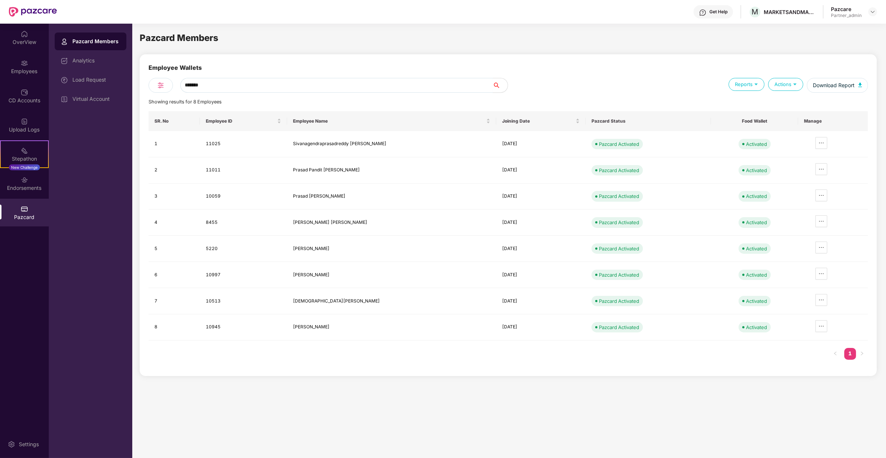
type input "********"
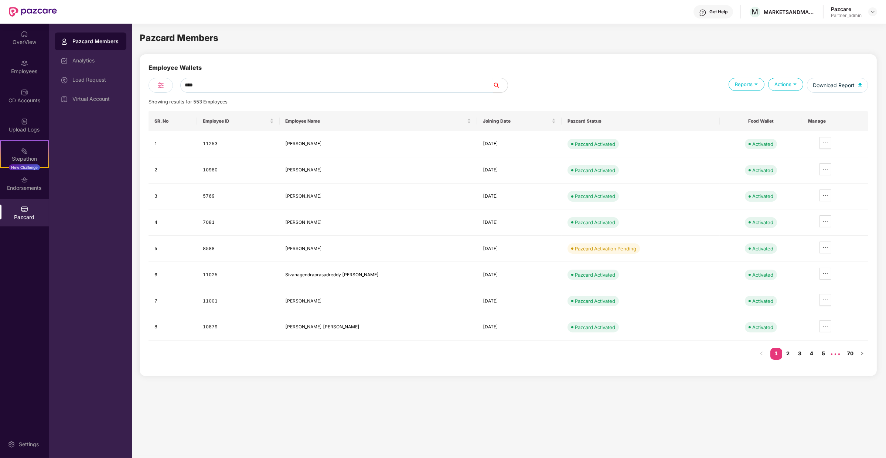
type input "*****"
click at [205, 88] on input "text" at bounding box center [336, 85] width 313 height 15
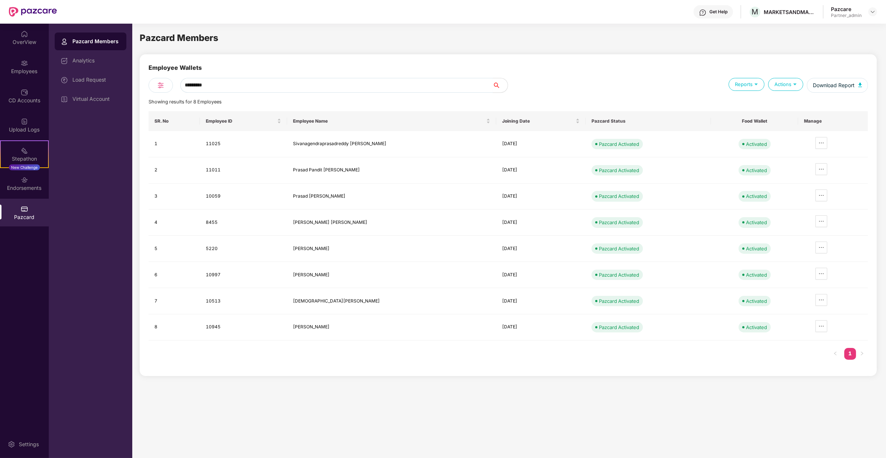
type input "**********"
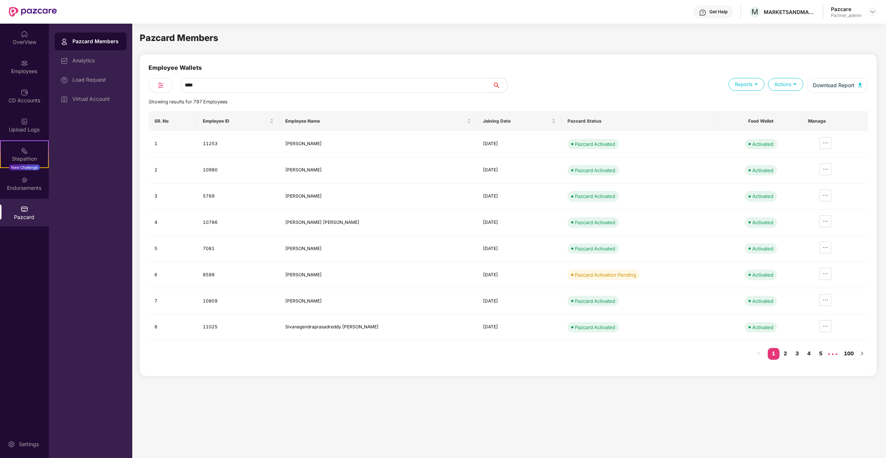
type input "*****"
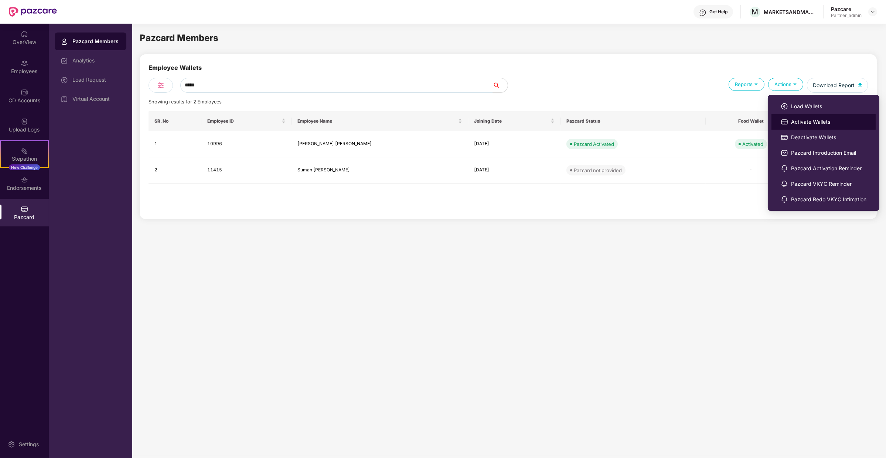
click at [791, 124] on li "Activate Wallets" at bounding box center [824, 122] width 104 height 16
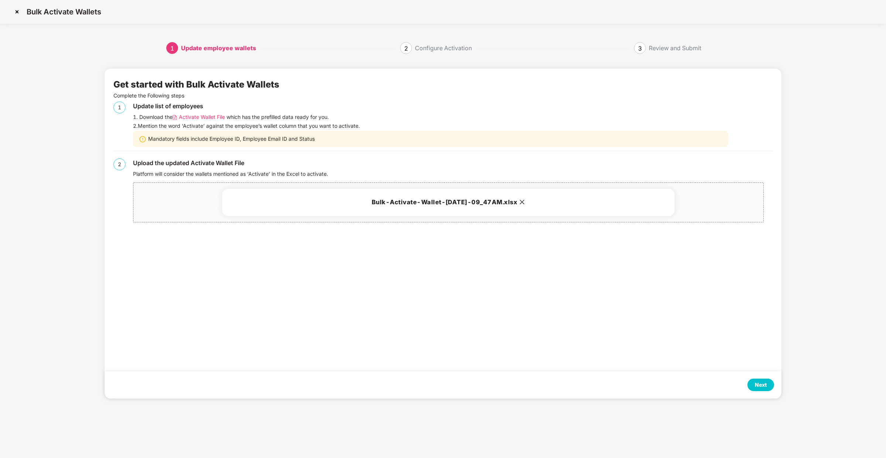
click at [769, 385] on div "Next" at bounding box center [761, 385] width 27 height 13
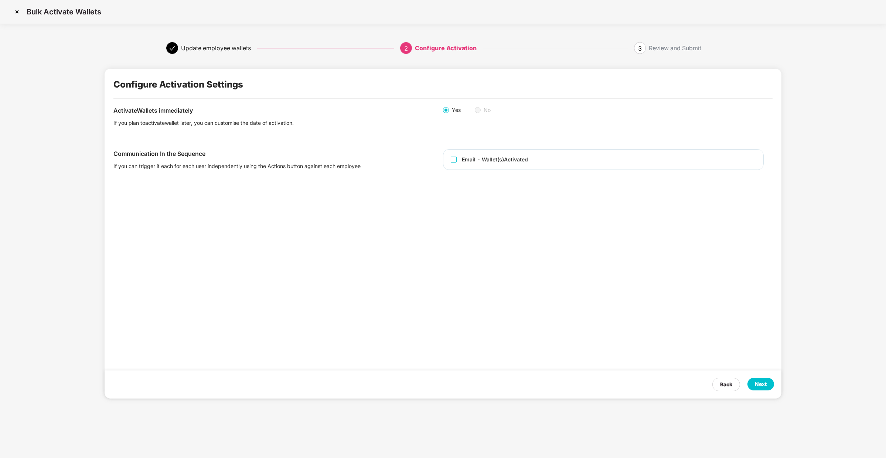
click at [769, 385] on div "Next" at bounding box center [761, 384] width 27 height 13
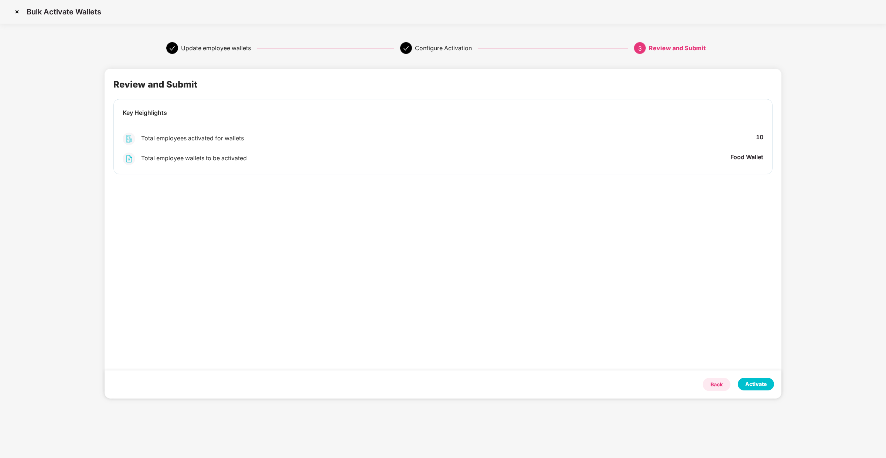
click at [729, 388] on div "Back" at bounding box center [717, 384] width 28 height 13
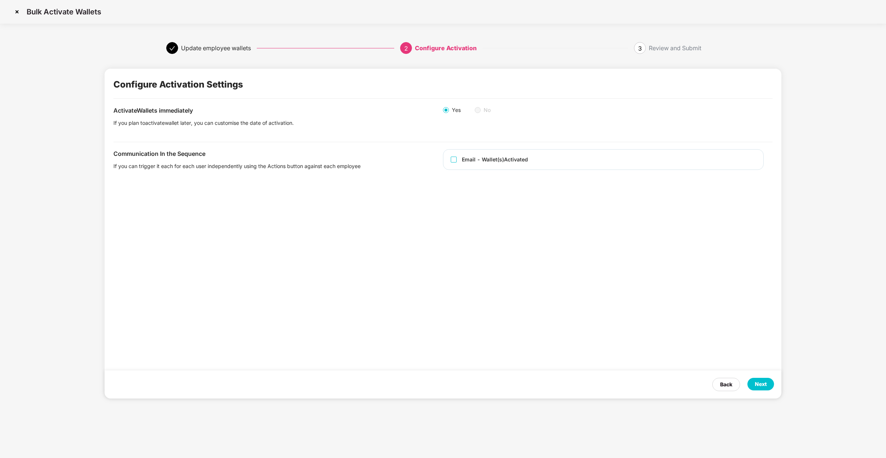
click at [532, 160] on div "Email - Wallet(s) Activated" at bounding box center [603, 159] width 321 height 21
click at [517, 158] on div "Email - Wallet(s) Activated" at bounding box center [495, 160] width 66 height 8
click at [766, 386] on div "Next" at bounding box center [761, 384] width 12 height 8
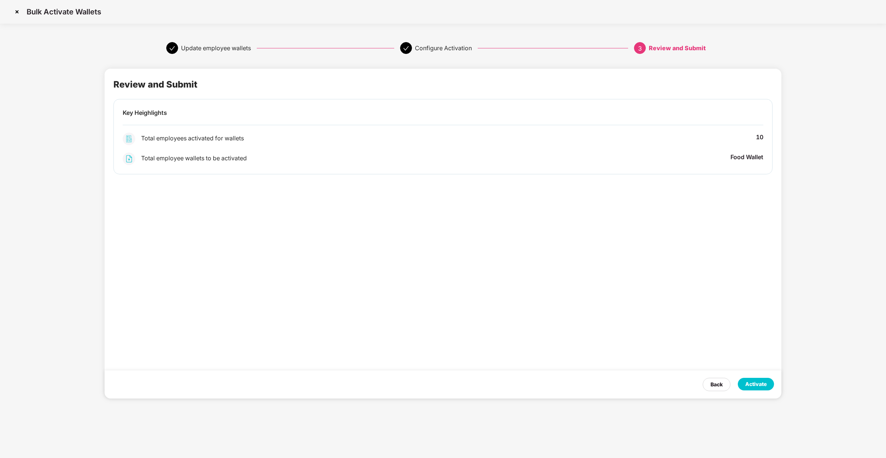
click at [752, 381] on div "Activate" at bounding box center [755, 384] width 21 height 8
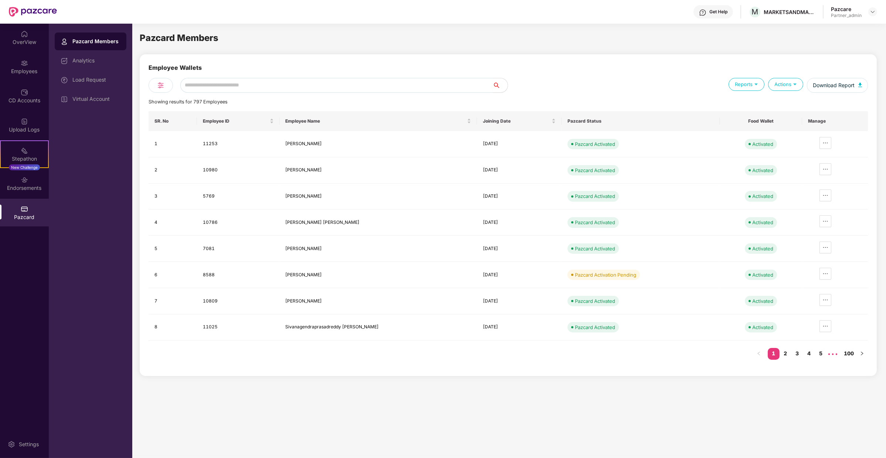
click at [238, 83] on input "text" at bounding box center [336, 85] width 313 height 15
type input "****"
click at [780, 88] on div "Actions" at bounding box center [785, 84] width 35 height 13
click at [743, 78] on div "Employee Wallets" at bounding box center [509, 85] width 720 height 15
click at [103, 82] on div "Load Request" at bounding box center [96, 80] width 48 height 6
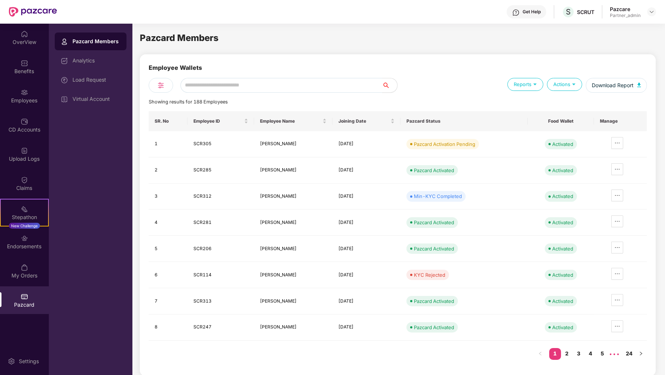
click at [218, 78] on div "Employee Wallets" at bounding box center [398, 85] width 498 height 15
click at [218, 81] on input "text" at bounding box center [281, 85] width 202 height 15
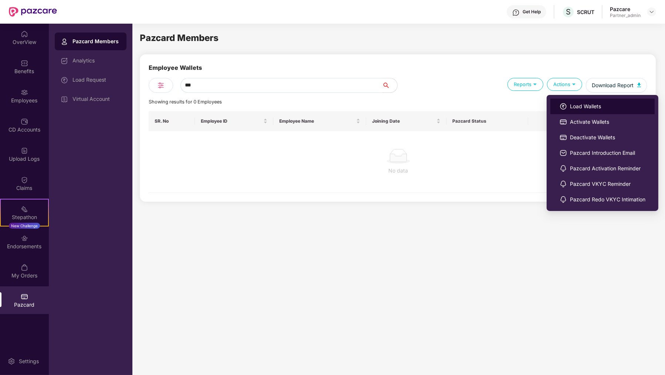
type input "***"
click at [568, 102] on li "Load Wallets" at bounding box center [602, 107] width 104 height 16
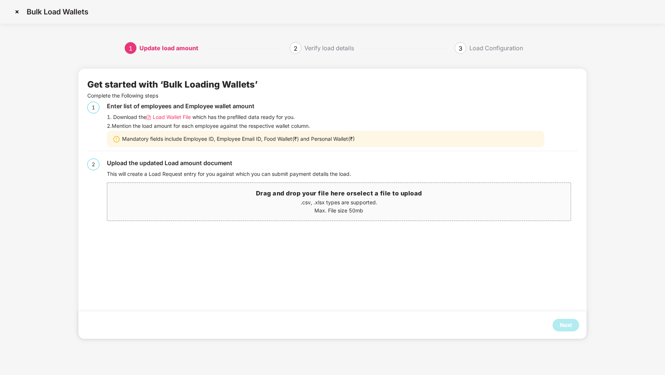
click at [171, 120] on span "Load Wallet File" at bounding box center [172, 117] width 38 height 8
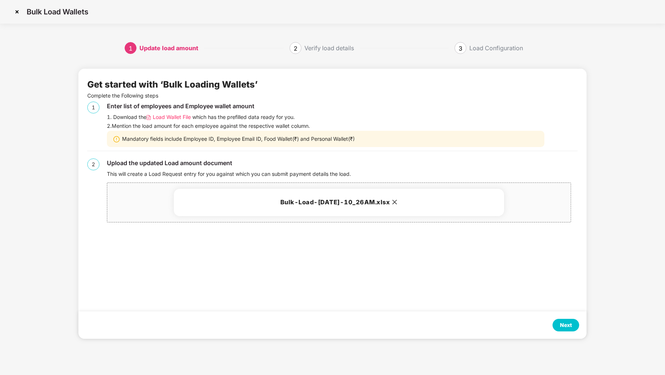
click at [559, 326] on div "Next" at bounding box center [565, 325] width 27 height 13
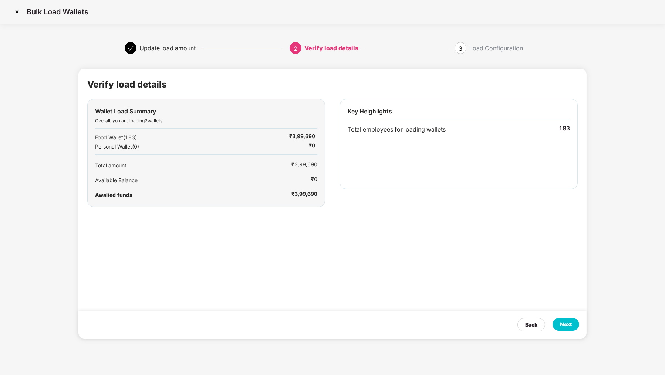
click at [560, 325] on div "Next" at bounding box center [566, 324] width 12 height 8
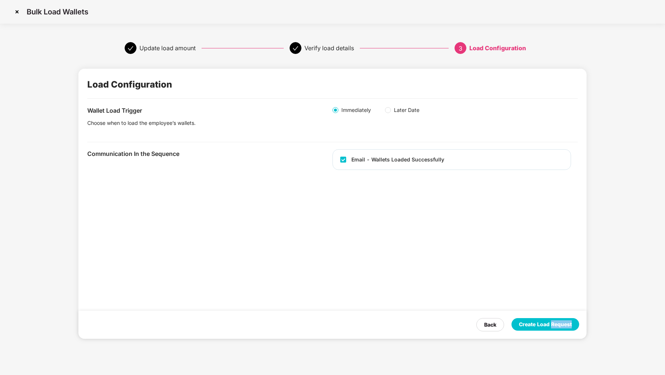
click at [560, 325] on div "Create Load Request" at bounding box center [545, 324] width 53 height 8
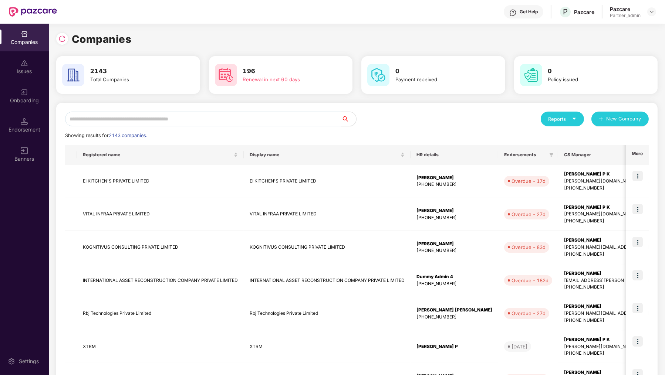
click at [146, 123] on input "text" at bounding box center [203, 119] width 276 height 15
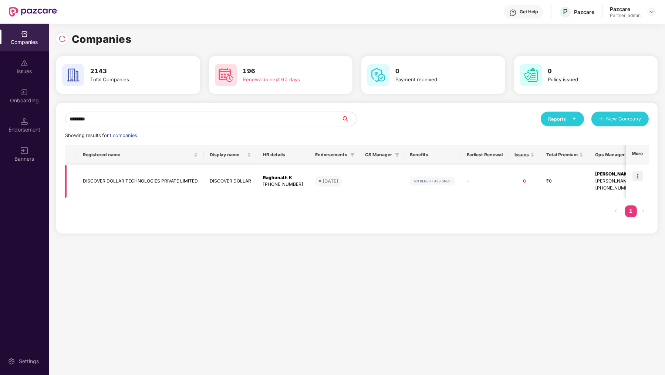
type input "********"
click at [640, 175] on img at bounding box center [637, 176] width 10 height 10
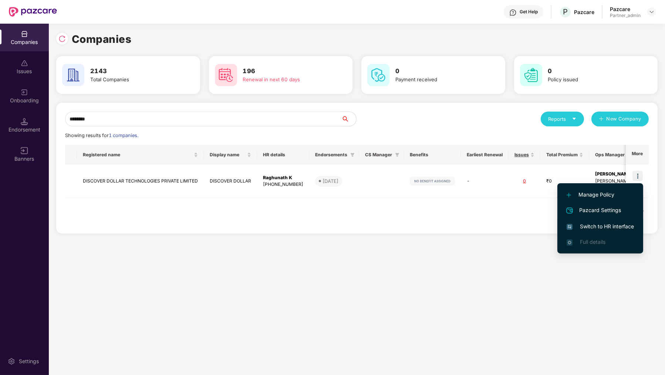
click at [599, 228] on span "Switch to HR interface" at bounding box center [599, 226] width 67 height 8
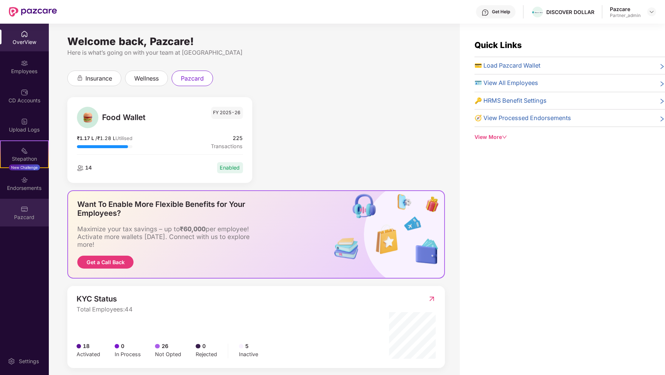
click at [28, 200] on div "Pazcard" at bounding box center [24, 213] width 49 height 28
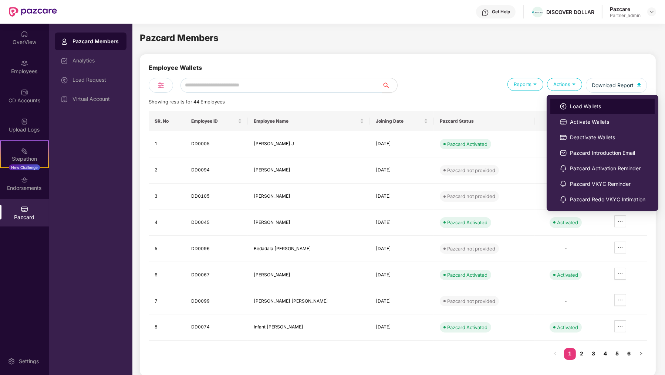
click at [571, 104] on span "Load Wallets" at bounding box center [607, 106] width 75 height 8
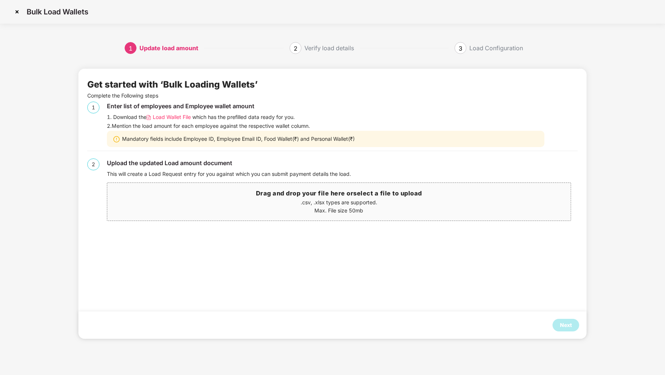
click at [159, 119] on span "Load Wallet File" at bounding box center [172, 117] width 38 height 8
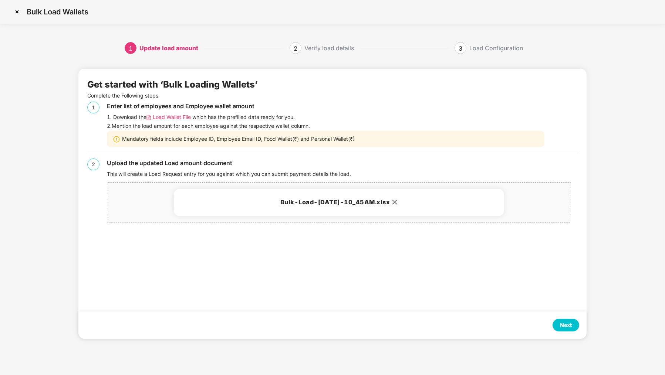
click at [566, 327] on div "Next" at bounding box center [566, 325] width 12 height 8
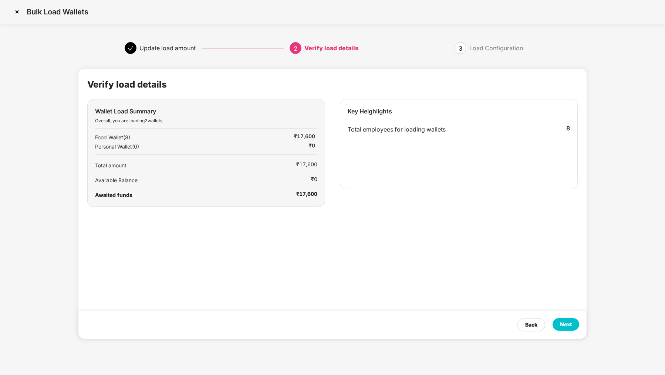
click at [566, 327] on div "Next" at bounding box center [566, 324] width 12 height 8
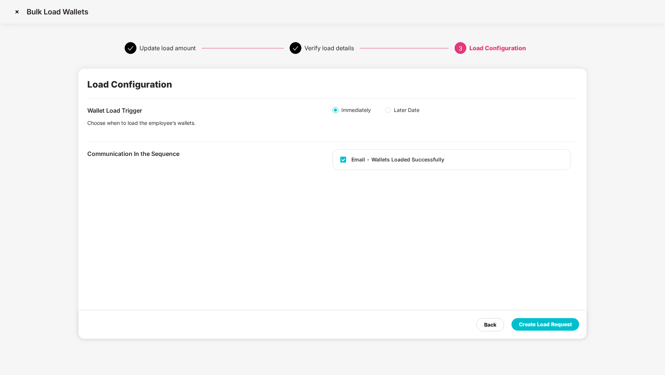
click at [566, 327] on div "Create Load Request" at bounding box center [545, 324] width 53 height 8
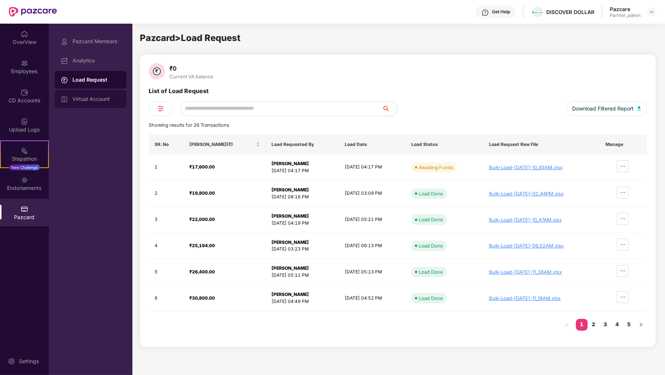
click at [107, 95] on div "Virtual Account" at bounding box center [91, 99] width 72 height 18
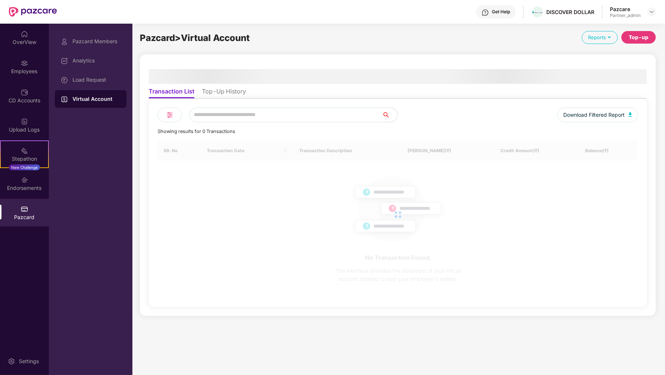
click at [226, 88] on div "Transaction List Top-Up History Download Filtered Report Showing results for 0 …" at bounding box center [398, 185] width 498 height 244
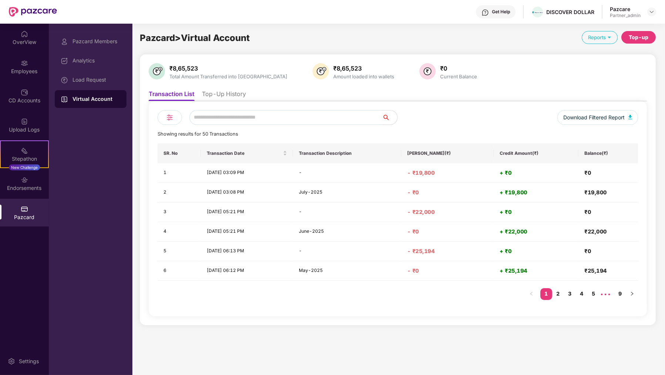
click at [230, 92] on li "Top-Up History" at bounding box center [224, 95] width 44 height 11
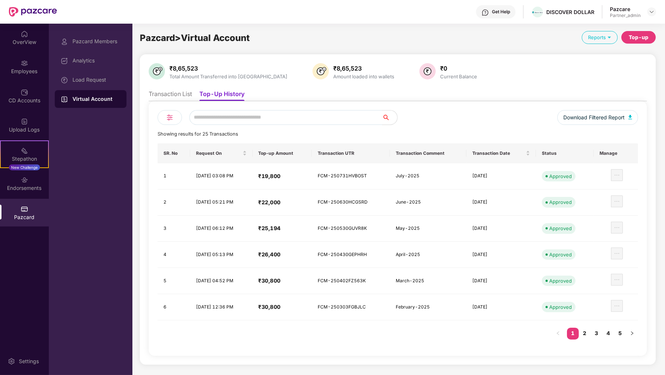
click at [647, 39] on div "Top-up" at bounding box center [638, 37] width 20 height 8
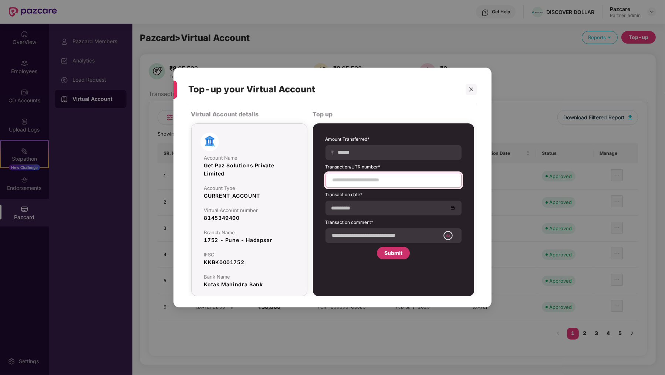
click at [354, 181] on input at bounding box center [393, 180] width 123 height 8
paste input "**********"
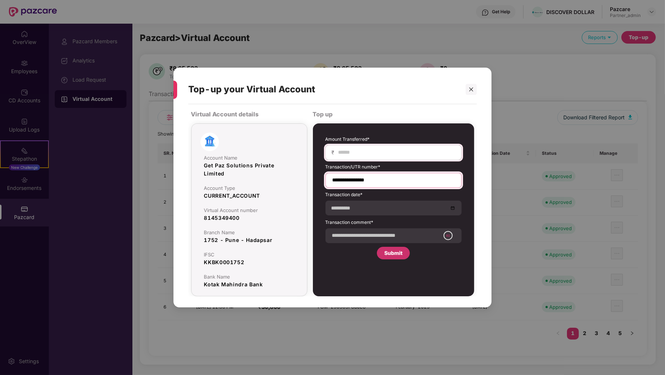
type input "**********"
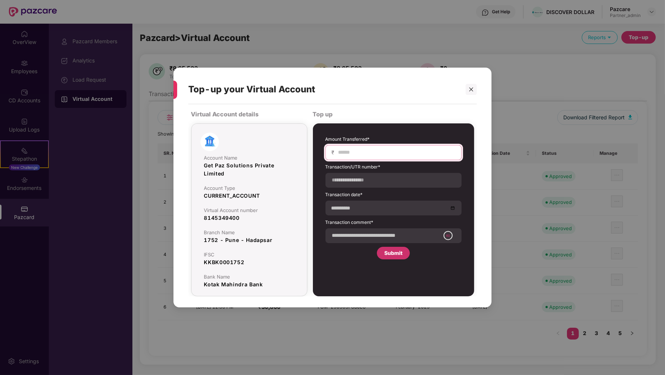
click at [354, 155] on input at bounding box center [396, 153] width 118 height 8
type input "*"
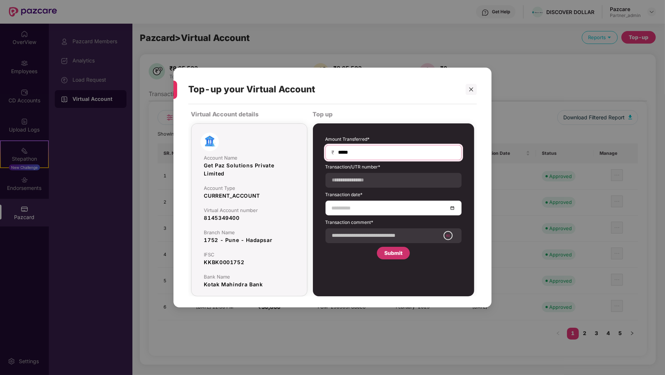
type input "*****"
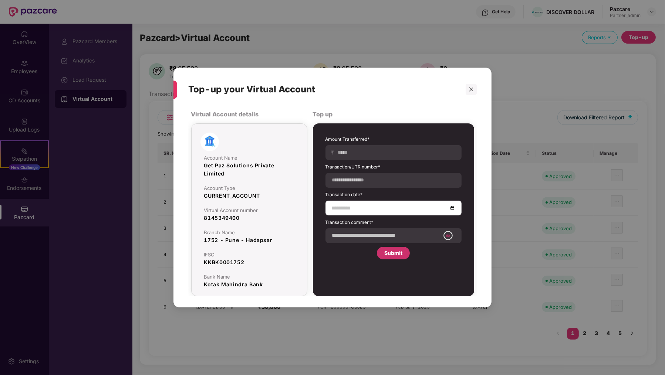
click at [349, 207] on input at bounding box center [390, 208] width 116 height 8
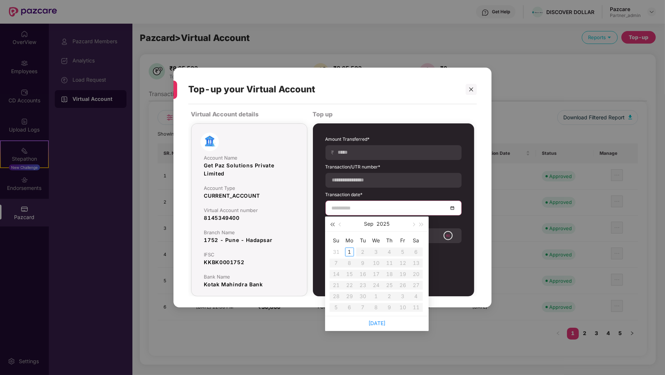
click at [334, 226] on span "button" at bounding box center [332, 225] width 4 height 4
click at [427, 226] on div "Sep 2024" at bounding box center [376, 224] width 103 height 15
click at [422, 225] on button "button" at bounding box center [421, 224] width 8 height 15
click at [339, 221] on button "button" at bounding box center [340, 224] width 8 height 15
click at [418, 297] on div "30" at bounding box center [415, 296] width 9 height 9
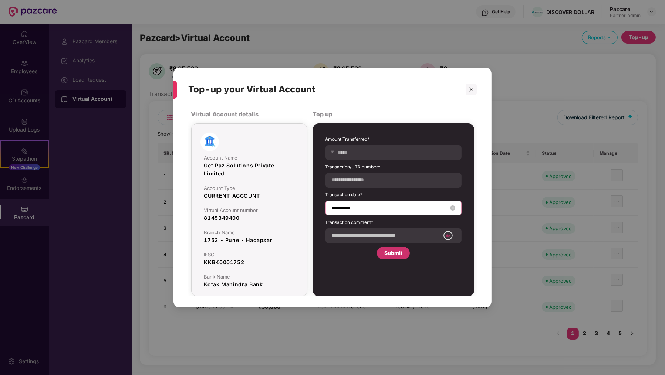
click at [351, 209] on input "**********" at bounding box center [390, 208] width 116 height 8
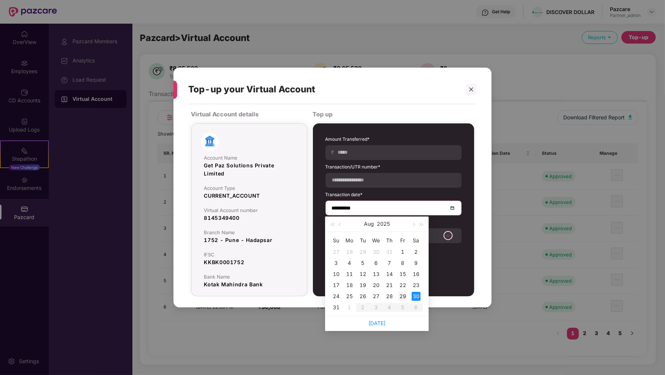
type input "**********"
click at [404, 297] on div "29" at bounding box center [402, 296] width 9 height 9
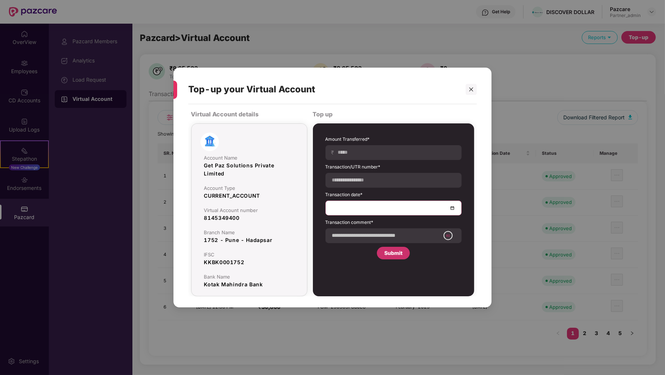
click at [382, 220] on label "Transaction comment*" at bounding box center [393, 223] width 136 height 9
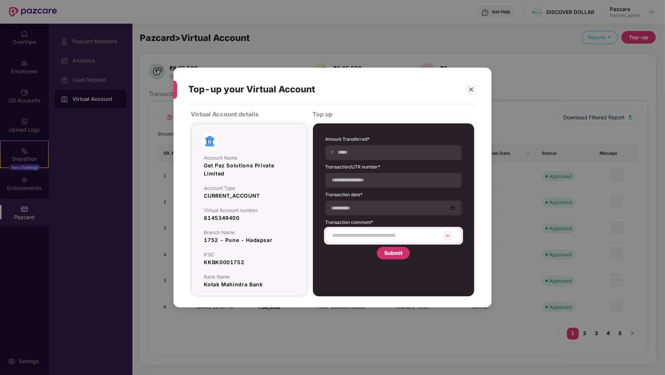
click at [382, 230] on div "60" at bounding box center [393, 235] width 136 height 15
click at [377, 235] on input at bounding box center [386, 236] width 108 height 8
type input "**********"
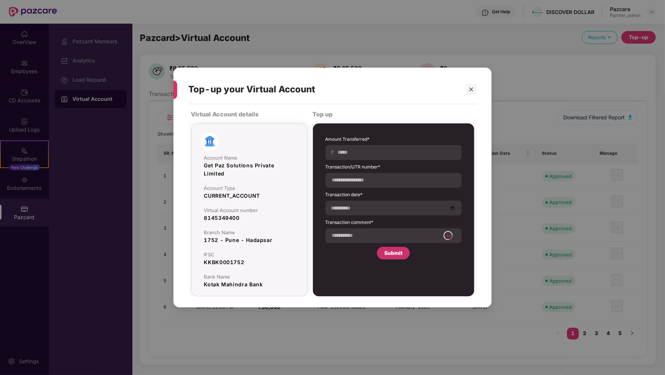
click at [393, 258] on div "Submit" at bounding box center [393, 253] width 33 height 13
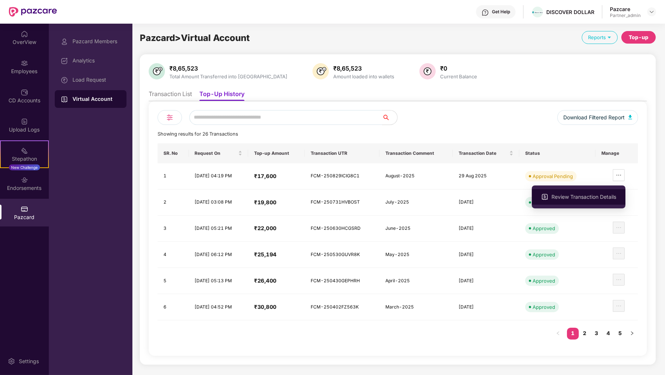
click at [603, 189] on li "Review Transaction Details" at bounding box center [578, 197] width 94 height 16
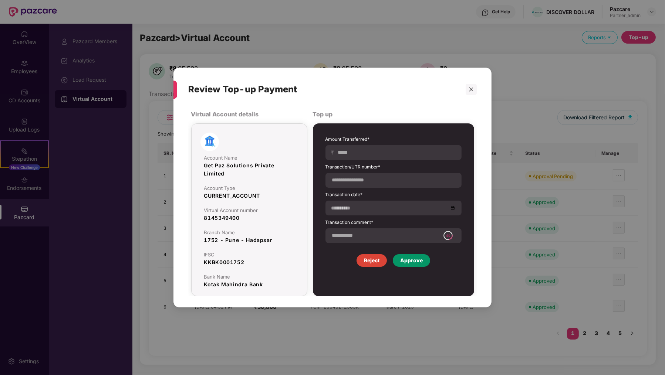
click at [420, 262] on div "Approve" at bounding box center [411, 260] width 23 height 8
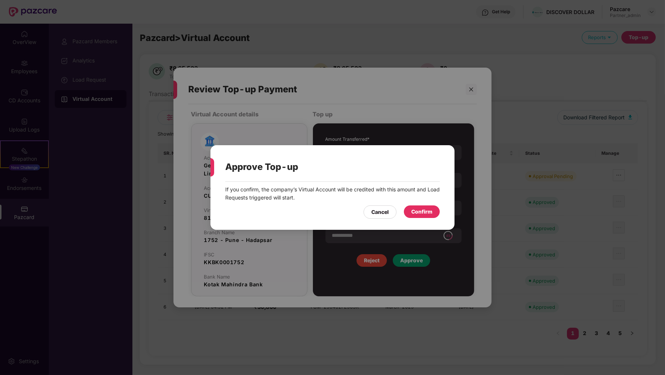
click at [421, 220] on div "If you confirm, the company’s Virtual Account will be credited with this amount…" at bounding box center [332, 202] width 244 height 41
click at [421, 215] on div "Confirm" at bounding box center [421, 212] width 21 height 8
click at [83, 84] on div "Approve Top-up If you confirm, the company’s Virtual Account will be credited w…" at bounding box center [332, 187] width 665 height 375
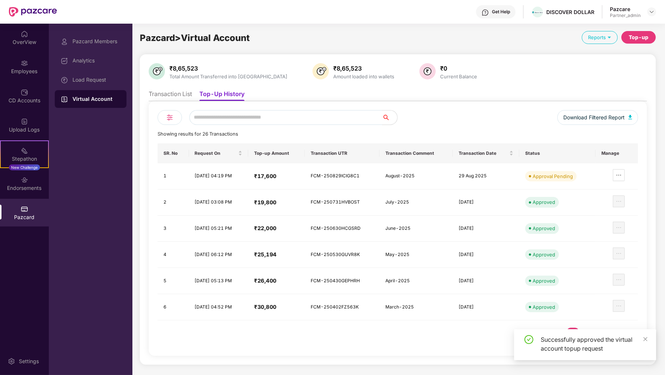
click at [83, 84] on div "Load Request" at bounding box center [91, 80] width 72 height 18
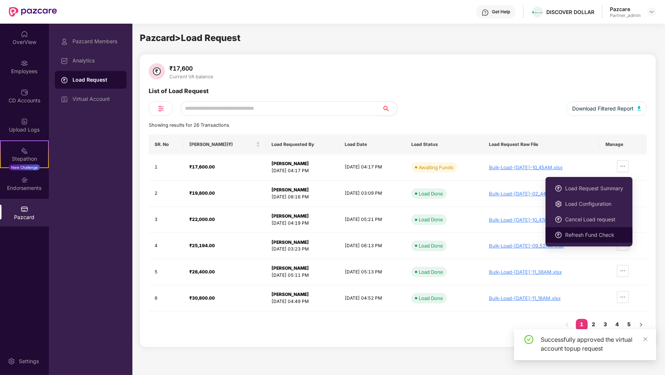
click at [584, 230] on li "Refresh Fund Check" at bounding box center [588, 235] width 87 height 16
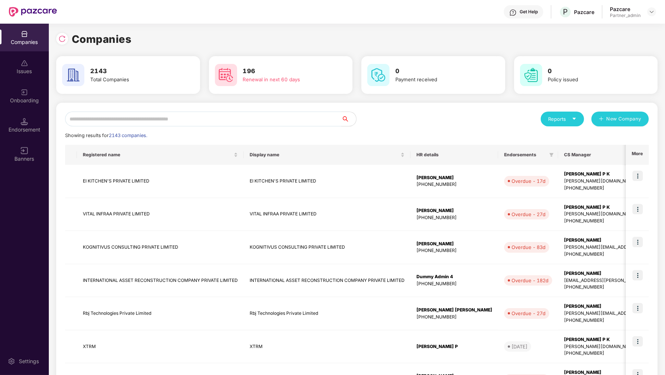
click at [128, 126] on input "text" at bounding box center [203, 119] width 276 height 15
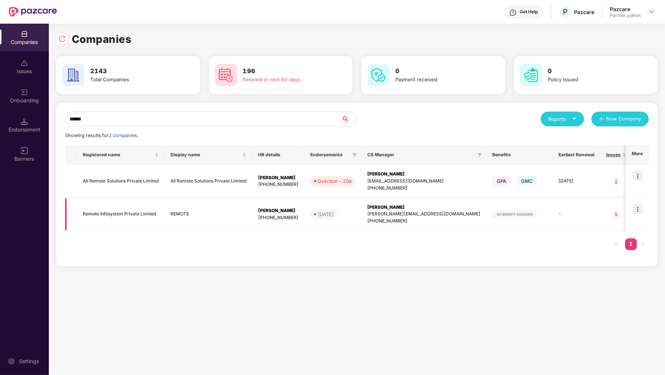
type input "******"
click at [636, 210] on img at bounding box center [637, 209] width 10 height 10
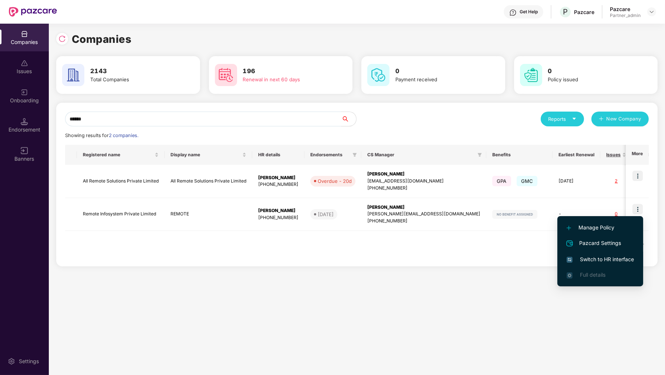
click at [601, 257] on span "Switch to HR interface" at bounding box center [599, 259] width 67 height 8
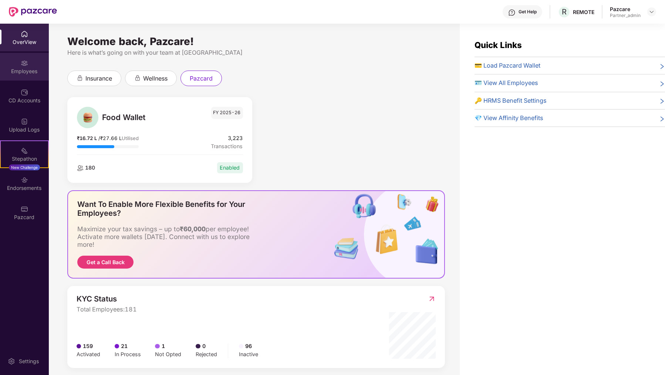
click at [37, 77] on div "Employees" at bounding box center [24, 67] width 49 height 28
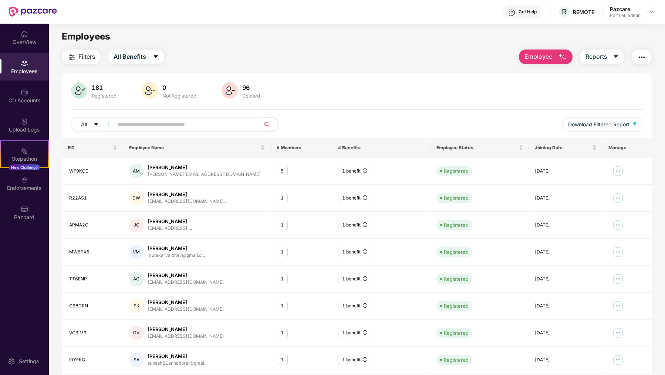
click at [202, 131] on span at bounding box center [185, 124] width 152 height 15
paste input "**********"
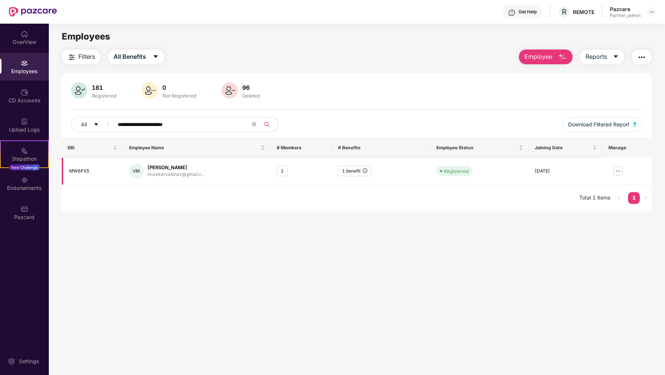
type input "**********"
click at [617, 170] on img at bounding box center [618, 171] width 12 height 12
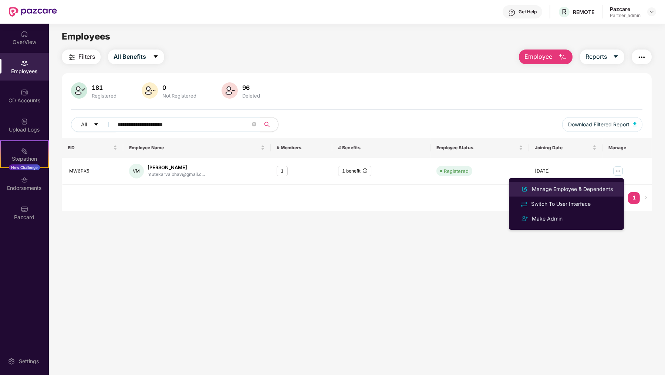
click at [601, 183] on li "Manage Employee & Dependents" at bounding box center [566, 189] width 115 height 15
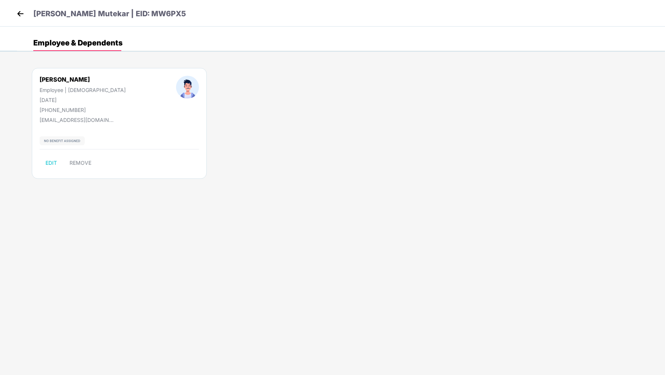
click at [52, 169] on div "Vaibhav Mutekar Employee | Male 25 May 1993 +918806962963 mutekarvaibhav@gmail.…" at bounding box center [119, 123] width 175 height 111
click at [52, 164] on span "EDIT" at bounding box center [50, 163] width 11 height 6
select select "****"
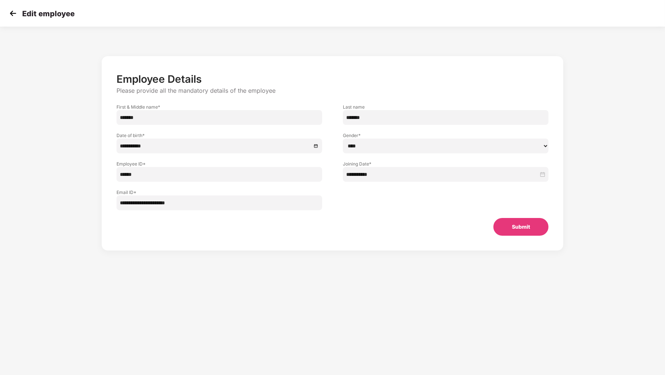
click at [215, 117] on input "*******" at bounding box center [218, 117] width 205 height 15
paste input "**********"
type input "**********"
click at [523, 226] on button "Submit" at bounding box center [520, 227] width 55 height 18
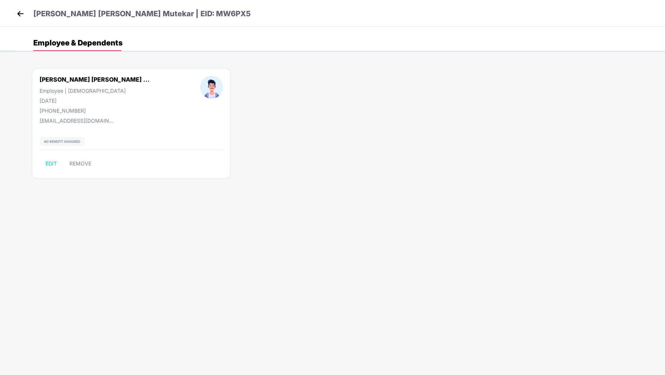
click at [20, 12] on img at bounding box center [20, 13] width 11 height 11
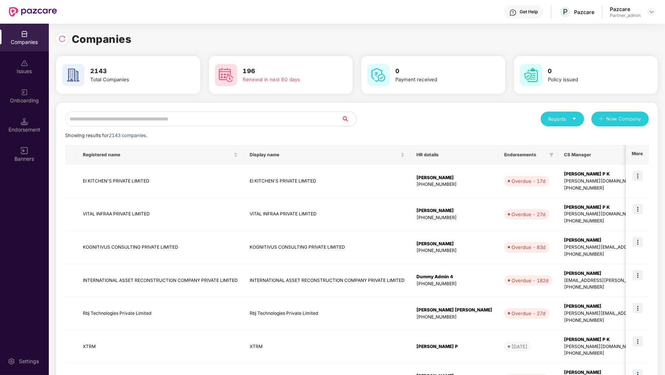
click at [115, 107] on div "Reports New Company Showing results for 2143 companies. Registered name Display…" at bounding box center [356, 317] width 601 height 428
click at [115, 112] on input "text" at bounding box center [203, 119] width 276 height 15
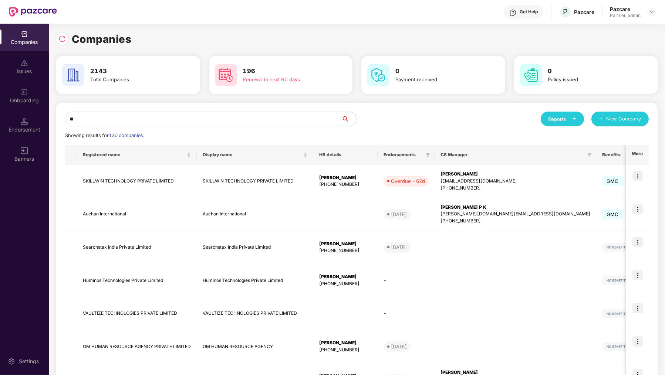
type input "*"
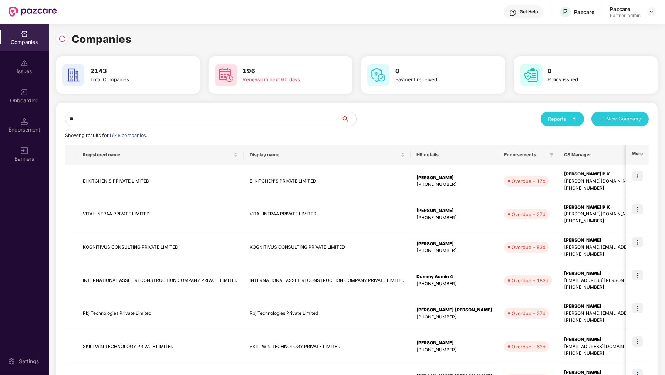
type input "*"
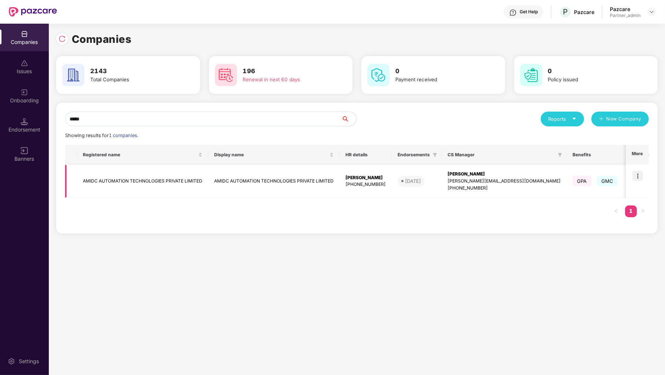
type input "*****"
click at [638, 175] on img at bounding box center [637, 176] width 10 height 10
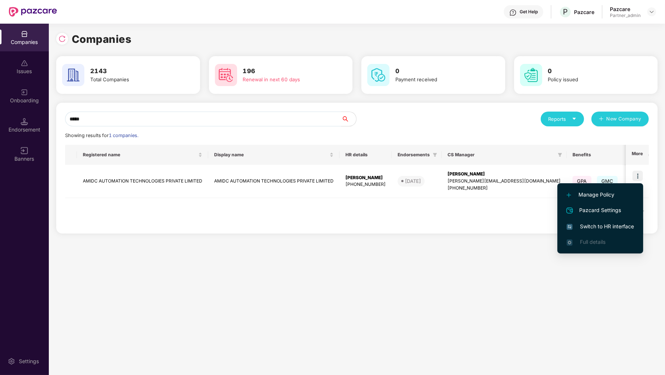
click at [603, 229] on span "Switch to HR interface" at bounding box center [599, 226] width 67 height 8
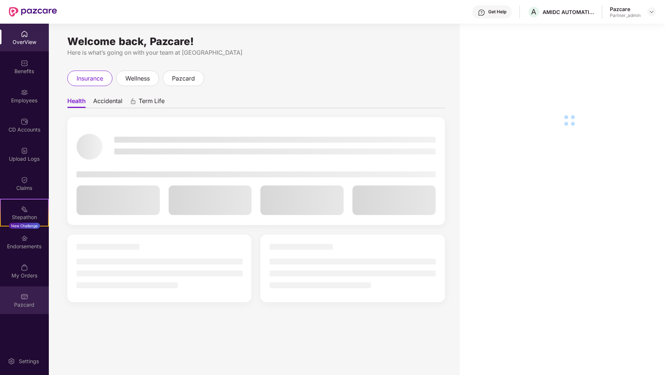
click at [31, 302] on div "Pazcard" at bounding box center [24, 304] width 49 height 7
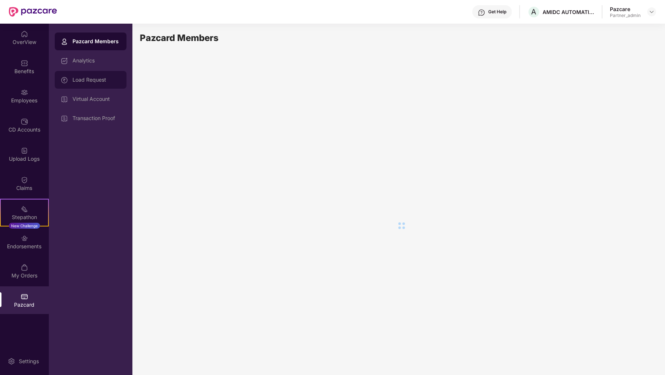
click at [89, 80] on div "Load Request" at bounding box center [96, 80] width 48 height 6
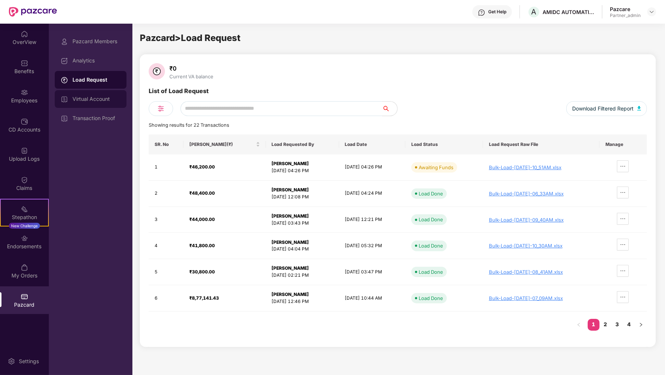
click at [122, 93] on div "Virtual Account" at bounding box center [91, 99] width 72 height 18
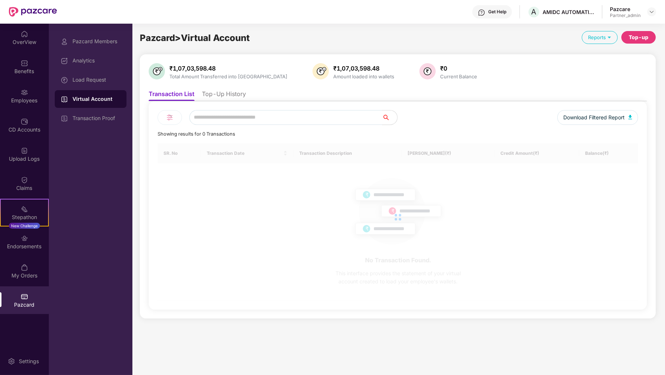
click at [209, 89] on ul "Transaction List Top-Up History" at bounding box center [398, 93] width 498 height 15
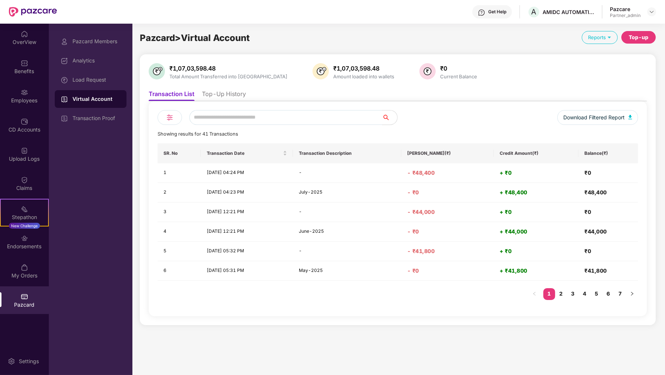
click at [218, 96] on li "Top-Up History" at bounding box center [224, 95] width 44 height 11
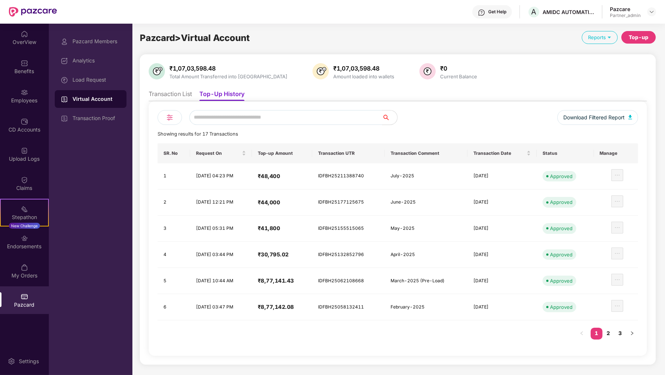
click at [652, 35] on div "Top-up" at bounding box center [638, 37] width 34 height 13
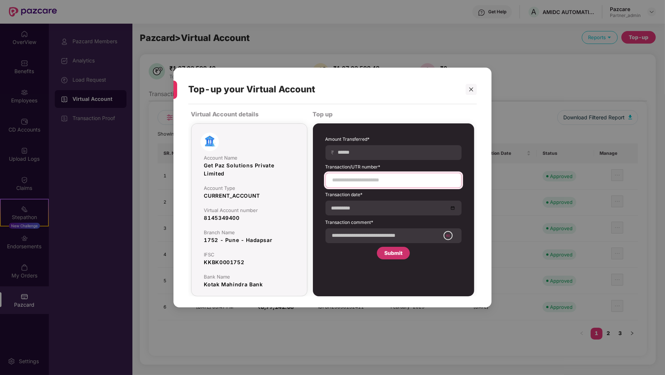
click at [363, 176] on input at bounding box center [393, 180] width 123 height 8
paste input "**********"
type input "**********"
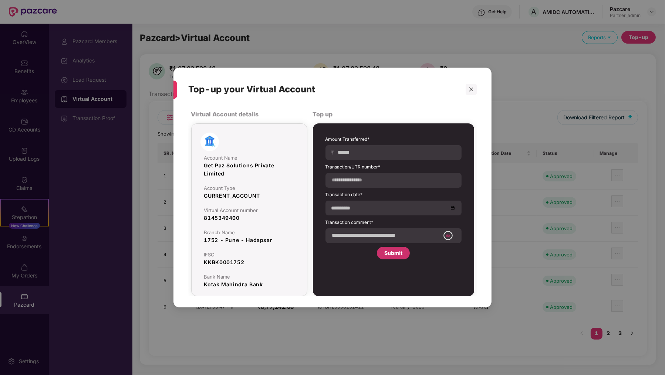
click at [360, 141] on label "Amount Transferred*" at bounding box center [393, 140] width 136 height 9
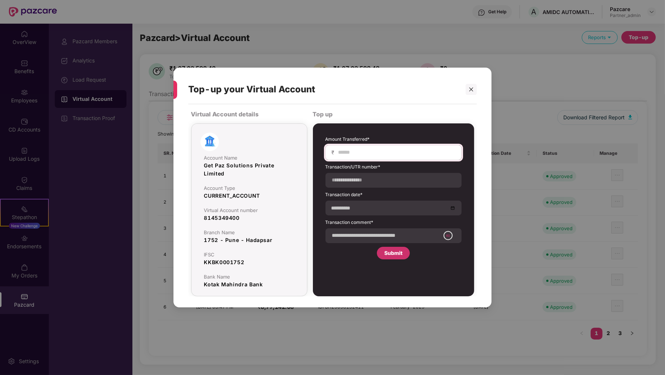
click at [358, 147] on div "₹" at bounding box center [393, 152] width 136 height 15
click at [357, 150] on input at bounding box center [396, 153] width 118 height 8
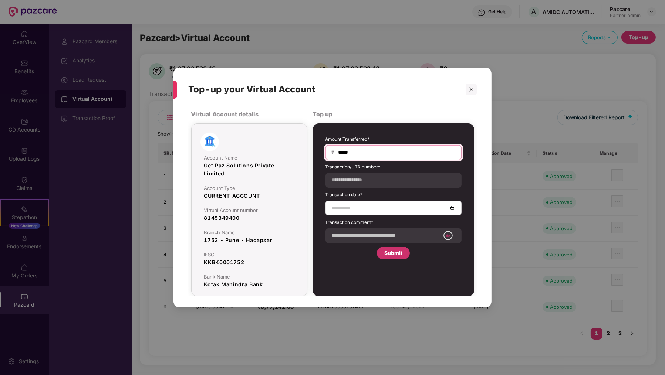
type input "*****"
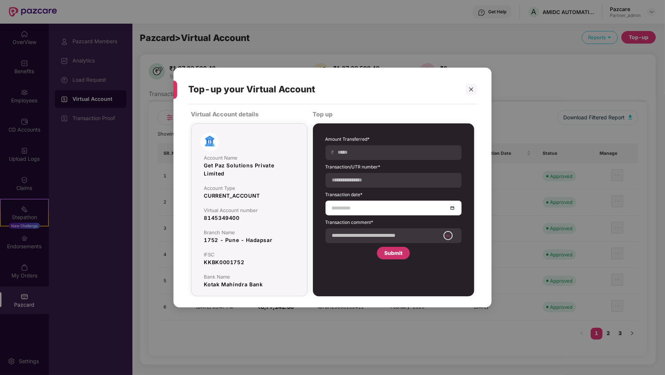
click at [357, 206] on input at bounding box center [390, 208] width 116 height 8
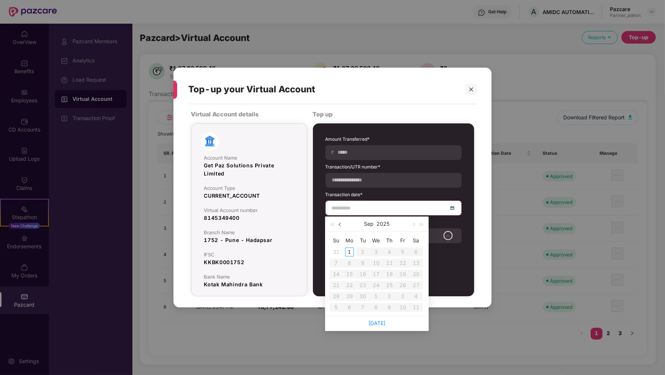
click at [337, 222] on button "button" at bounding box center [340, 224] width 8 height 15
type input "**********"
click at [402, 298] on div "29" at bounding box center [402, 296] width 9 height 9
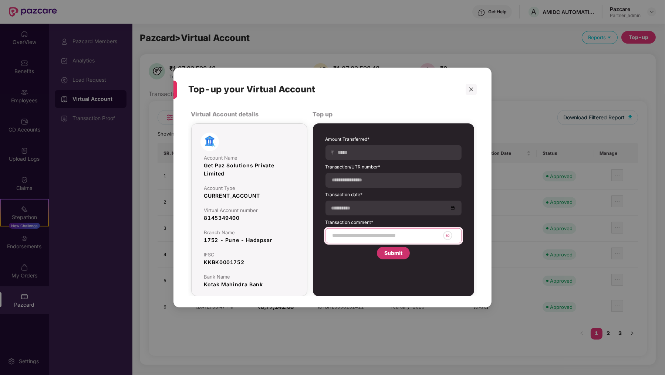
click at [375, 237] on input at bounding box center [386, 236] width 108 height 8
type input "**********"
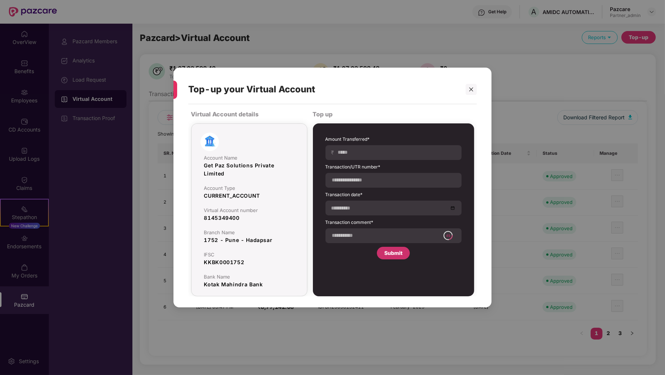
click at [386, 251] on div "Submit" at bounding box center [393, 253] width 18 height 8
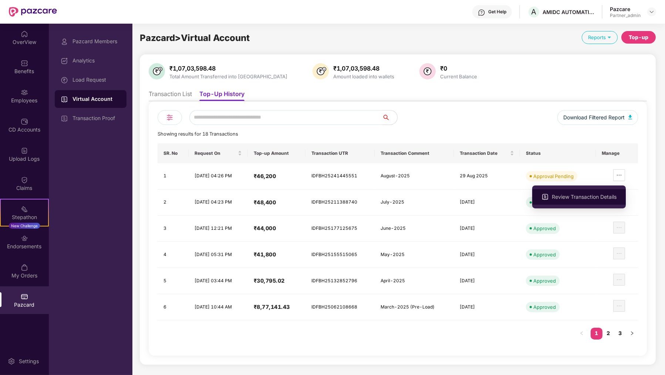
click at [609, 196] on span "Review Transaction Details" at bounding box center [583, 197] width 65 height 8
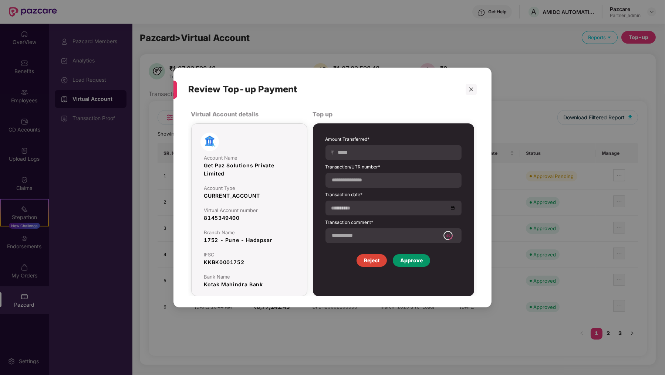
click at [422, 259] on div "Approve" at bounding box center [411, 260] width 37 height 13
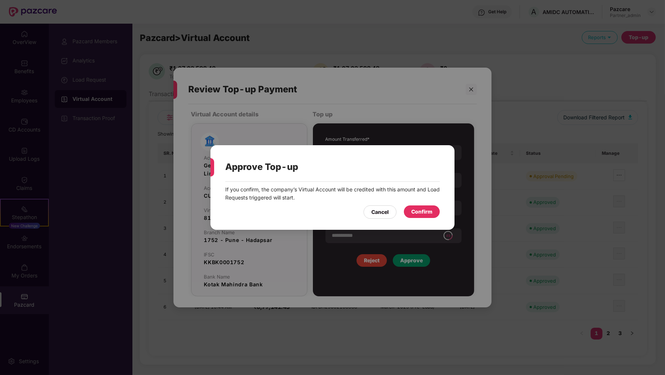
click at [432, 211] on div "Confirm" at bounding box center [421, 212] width 21 height 8
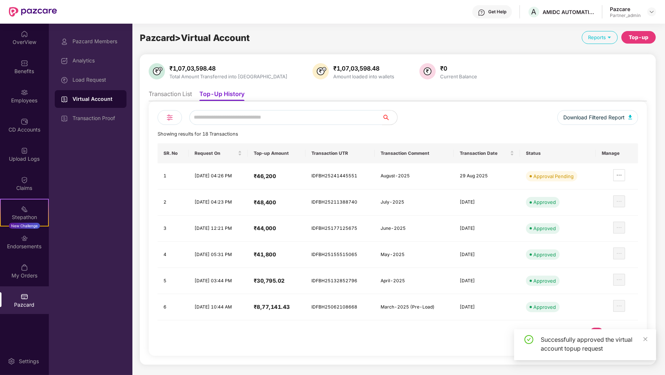
click at [101, 85] on div "Load Request" at bounding box center [91, 80] width 72 height 18
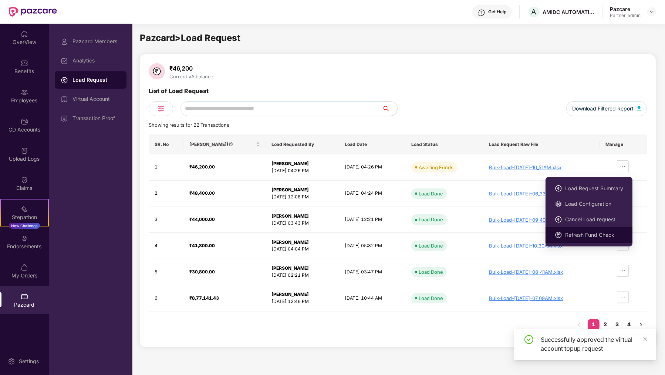
click at [602, 242] on li "Refresh Fund Check" at bounding box center [588, 235] width 87 height 16
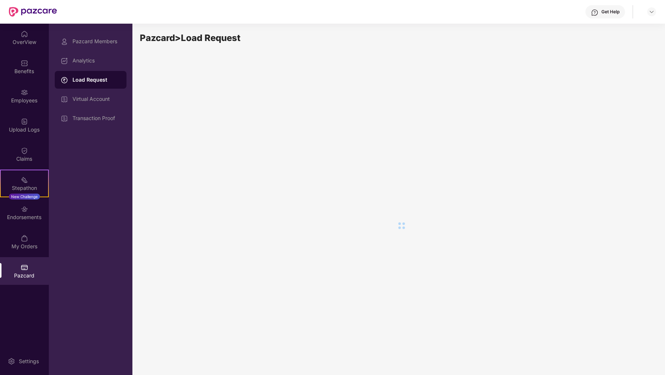
click at [255, 73] on div "Pazcard > Load Request" at bounding box center [398, 198] width 516 height 334
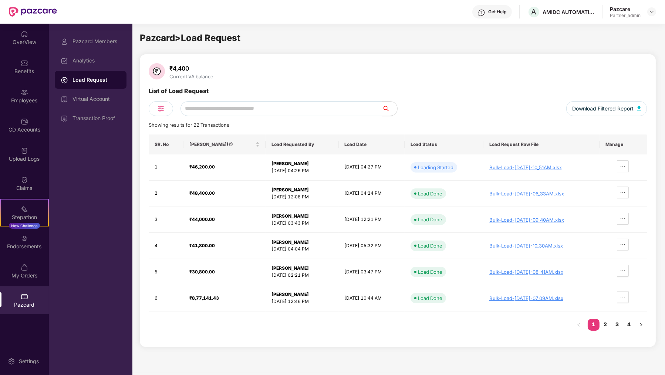
click at [269, 17] on div "Get Help A AMIDC AUTOMATION TECHNOLOGIES PRIVATE LIMITED Pazcare Partner_admin" at bounding box center [356, 12] width 599 height 24
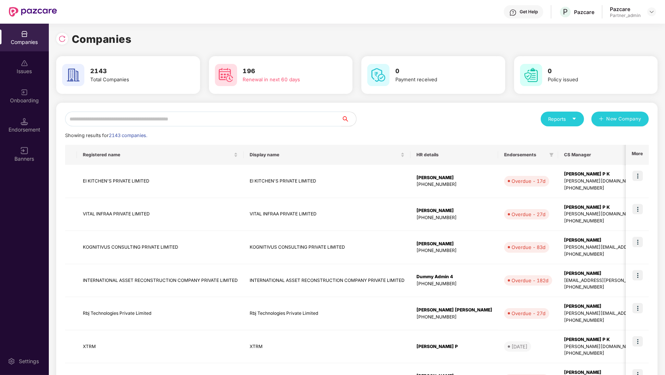
click at [125, 117] on input "text" at bounding box center [203, 119] width 276 height 15
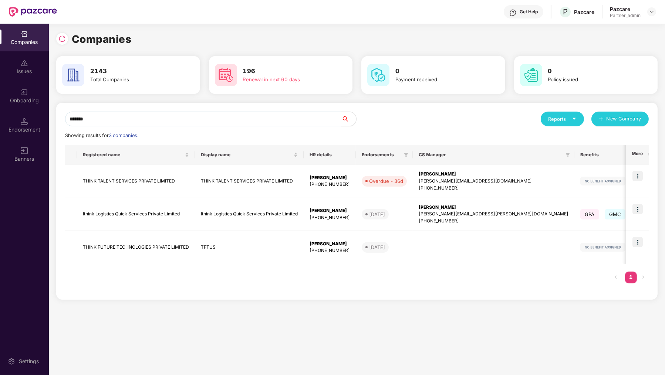
type input "********"
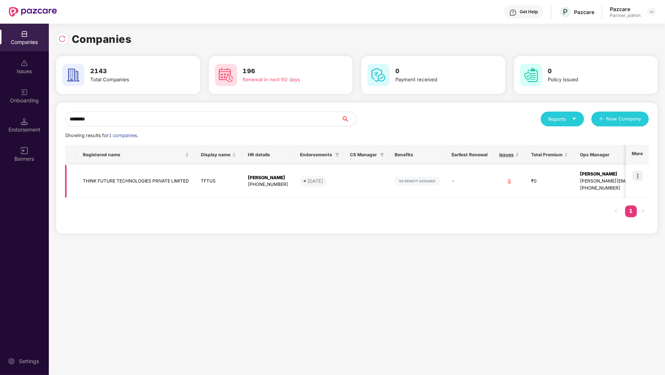
type input "********"
click at [637, 179] on img at bounding box center [637, 176] width 10 height 10
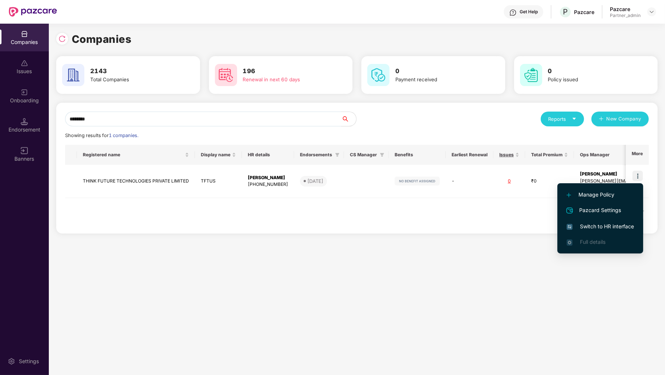
click at [593, 222] on li "Switch to HR interface" at bounding box center [600, 227] width 86 height 16
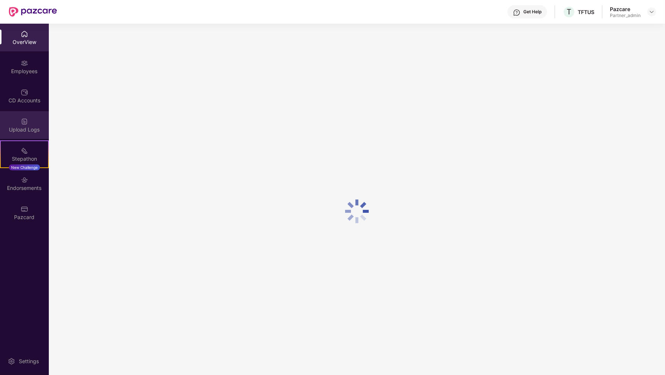
click at [28, 128] on div "Upload Logs" at bounding box center [24, 129] width 49 height 7
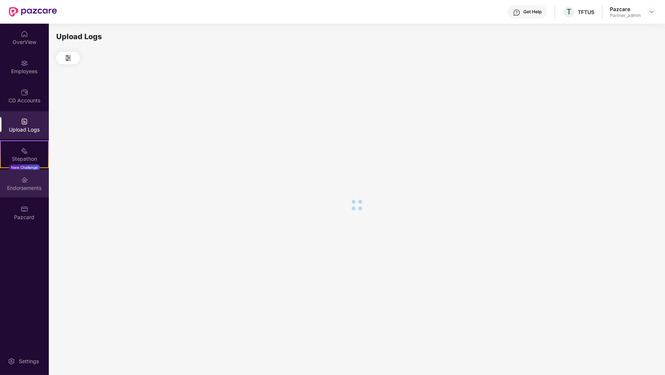
click at [30, 182] on div "Endorsements" at bounding box center [24, 184] width 49 height 28
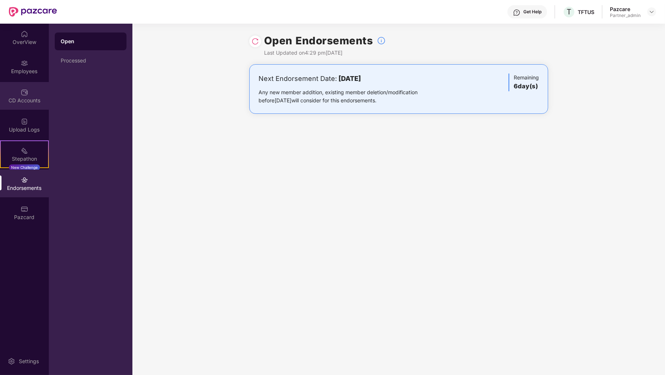
click at [29, 85] on div "CD Accounts" at bounding box center [24, 96] width 49 height 28
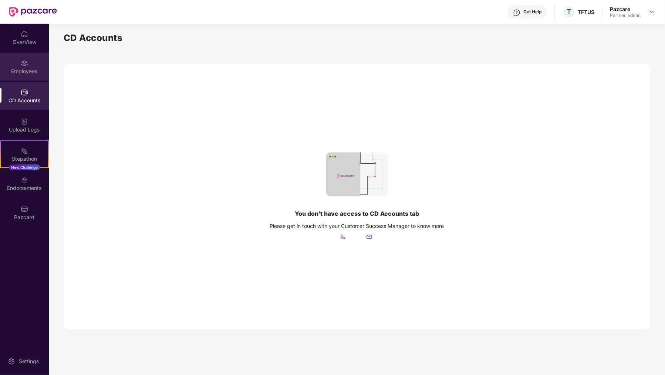
click at [30, 75] on div "Employees" at bounding box center [24, 71] width 49 height 7
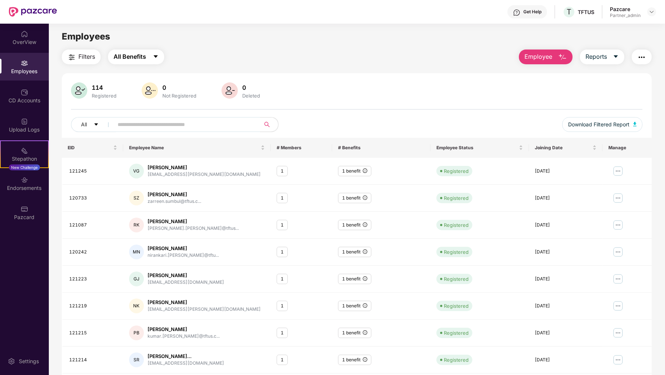
click at [133, 58] on span "All Benefits" at bounding box center [129, 56] width 33 height 9
click at [125, 76] on span "All Benefits" at bounding box center [139, 77] width 33 height 8
click at [32, 101] on div "CD Accounts" at bounding box center [24, 100] width 49 height 7
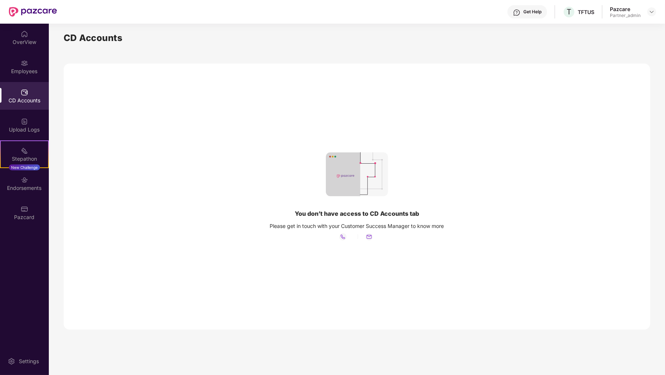
click at [26, 23] on div at bounding box center [33, 12] width 48 height 24
click at [28, 37] on img at bounding box center [24, 33] width 7 height 7
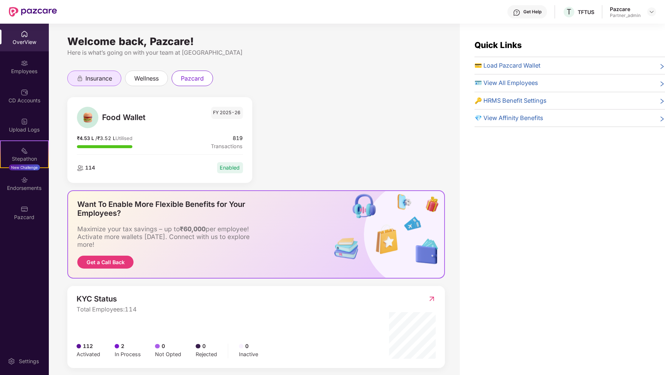
click at [109, 81] on span "insurance" at bounding box center [98, 78] width 27 height 9
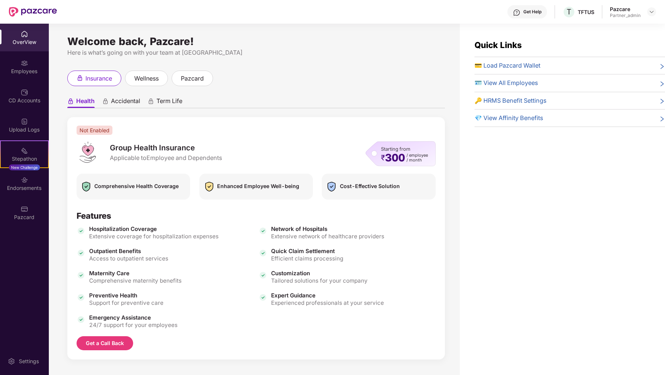
scroll to position [1, 0]
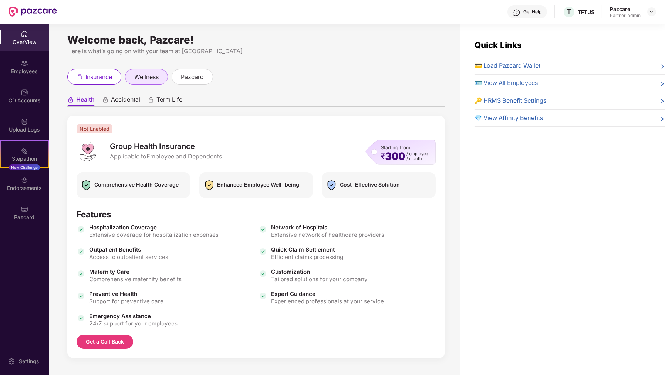
click at [157, 77] on span "wellness" at bounding box center [146, 76] width 24 height 9
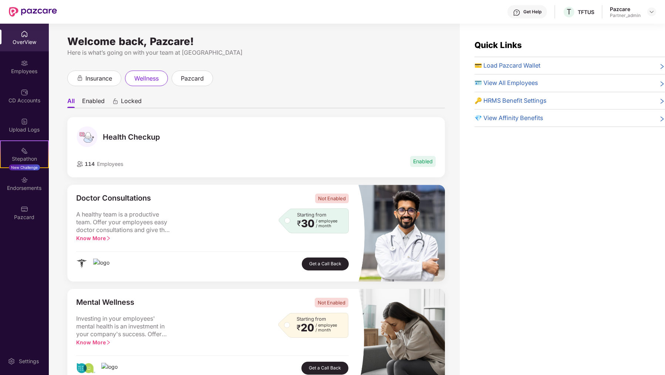
click at [128, 95] on ul "All Enabled Locked" at bounding box center [255, 101] width 377 height 15
click at [129, 101] on span "Locked" at bounding box center [131, 102] width 21 height 11
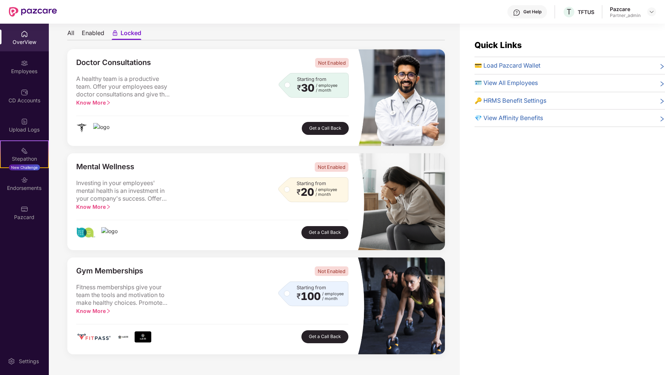
scroll to position [23, 0]
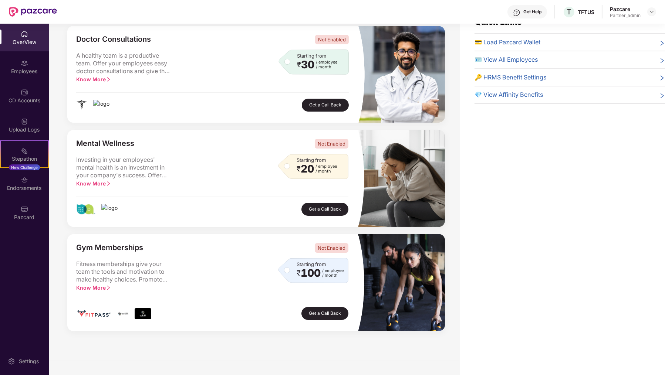
click at [146, 315] on img at bounding box center [143, 313] width 17 height 11
click at [167, 277] on span "Fitness memberships give your team the tools and motivation to make healthy cho…" at bounding box center [124, 272] width 96 height 24
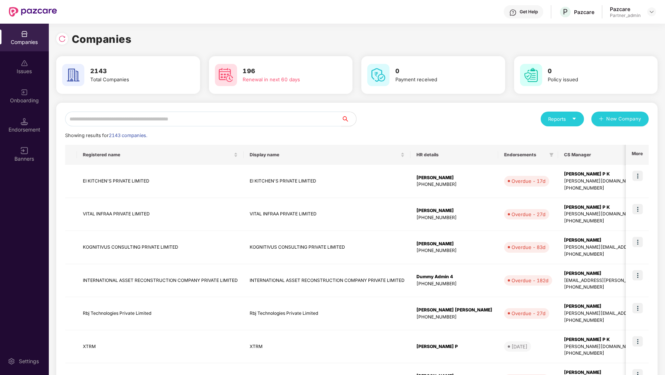
click at [122, 112] on input "text" at bounding box center [203, 119] width 276 height 15
click at [145, 120] on input "text" at bounding box center [203, 119] width 276 height 15
type input "*"
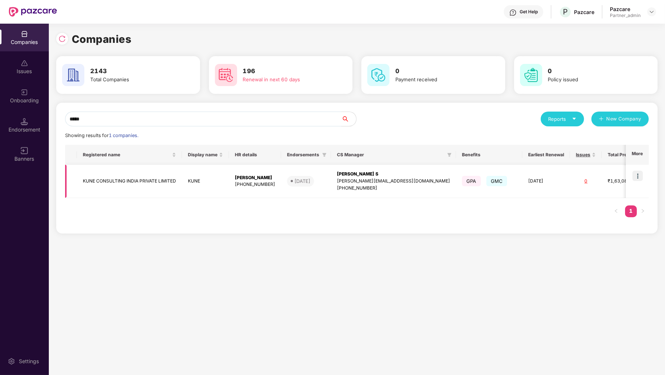
type input "****"
click at [639, 177] on img at bounding box center [637, 176] width 10 height 10
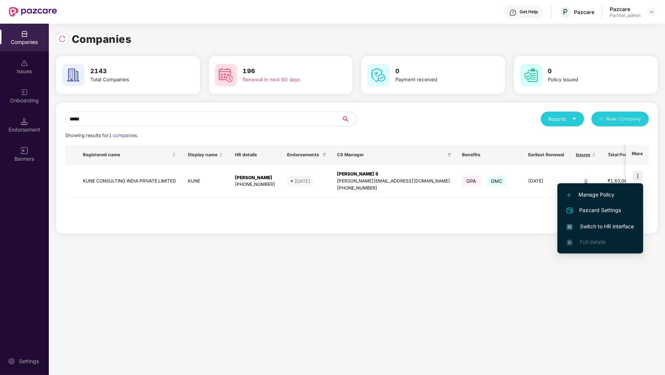
click at [605, 222] on li "Switch to HR interface" at bounding box center [600, 227] width 86 height 16
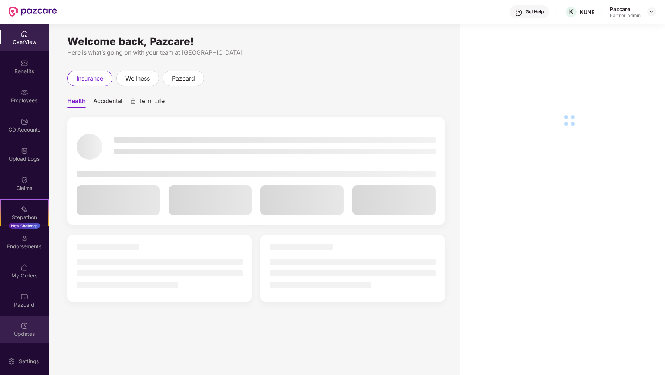
click at [36, 331] on div "Updates" at bounding box center [24, 333] width 49 height 7
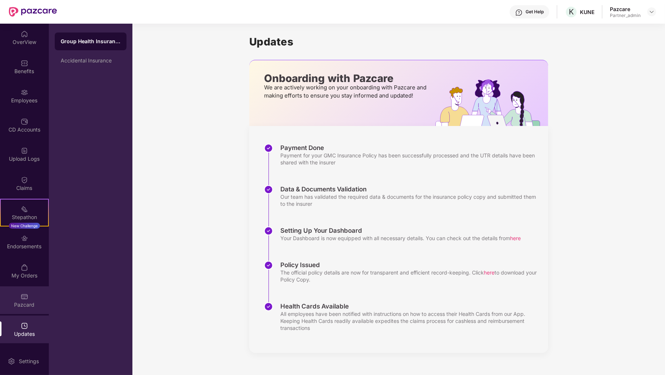
click at [33, 295] on div "Pazcard" at bounding box center [24, 300] width 49 height 28
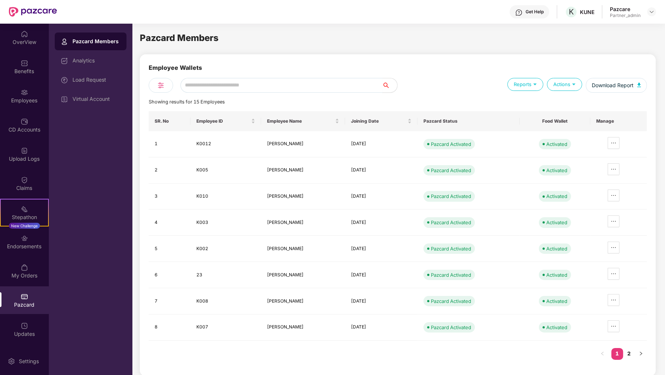
click at [224, 88] on input "text" at bounding box center [281, 85] width 202 height 15
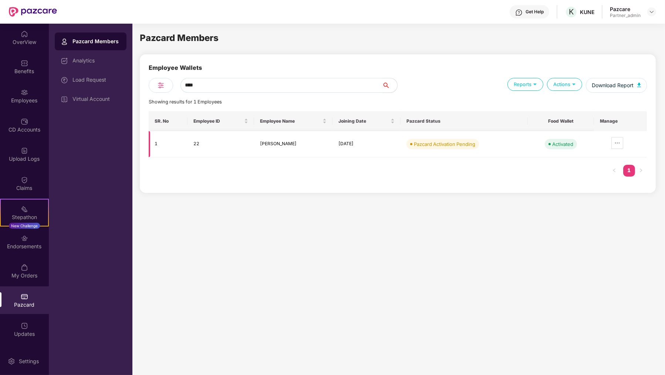
type input "****"
click at [611, 136] on td at bounding box center [620, 144] width 53 height 26
click at [615, 146] on icon "ellipsis" at bounding box center [617, 143] width 6 height 6
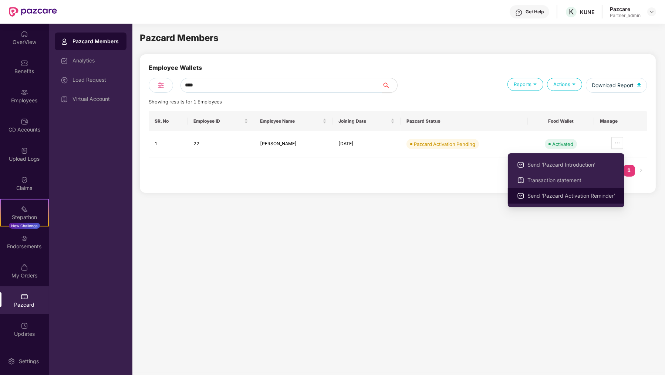
click at [592, 198] on span "Send ‘Pazcard Activation Reminder’" at bounding box center [571, 196] width 88 height 8
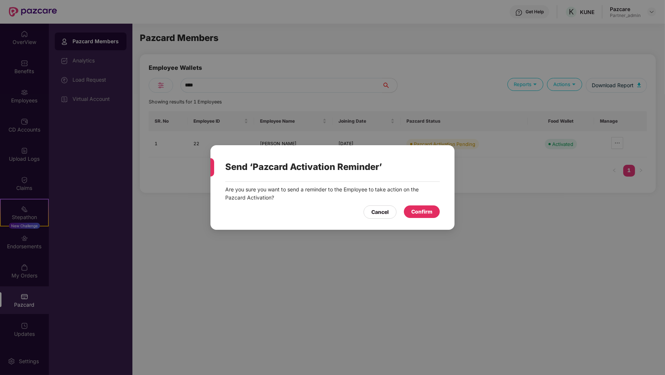
click at [432, 210] on div "Confirm" at bounding box center [421, 212] width 21 height 8
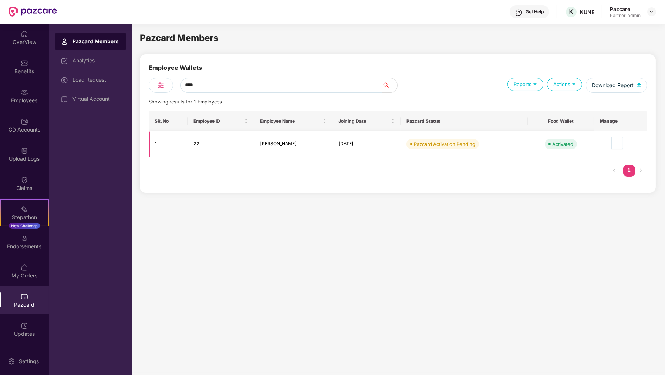
click at [616, 138] on button "button" at bounding box center [617, 143] width 12 height 12
click at [194, 141] on td "22" at bounding box center [220, 144] width 66 height 26
copy td "22"
click at [30, 97] on div "Employees" at bounding box center [24, 100] width 49 height 7
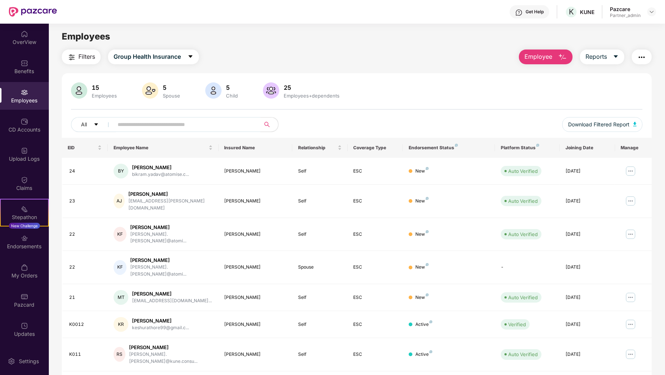
click at [173, 120] on input "text" at bounding box center [184, 124] width 133 height 11
paste input "**"
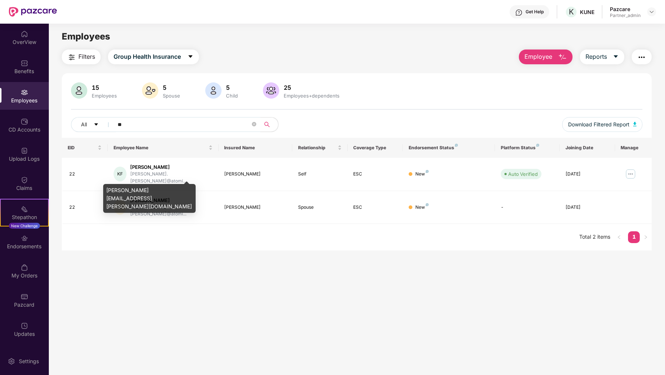
type input "**"
click at [154, 189] on div "[PERSON_NAME][EMAIL_ADDRESS][PERSON_NAME][DOMAIN_NAME]" at bounding box center [149, 198] width 92 height 29
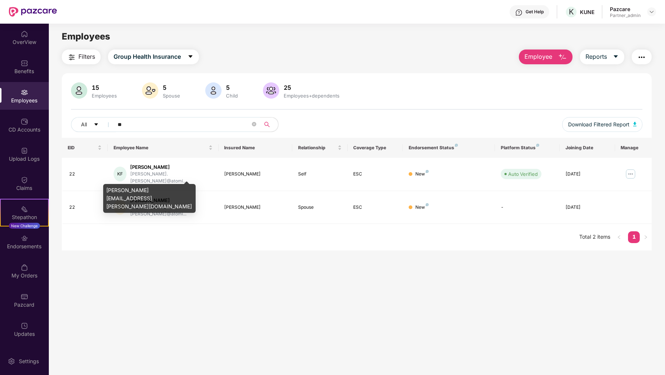
click at [154, 189] on div "[PERSON_NAME][EMAIL_ADDRESS][PERSON_NAME][DOMAIN_NAME]" at bounding box center [149, 198] width 92 height 29
copy div "[PERSON_NAME][EMAIL_ADDRESS][PERSON_NAME][DOMAIN_NAME]"
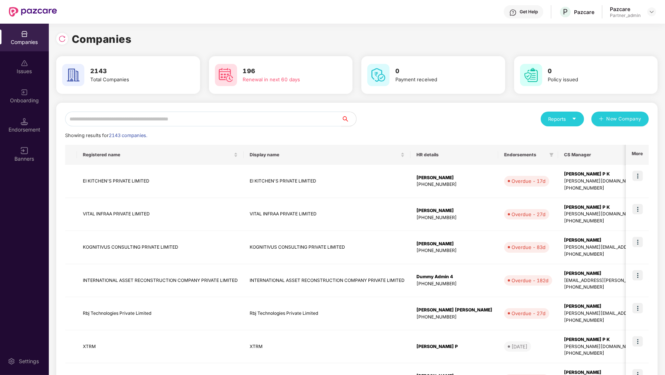
click at [78, 116] on input "text" at bounding box center [203, 119] width 276 height 15
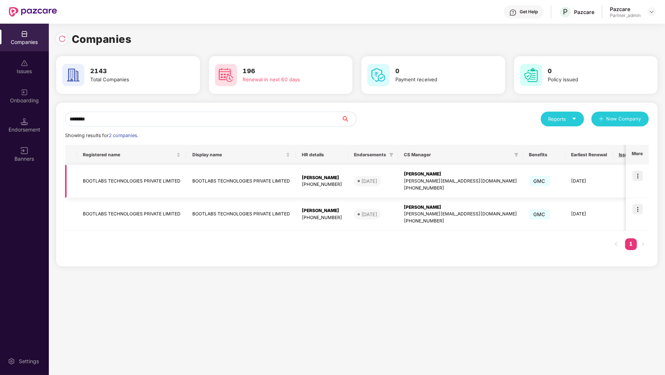
type input "********"
click at [634, 179] on img at bounding box center [637, 176] width 10 height 10
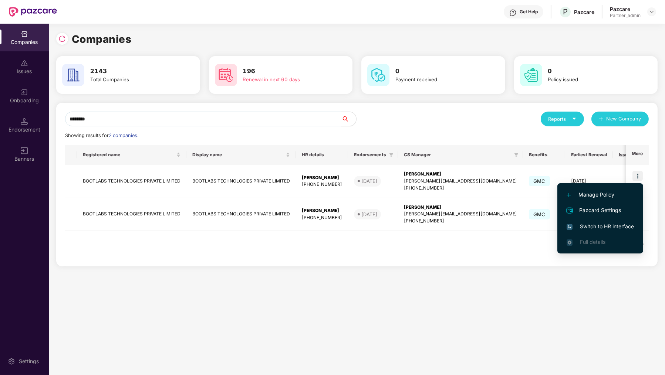
click at [613, 224] on span "Switch to HR interface" at bounding box center [599, 226] width 67 height 8
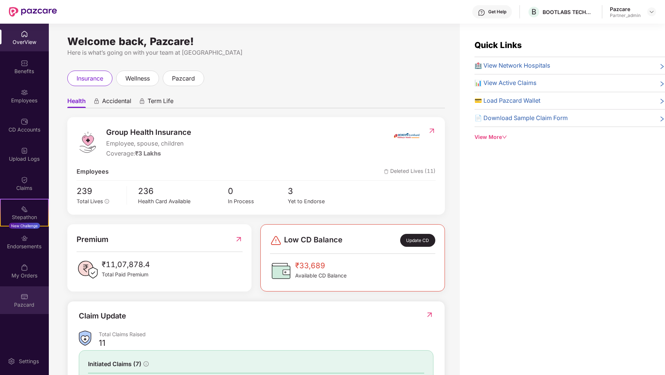
click at [21, 293] on img at bounding box center [24, 296] width 7 height 7
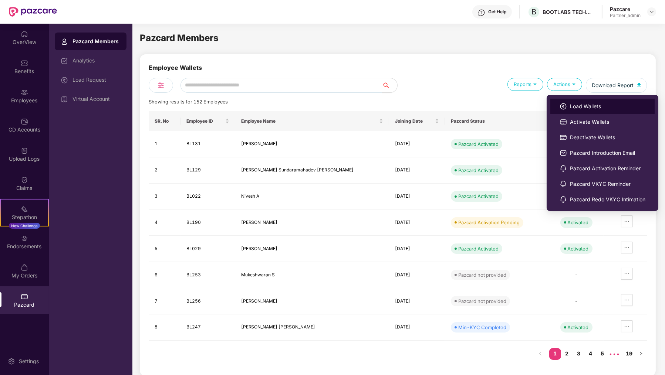
click at [567, 100] on li "Load Wallets" at bounding box center [602, 107] width 104 height 16
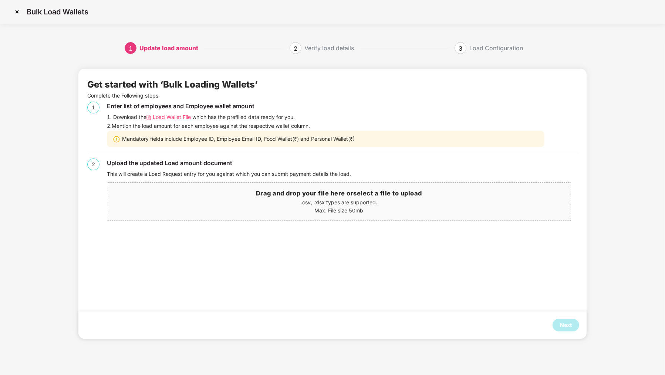
click at [171, 113] on span "Load Wallet File" at bounding box center [172, 117] width 38 height 8
click at [21, 10] on img at bounding box center [17, 12] width 12 height 12
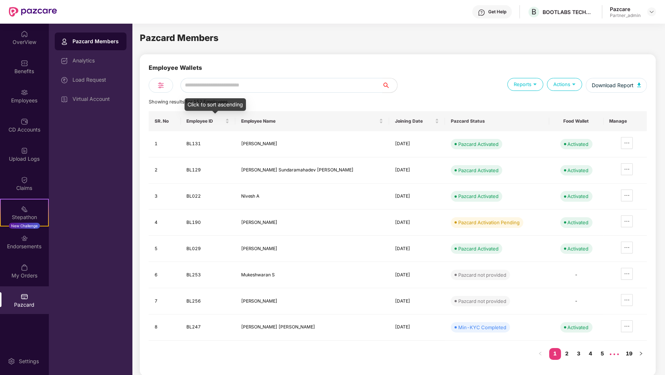
click at [236, 81] on input "text" at bounding box center [281, 85] width 202 height 15
paste input "*****"
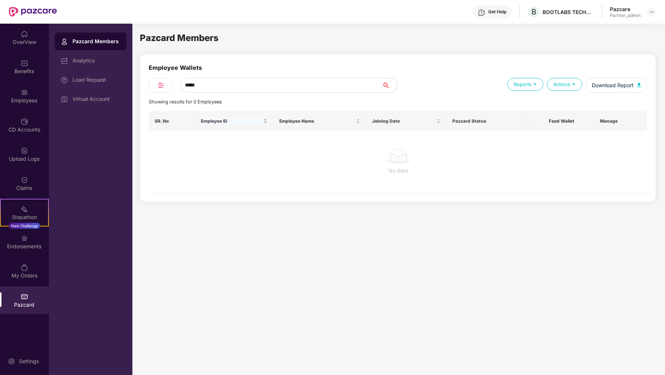
type input "*****"
click at [22, 105] on div "Employees" at bounding box center [24, 96] width 49 height 28
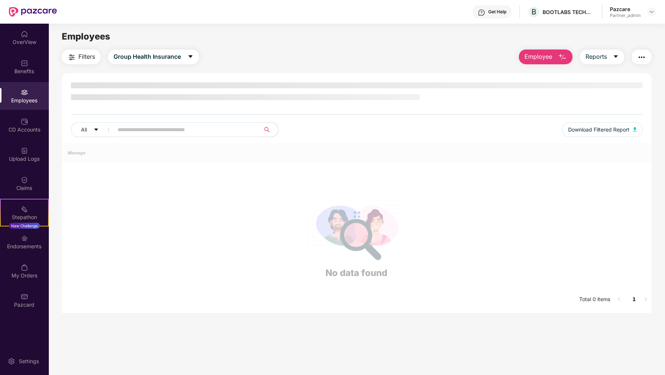
click at [159, 127] on input "text" at bounding box center [184, 129] width 133 height 11
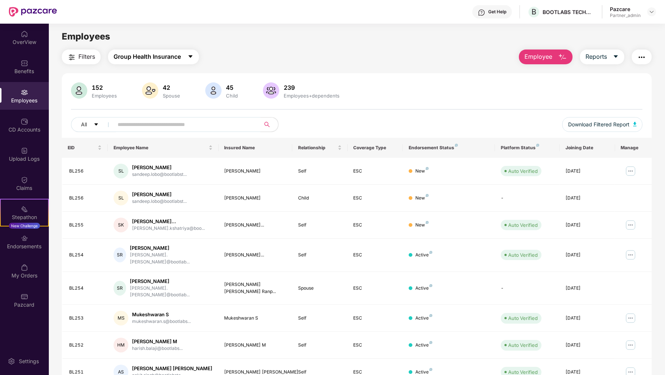
click at [172, 59] on span "Group Health Insurance" at bounding box center [146, 56] width 67 height 9
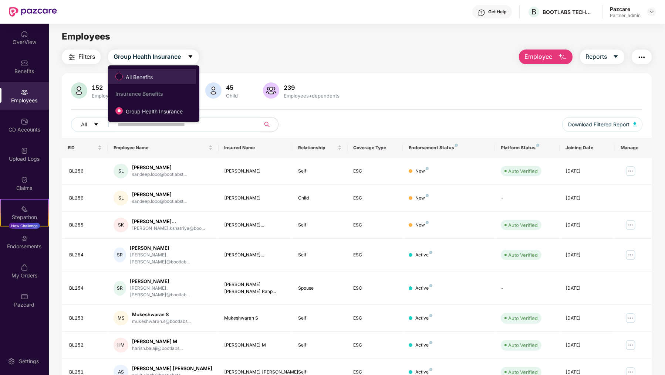
click at [154, 81] on label "All Benefits" at bounding box center [136, 76] width 48 height 13
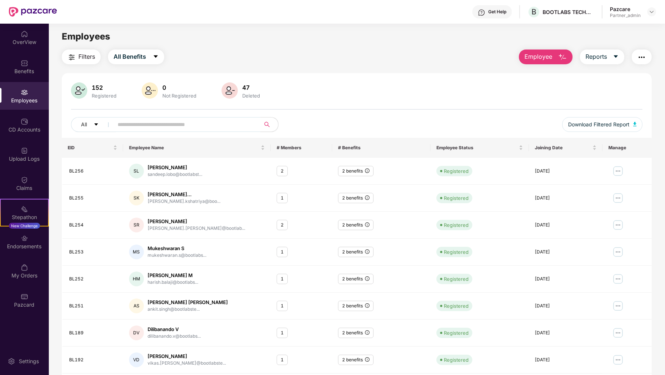
click at [151, 121] on input "text" at bounding box center [184, 124] width 133 height 11
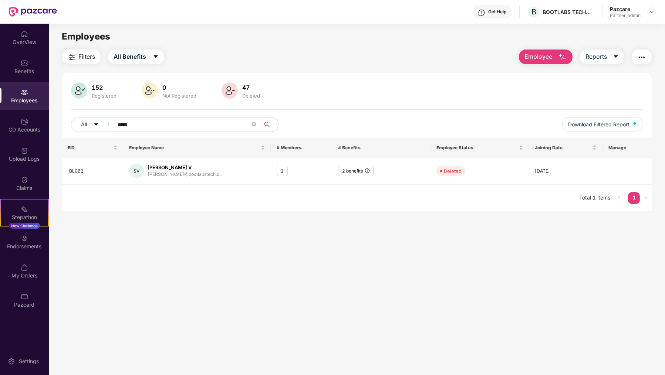
click at [178, 123] on input "*****" at bounding box center [184, 124] width 133 height 11
type input "*****"
click at [23, 324] on div "OverView Benefits Employees CD Accounts Upload Logs Claims Stepathon New Challe…" at bounding box center [24, 199] width 49 height 351
click at [23, 303] on div "Pazcard" at bounding box center [24, 304] width 49 height 7
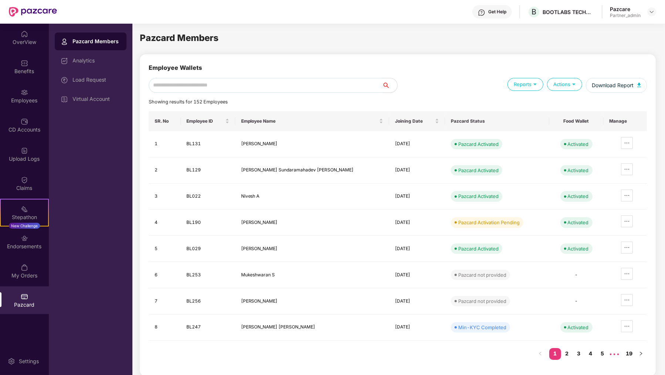
click at [201, 85] on input "text" at bounding box center [266, 85] width 234 height 15
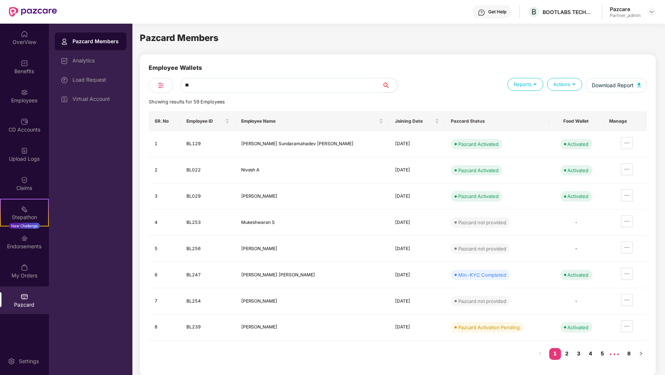
type input "***"
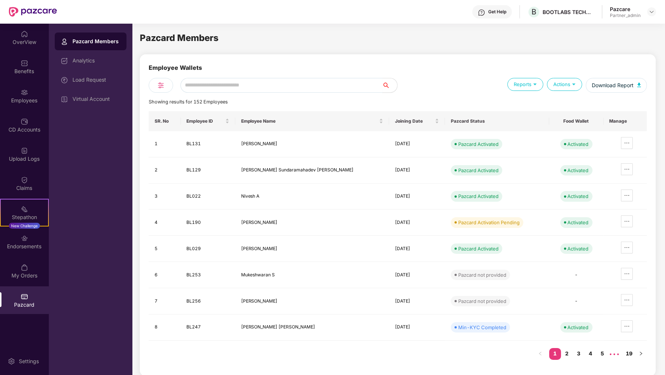
click at [233, 79] on input "text" at bounding box center [281, 85] width 202 height 15
click at [26, 85] on div "Employees" at bounding box center [24, 96] width 49 height 28
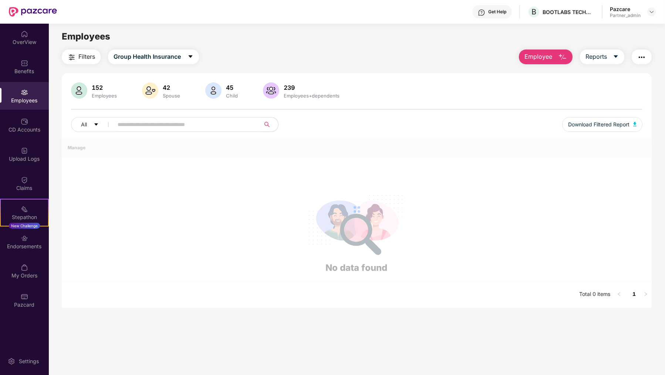
click at [189, 127] on input "text" at bounding box center [184, 124] width 133 height 11
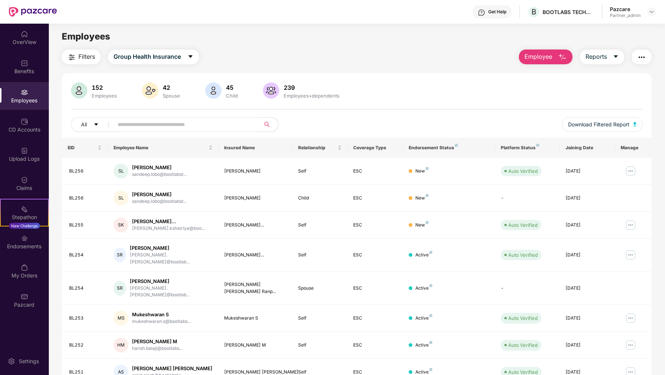
paste input "*****"
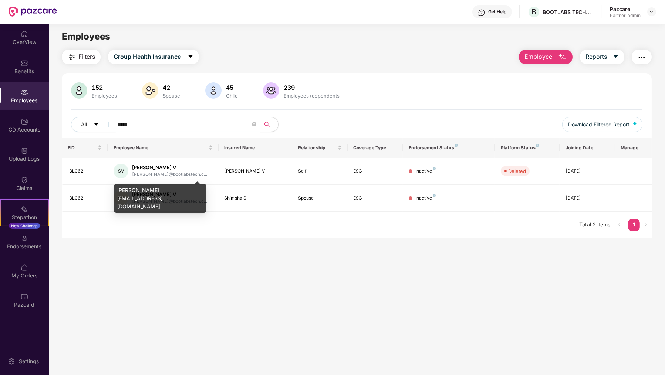
click at [143, 187] on div "[PERSON_NAME][EMAIL_ADDRESS][DOMAIN_NAME]" at bounding box center [160, 198] width 92 height 29
copy div "[PERSON_NAME][EMAIL_ADDRESS][DOMAIN_NAME]"
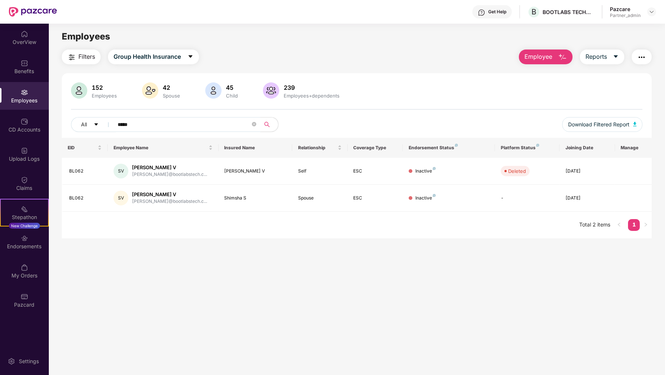
click at [201, 128] on input "*****" at bounding box center [184, 124] width 133 height 11
type input "*****"
click at [143, 191] on div "[EMAIL_ADDRESS][PERSON_NAME][DOMAIN_NAME]" at bounding box center [145, 194] width 92 height 21
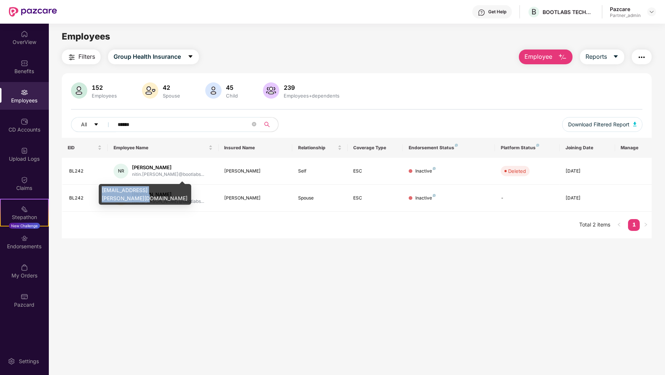
copy div "[EMAIL_ADDRESS][PERSON_NAME][DOMAIN_NAME]"
